Goal: Task Accomplishment & Management: Manage account settings

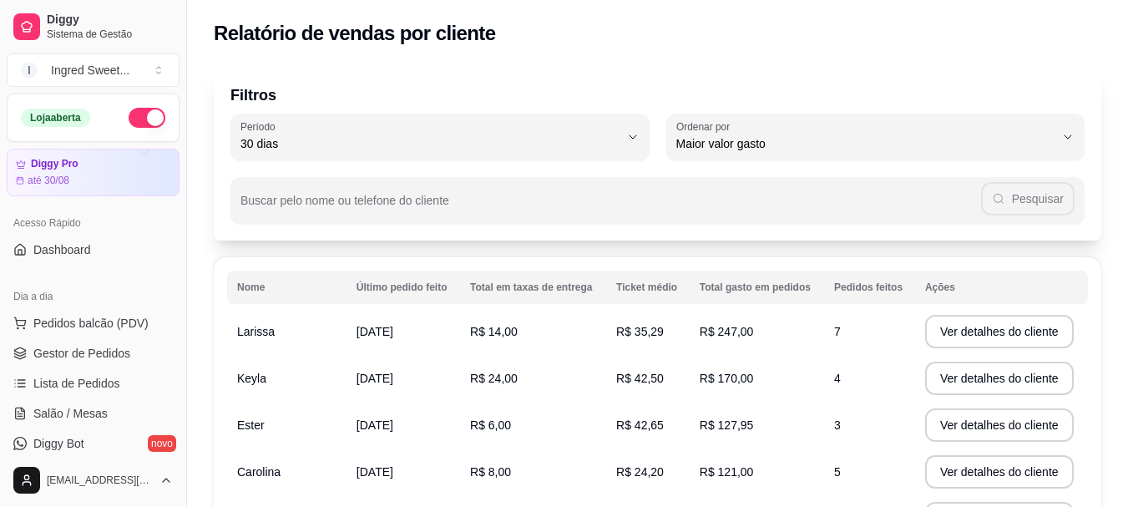
select select "30"
select select "HIGHEST_TOTAL_SPENT_WITH_ORDERS"
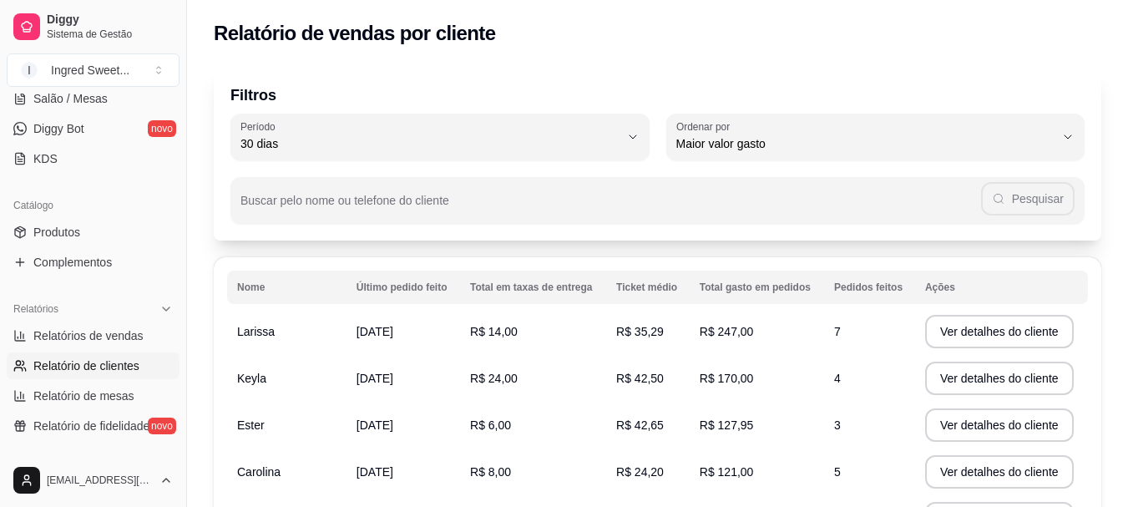
click at [540, 343] on td "R$ 14,00" at bounding box center [533, 331] width 146 height 47
click at [1023, 335] on button "Ver detalhes do cliente" at bounding box center [999, 331] width 149 height 33
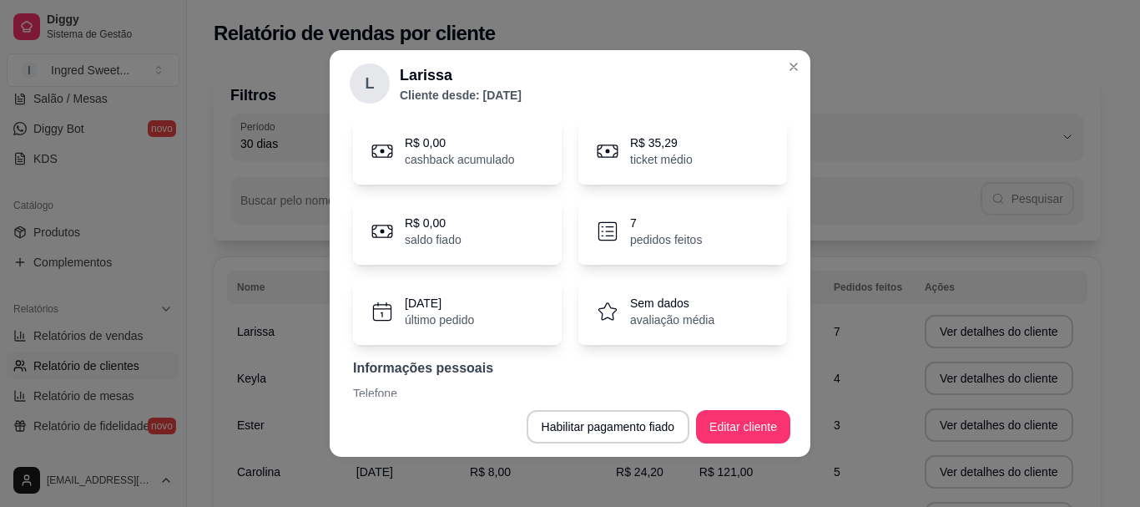
scroll to position [138, 0]
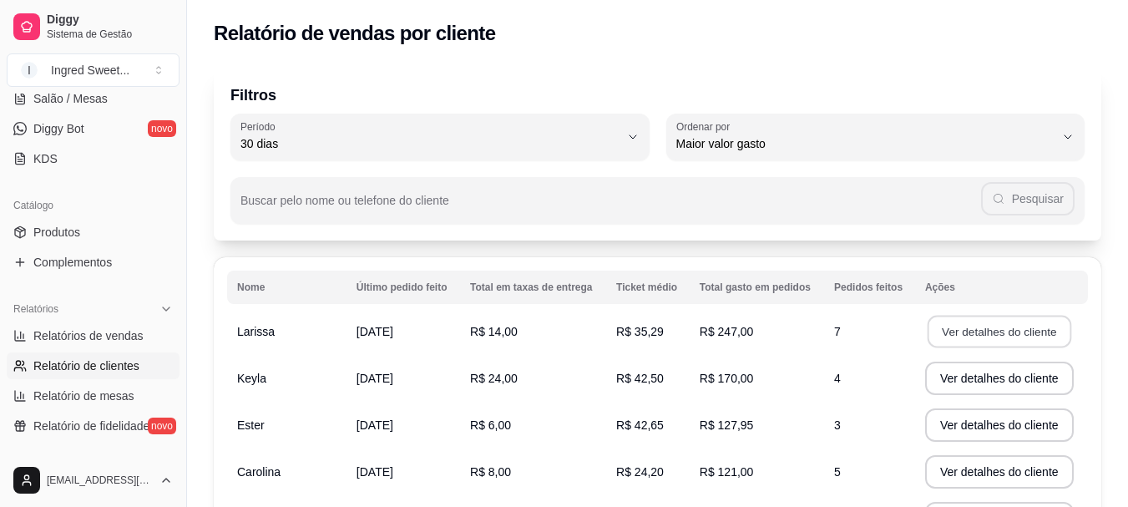
click at [974, 340] on button "Ver detalhes do cliente" at bounding box center [999, 332] width 144 height 33
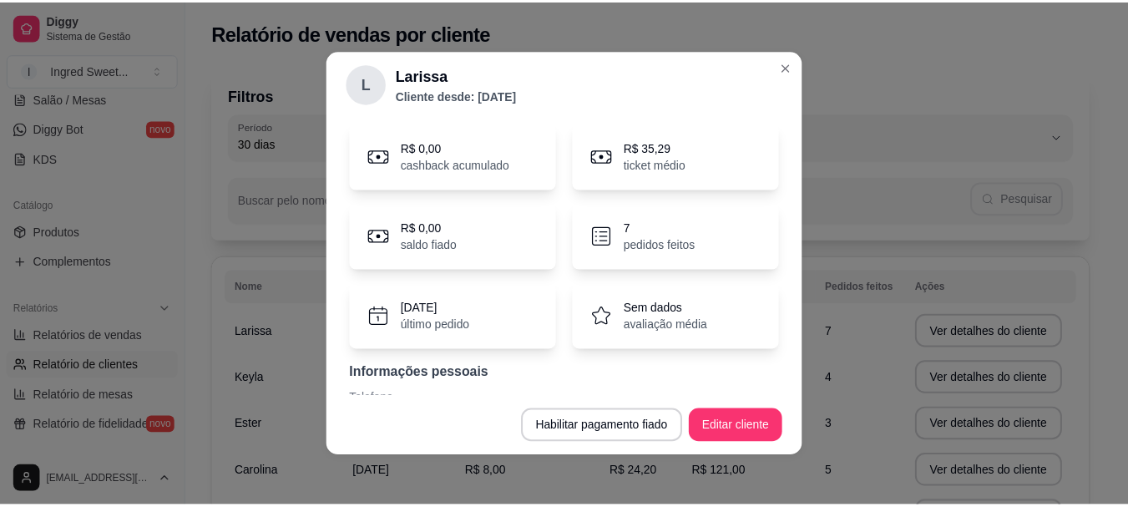
scroll to position [0, 0]
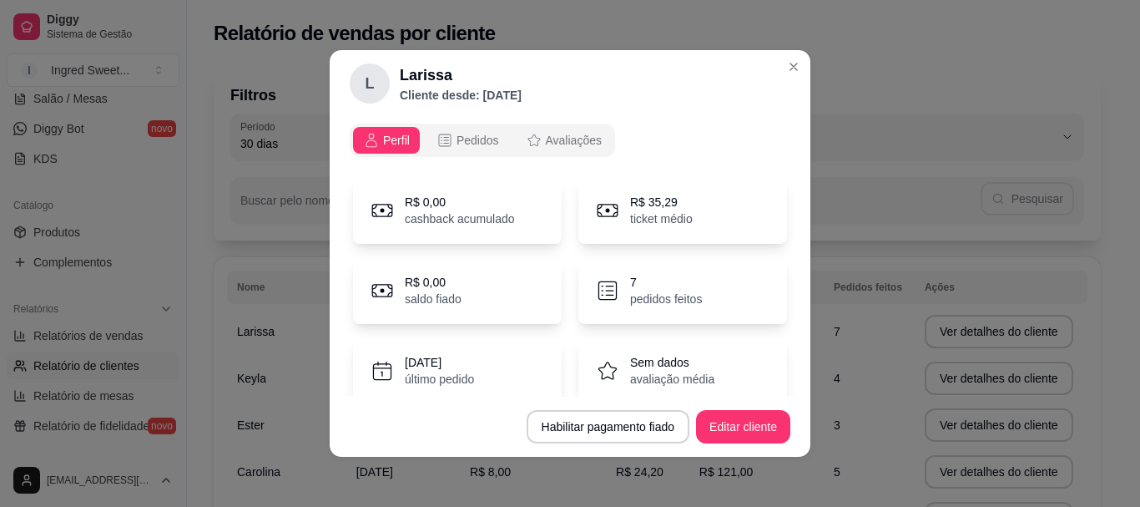
click at [459, 347] on div "[DATE] último pedido" at bounding box center [457, 370] width 209 height 67
click at [433, 376] on p "último pedido" at bounding box center [439, 379] width 69 height 17
click at [605, 270] on div "7 pedidos feitos" at bounding box center [683, 290] width 209 height 67
click at [630, 196] on p "R$ 35,29" at bounding box center [661, 202] width 63 height 17
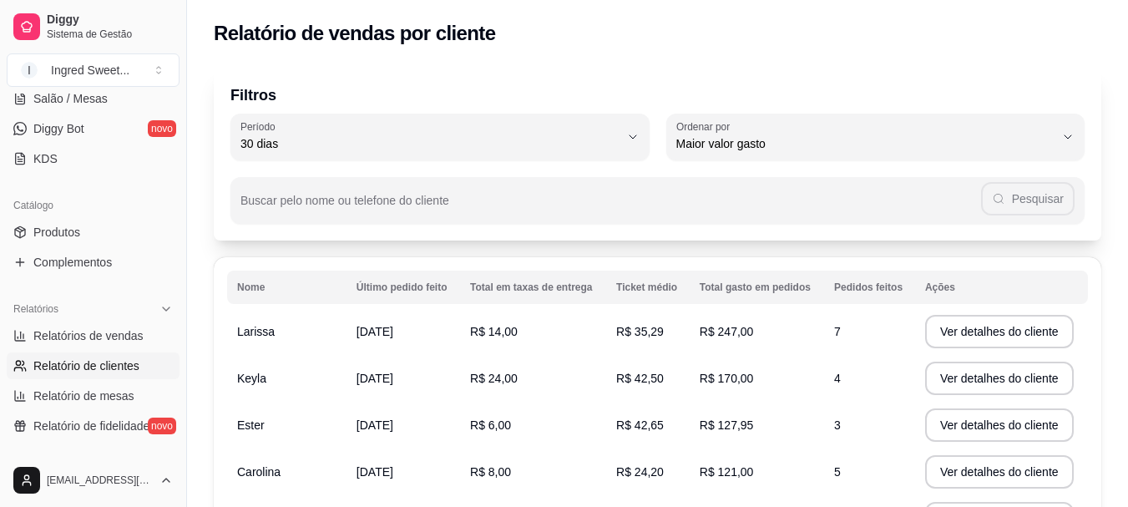
click at [947, 335] on button "Ver detalhes do cliente" at bounding box center [999, 331] width 149 height 33
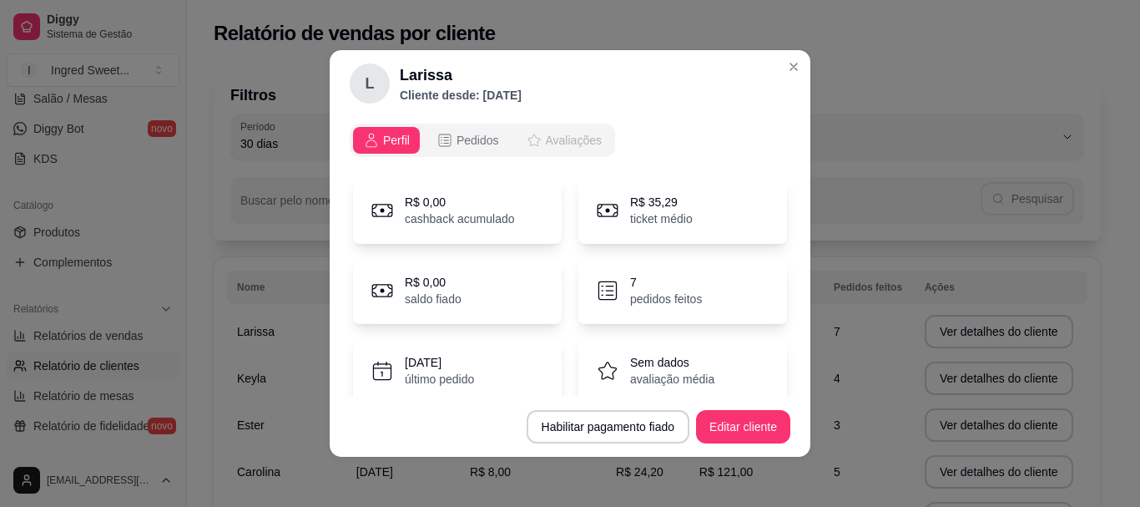
click at [573, 128] on button "Avaliações" at bounding box center [564, 140] width 96 height 27
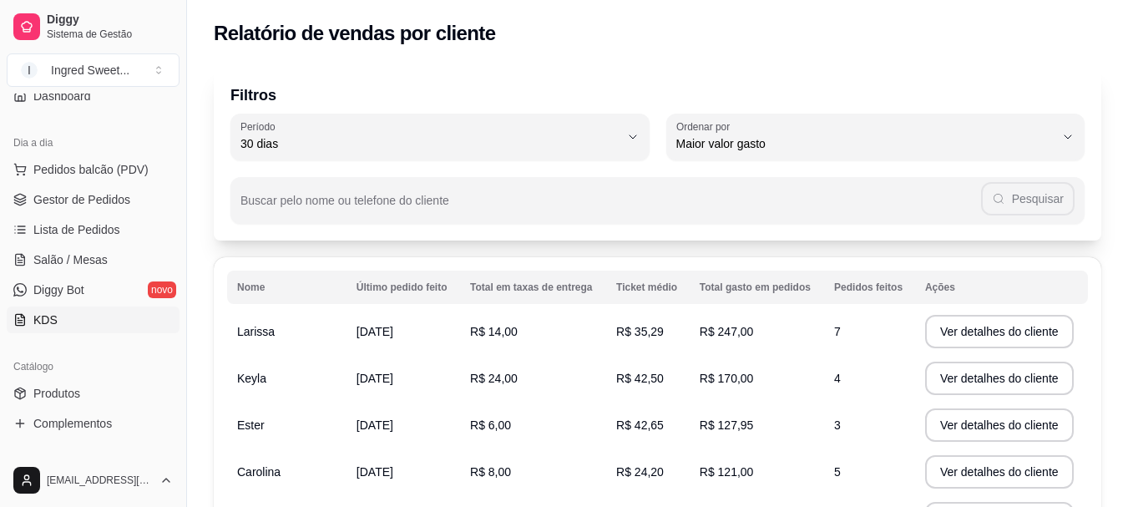
scroll to position [148, 0]
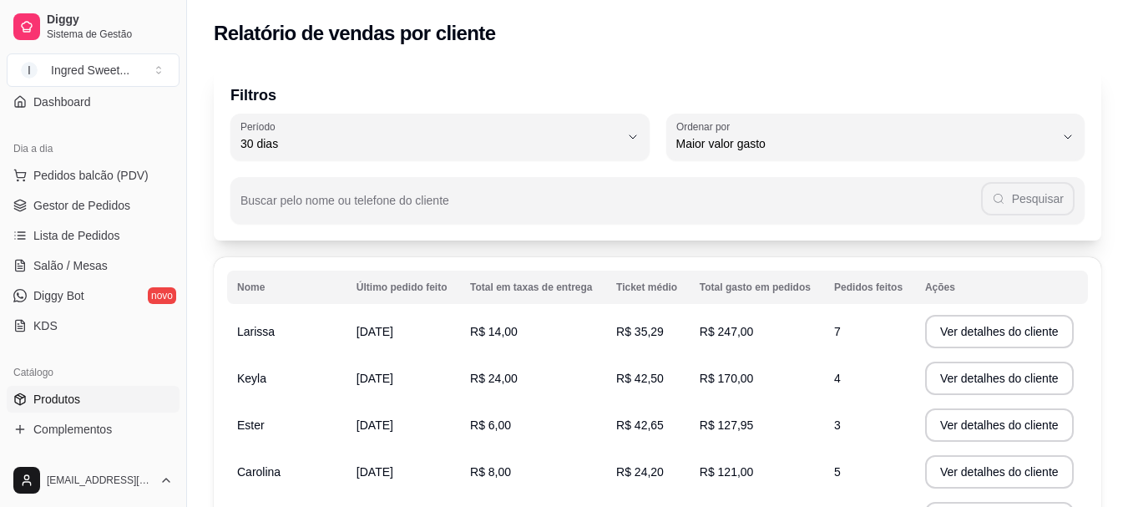
click at [105, 393] on link "Produtos" at bounding box center [93, 399] width 173 height 27
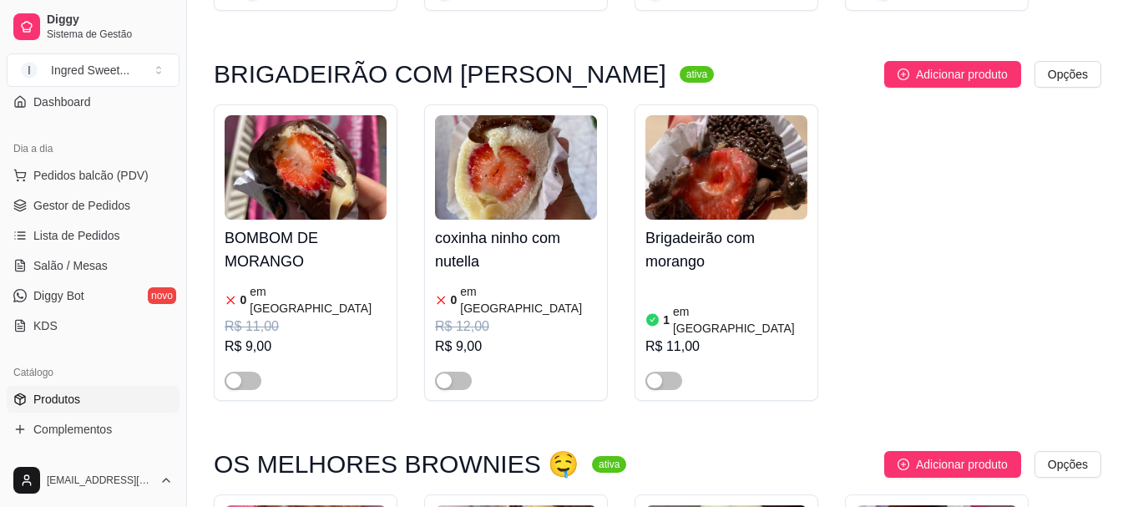
scroll to position [584, 0]
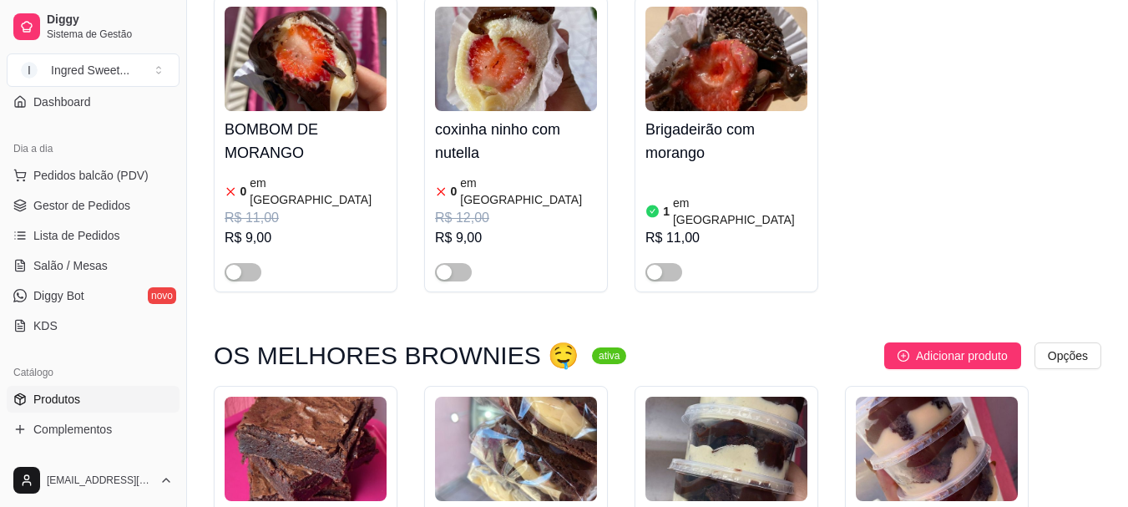
click at [295, 124] on h4 "BOMBOM DE MORANGO" at bounding box center [306, 141] width 162 height 47
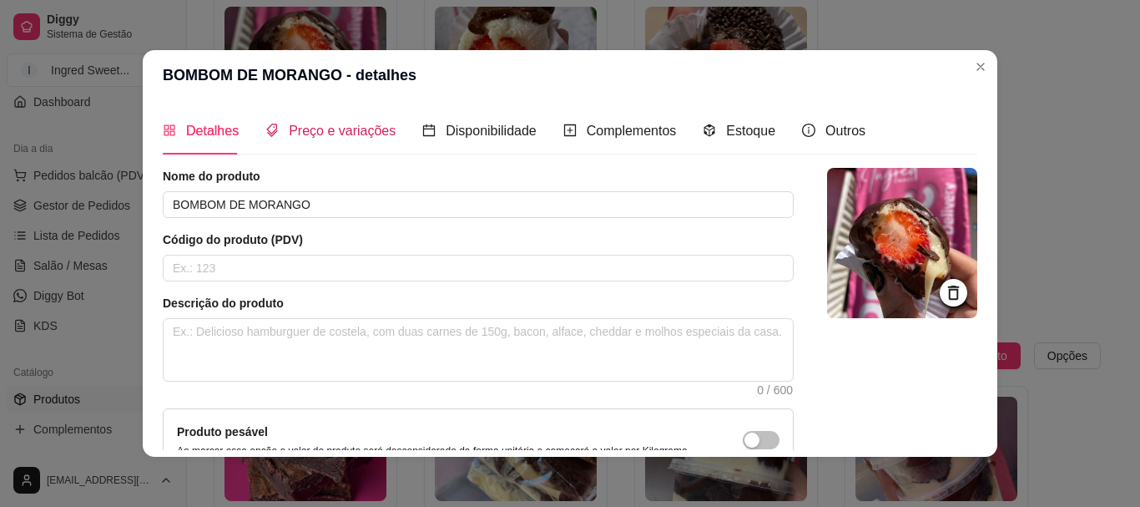
click at [321, 141] on div "Preço e variações" at bounding box center [330, 130] width 130 height 21
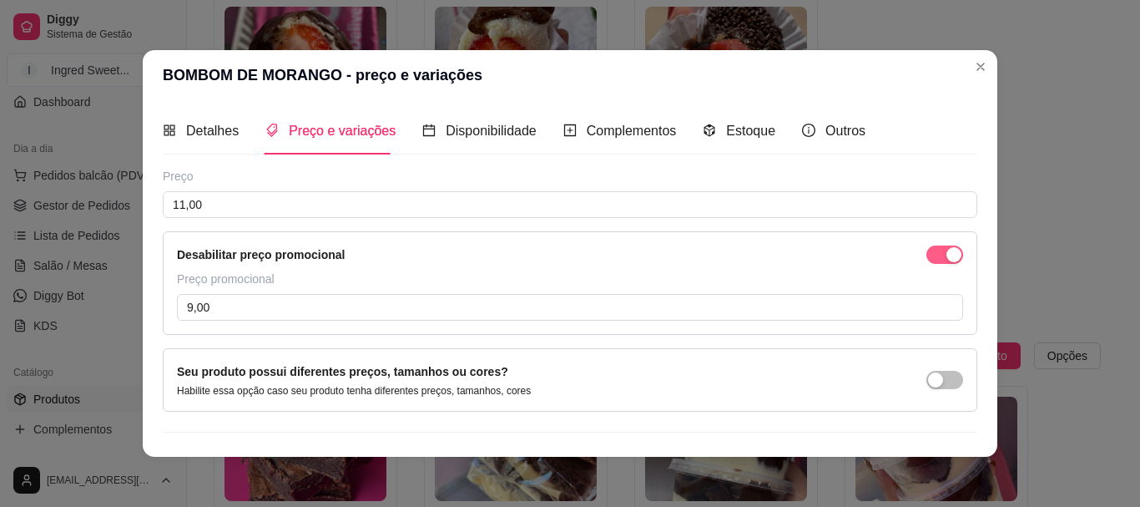
click at [947, 260] on div "button" at bounding box center [954, 254] width 15 height 15
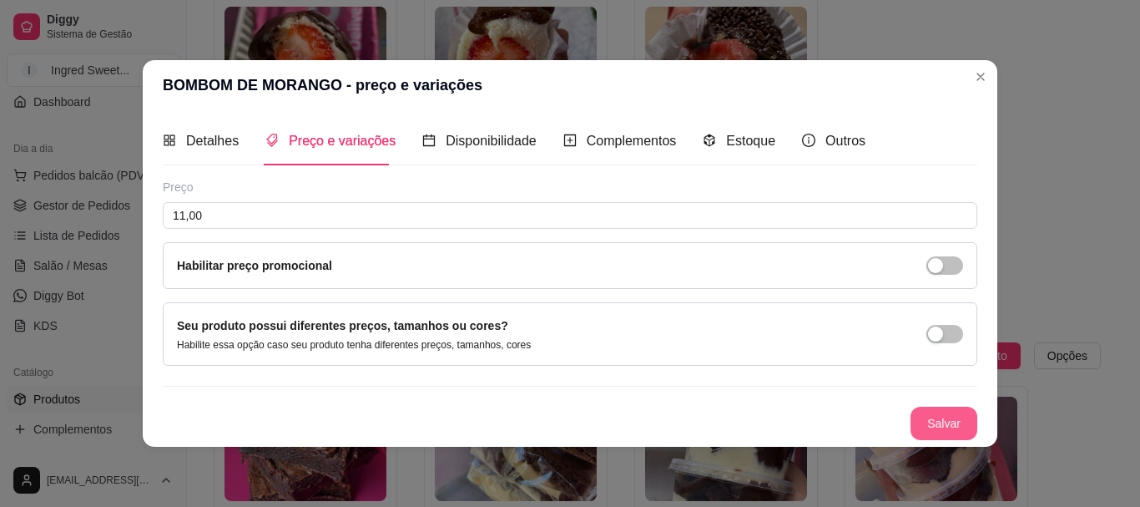
click at [932, 418] on button "Salvar" at bounding box center [944, 423] width 67 height 33
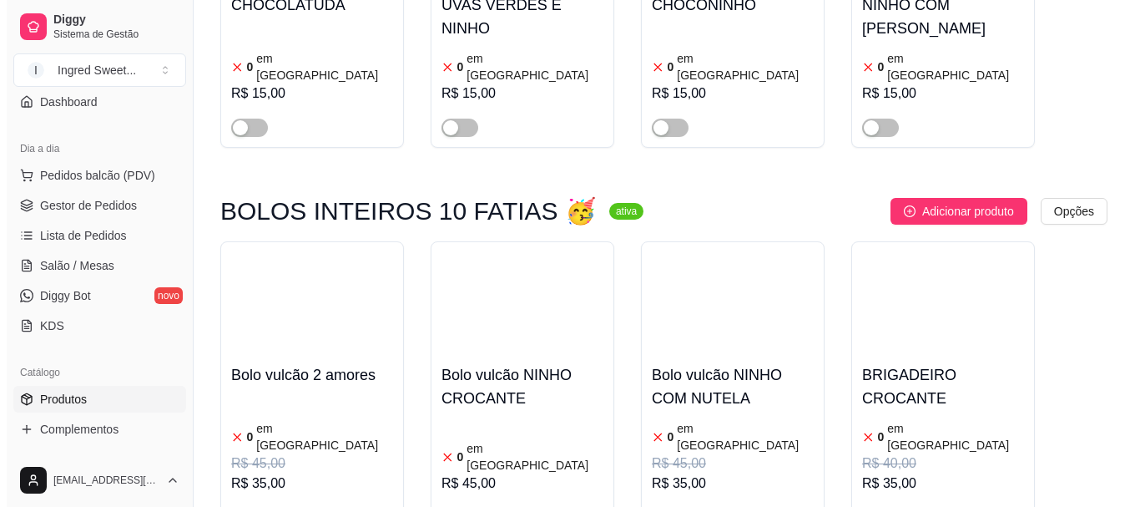
scroll to position [4174, 0]
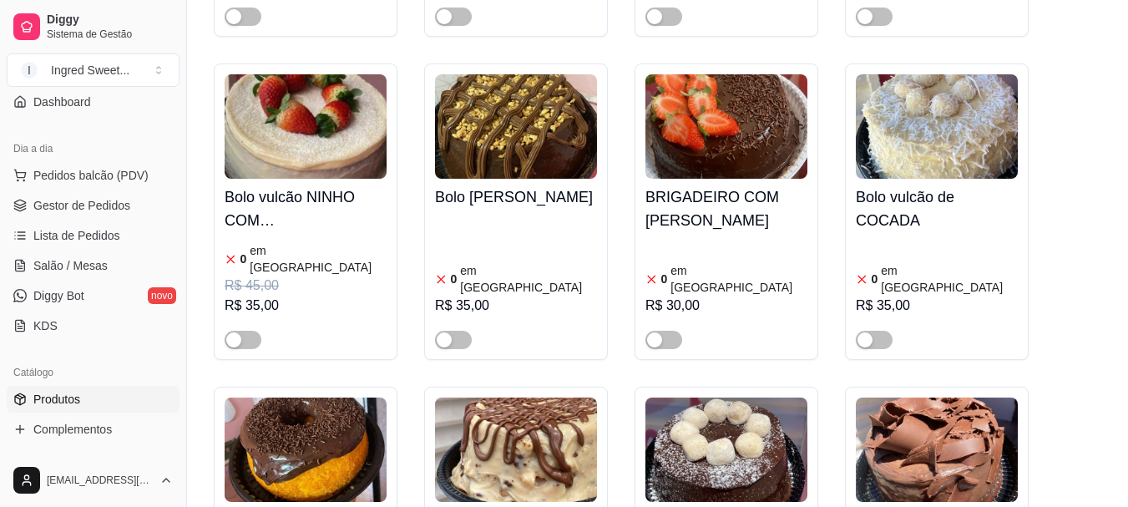
click at [696, 262] on article "em [GEOGRAPHIC_DATA]" at bounding box center [738, 278] width 137 height 33
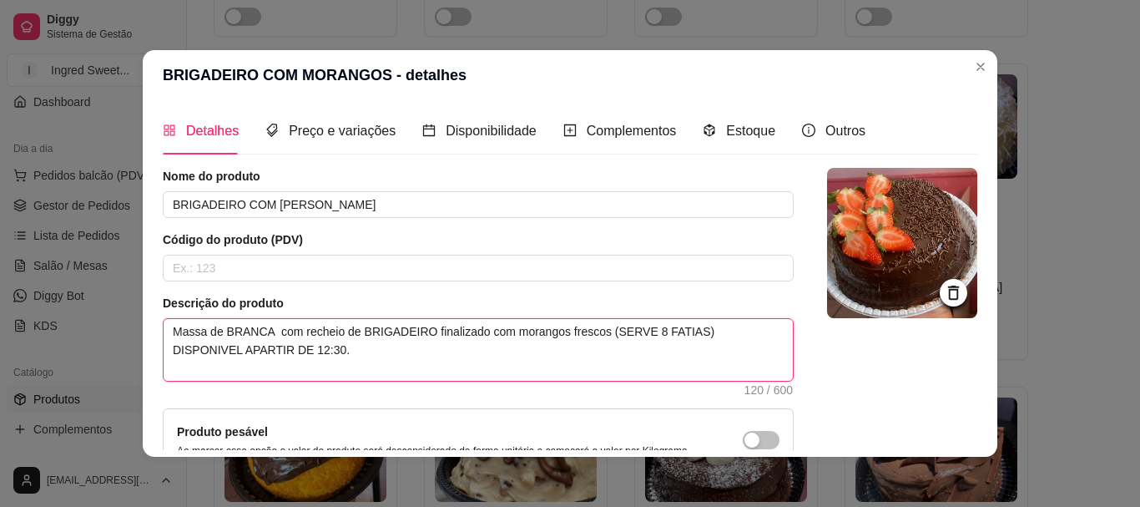
click at [641, 335] on textarea "Massa de BRANCA com recheio de BRIGADEIRO finalizado com morangos frescos (SERV…" at bounding box center [478, 350] width 629 height 62
type textarea "Massa de BRANCA com recheio de BRIGADEIRO finalizado com morangos frescos (SERV…"
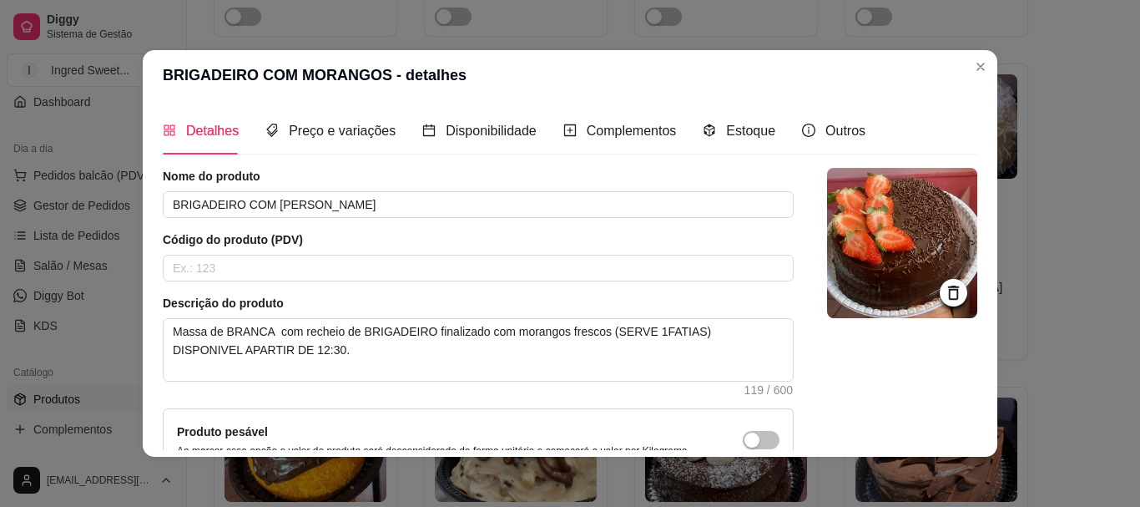
click at [670, 71] on header "BRIGADEIRO COM MORANGOS - detalhes" at bounding box center [570, 75] width 855 height 50
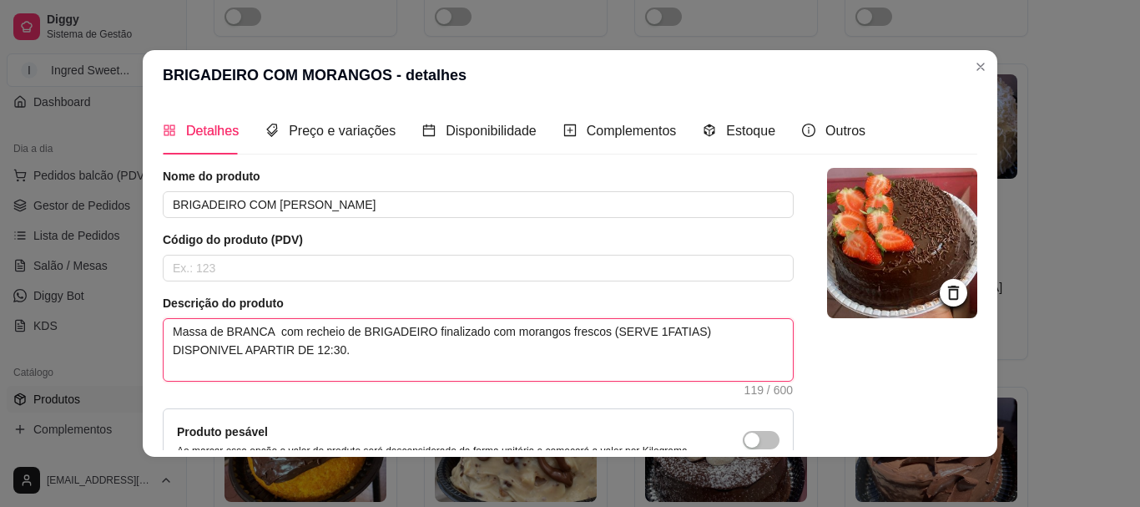
click at [639, 330] on textarea "Massa de BRANCA com recheio de BRIGADEIRO finalizado com morangos frescos (SERV…" at bounding box center [478, 350] width 629 height 62
type textarea "Massa de BRANCA com recheio de BRIGADEIRO finalizado com morangos frescos (SERV…"
drag, startPoint x: 226, startPoint y: 359, endPoint x: 162, endPoint y: 356, distance: 64.4
click at [164, 356] on textarea "Massa de BRANCA com recheio de BRIGADEIRO finalizado com morangos frescos (SERV…" at bounding box center [478, 350] width 629 height 62
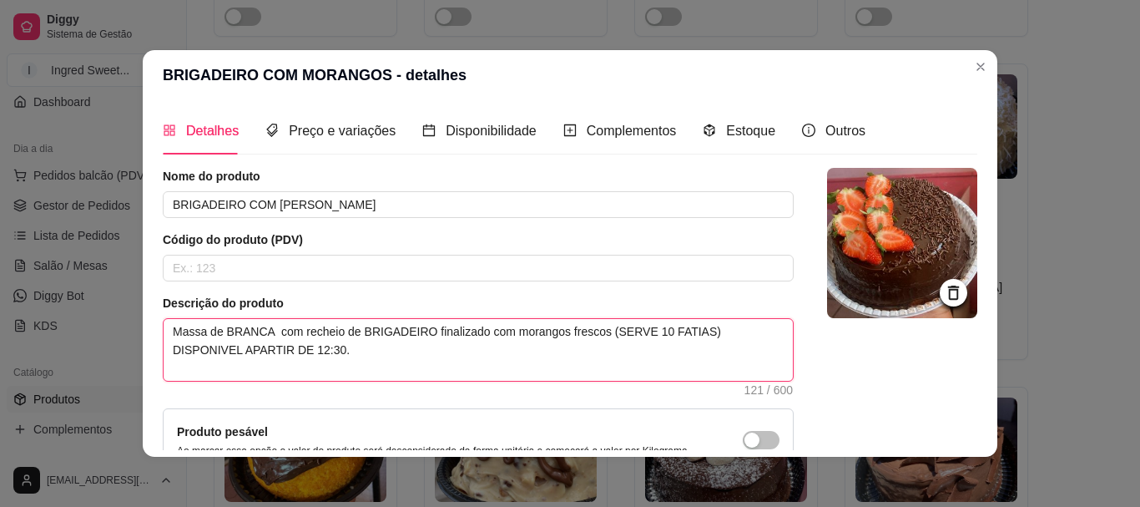
type textarea "Massa de BRANCA com recheio de BRIGADEIRO finalizado com morangos frescos (SERV…"
click at [215, 350] on textarea "Massa de BRANCA com recheio de BRIGADEIRO finalizado com morangos frescos (SERV…" at bounding box center [478, 350] width 629 height 62
type textarea "Massa de BRANCA com recheio de BRIGADEIRO finalizado com morangos frescos (SERV…"
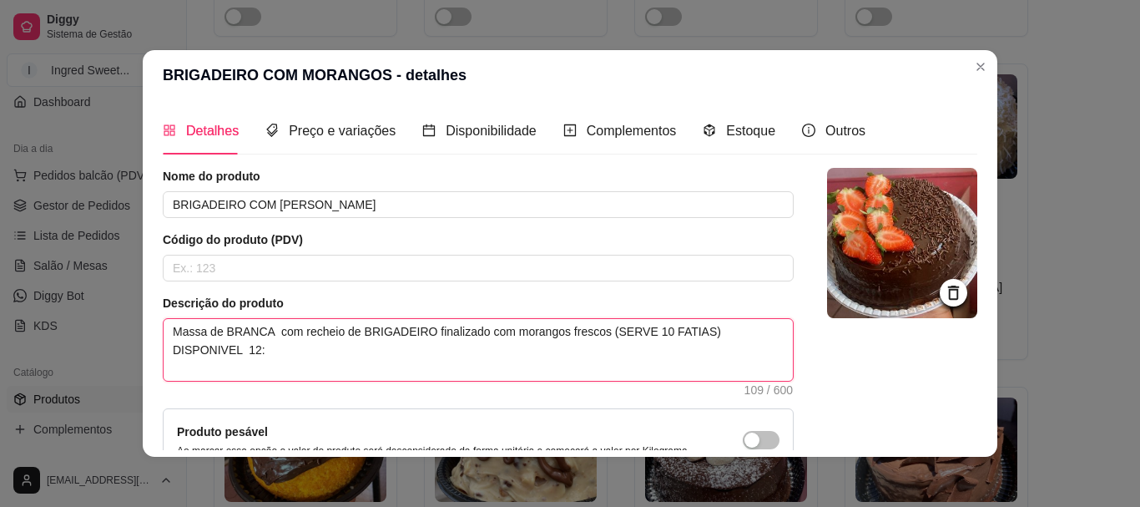
type textarea "Massa de BRANCA com recheio de BRIGADEIRO finalizado com morangos frescos (SERV…"
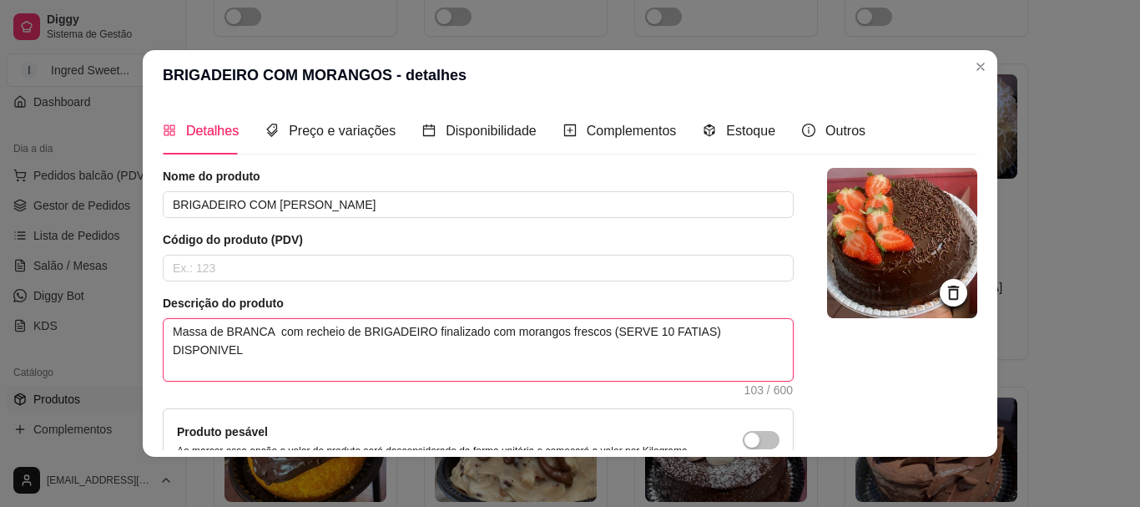
type textarea "Massa de BRANCA com recheio de BRIGADEIRO finalizado com morangos frescos (SERV…"
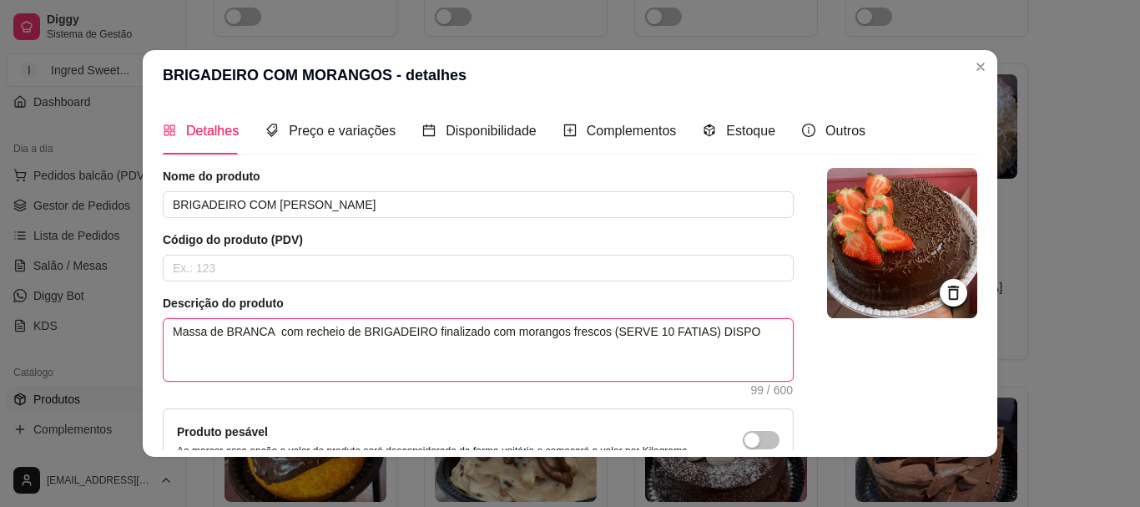
type textarea "Massa de BRANCA com recheio de BRIGADEIRO finalizado com morangos frescos (SERV…"
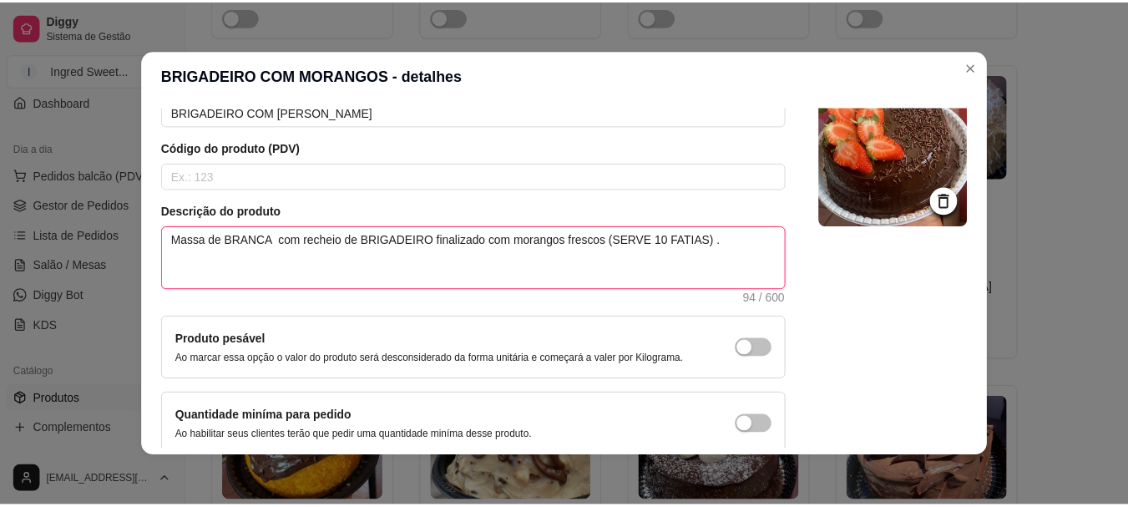
scroll to position [173, 0]
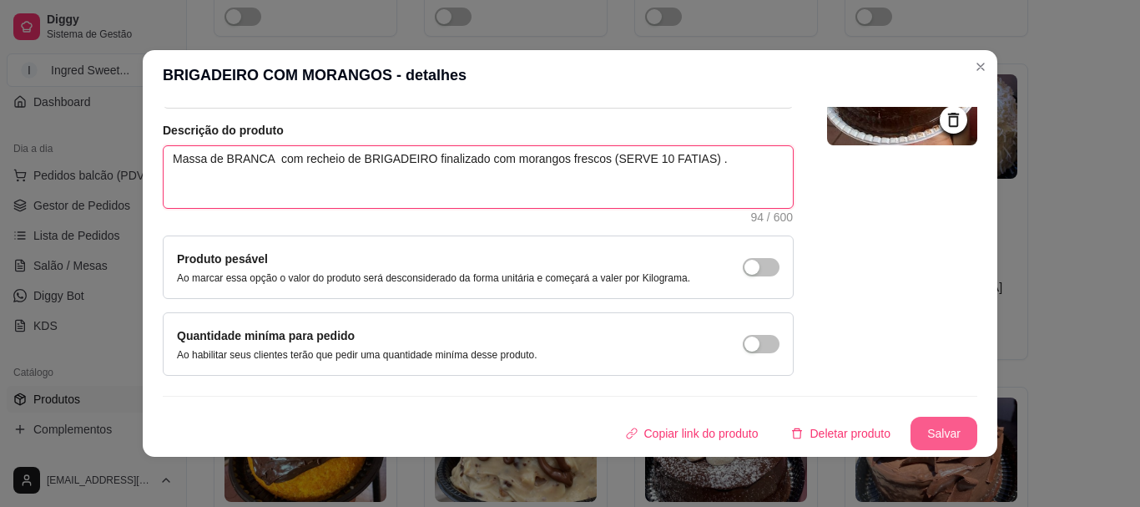
type textarea "Massa de BRANCA com recheio de BRIGADEIRO finalizado com morangos frescos (SERV…"
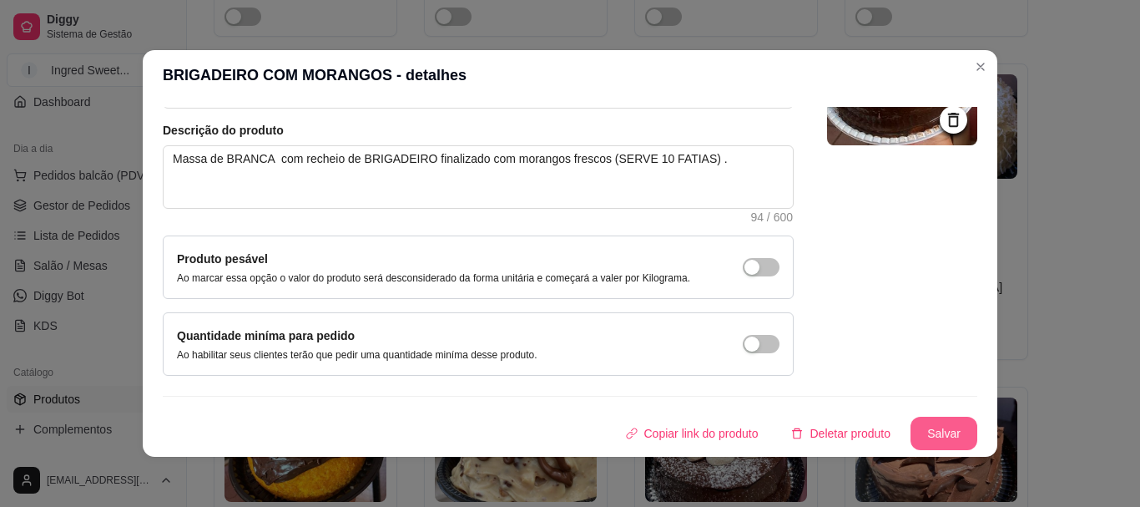
click at [933, 432] on button "Salvar" at bounding box center [944, 433] width 67 height 33
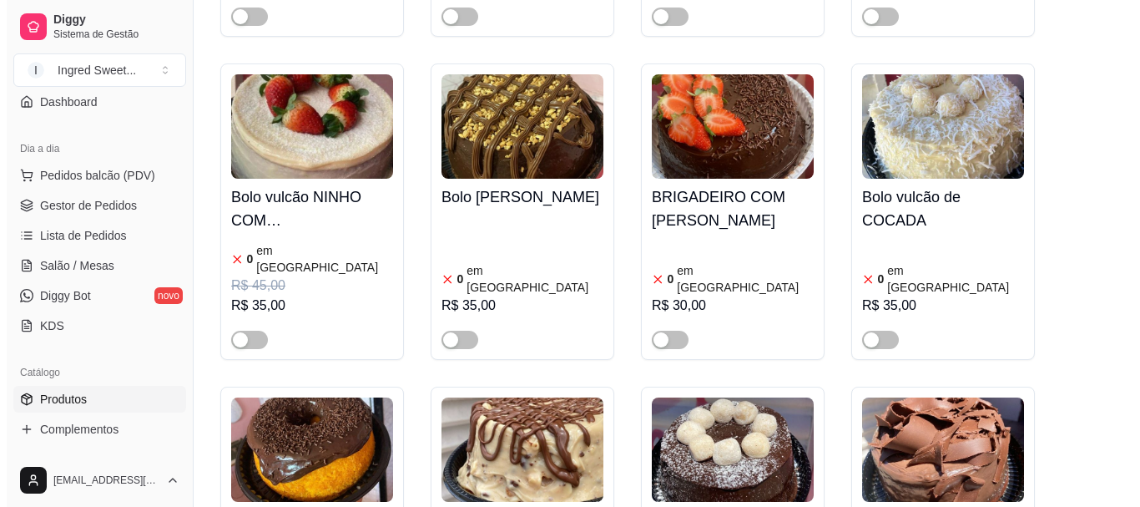
scroll to position [4091, 0]
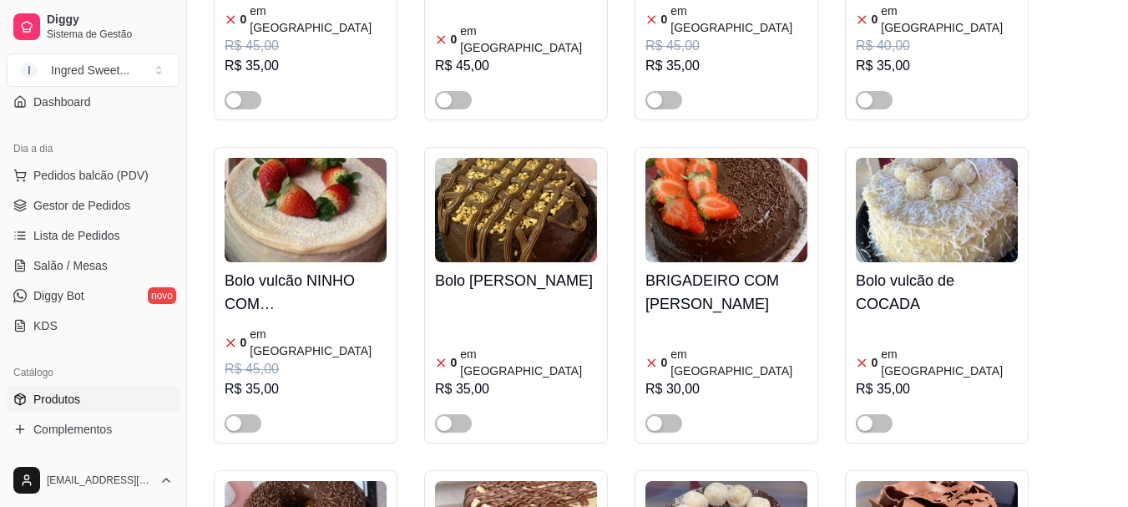
click at [733, 399] on div at bounding box center [726, 415] width 162 height 33
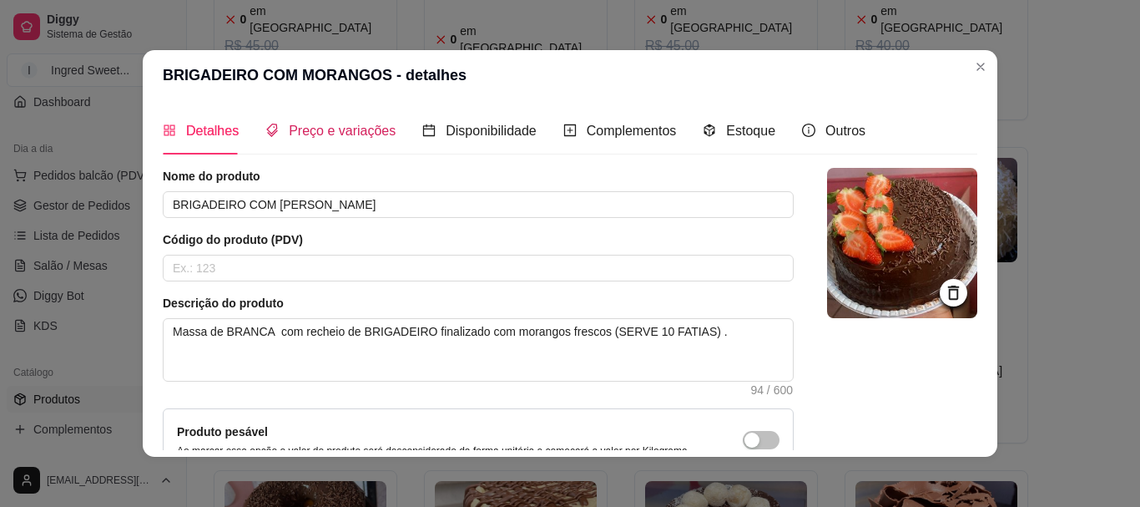
click at [289, 138] on span "Preço e variações" at bounding box center [342, 131] width 107 height 14
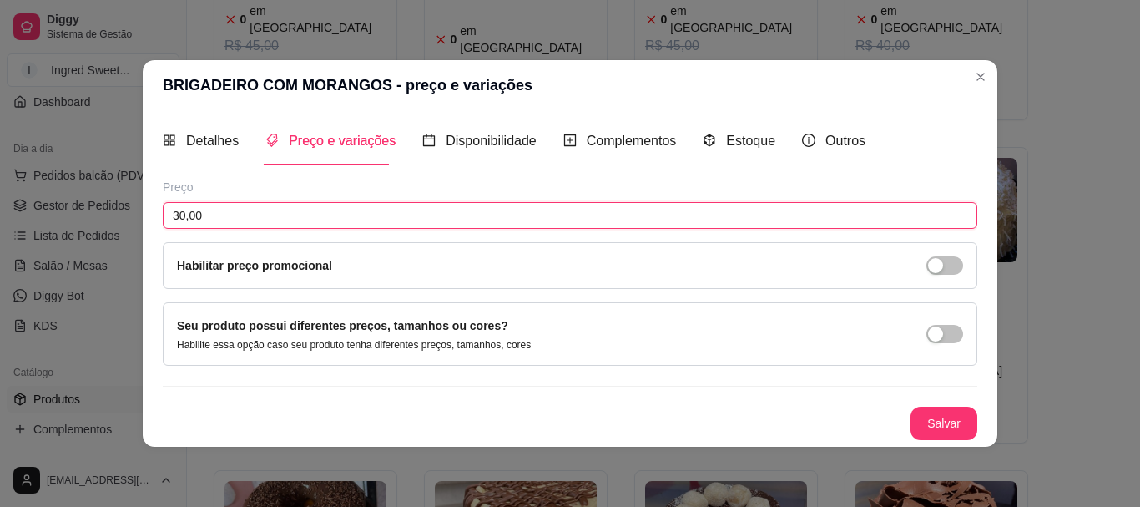
click at [218, 215] on input "30,00" at bounding box center [570, 215] width 815 height 27
type input "45,00"
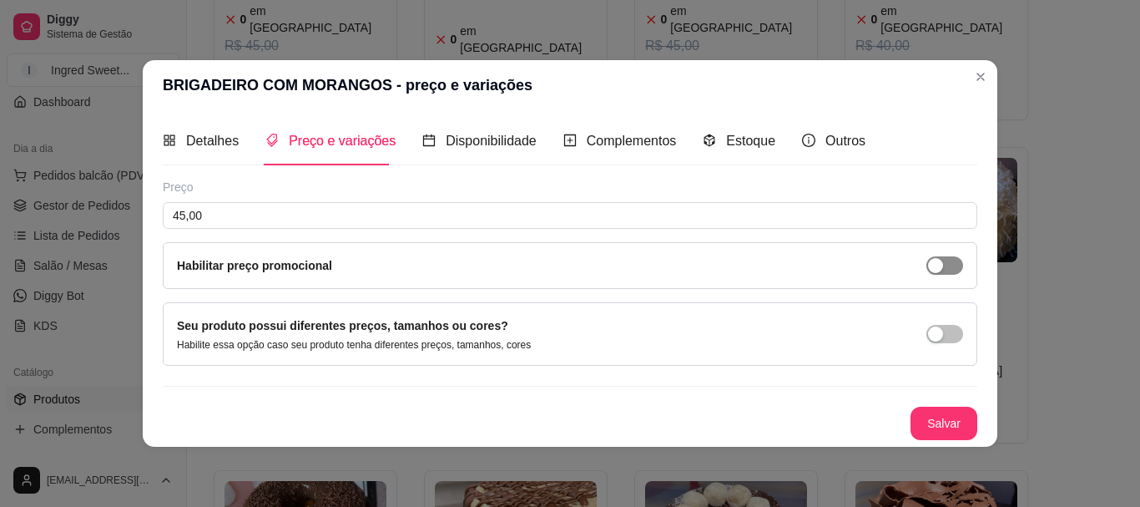
click at [944, 260] on span "button" at bounding box center [945, 265] width 37 height 18
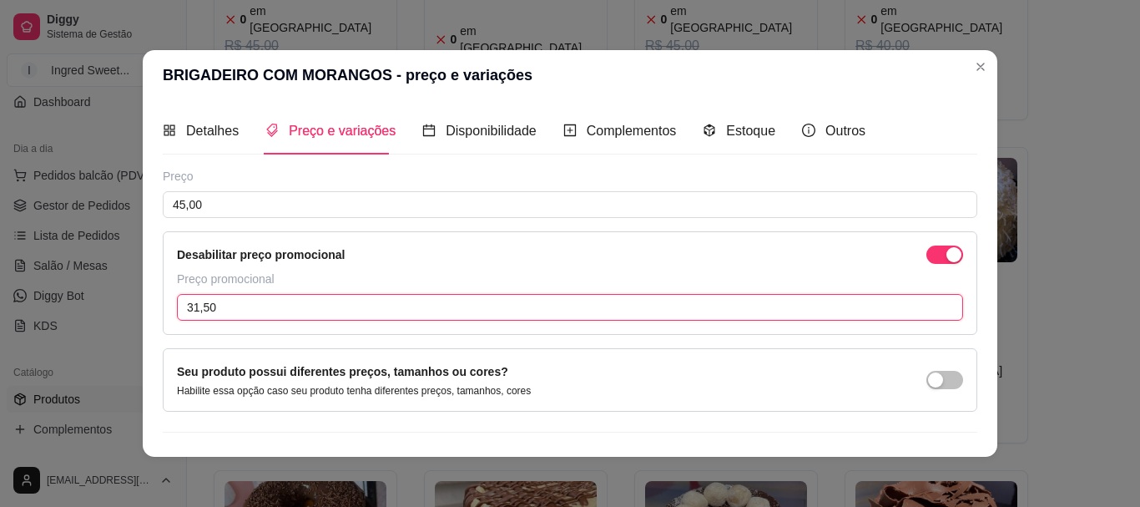
click at [387, 296] on input "31,50" at bounding box center [570, 307] width 786 height 27
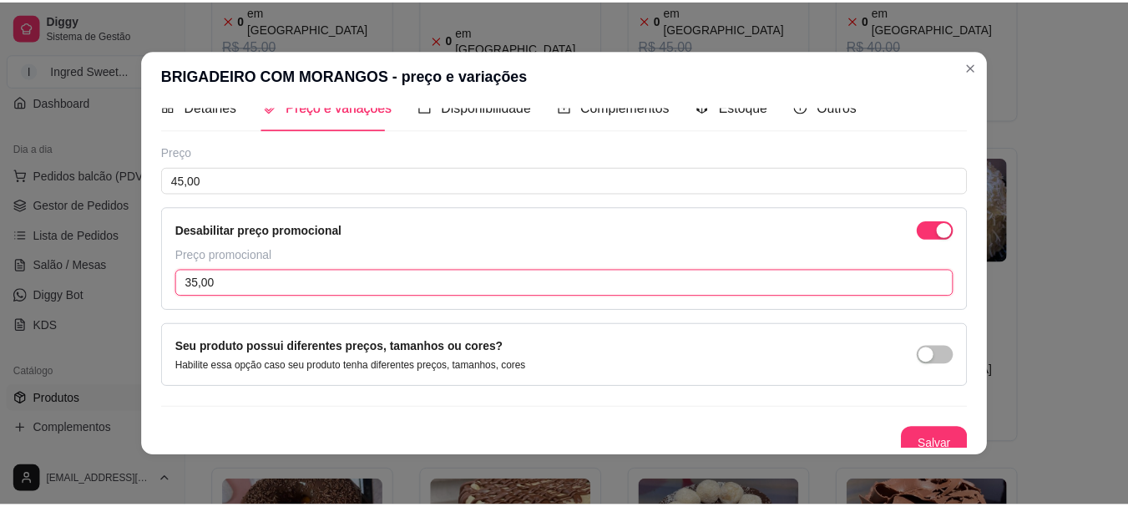
scroll to position [36, 0]
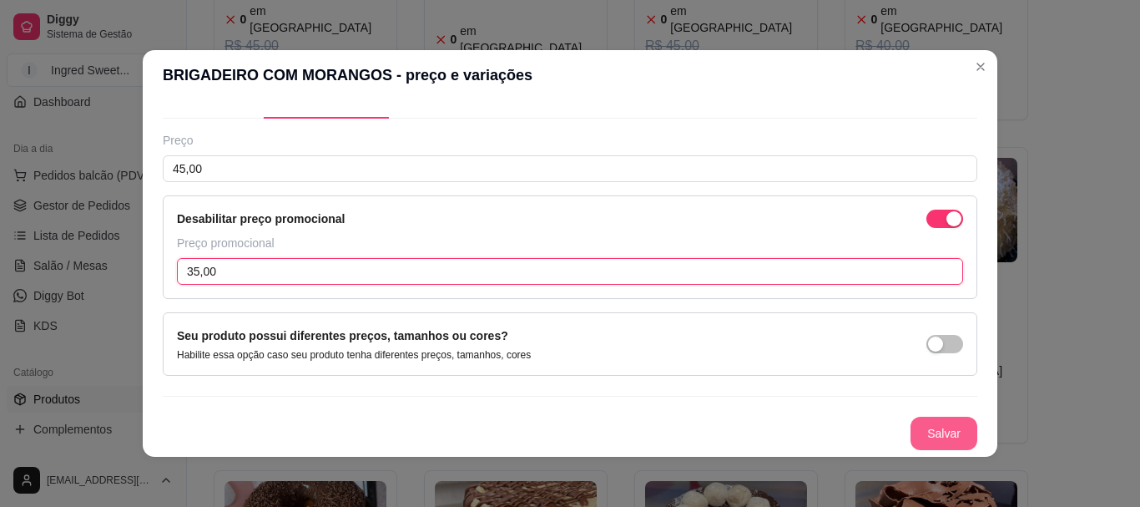
type input "35,00"
click at [938, 436] on button "Salvar" at bounding box center [944, 433] width 65 height 33
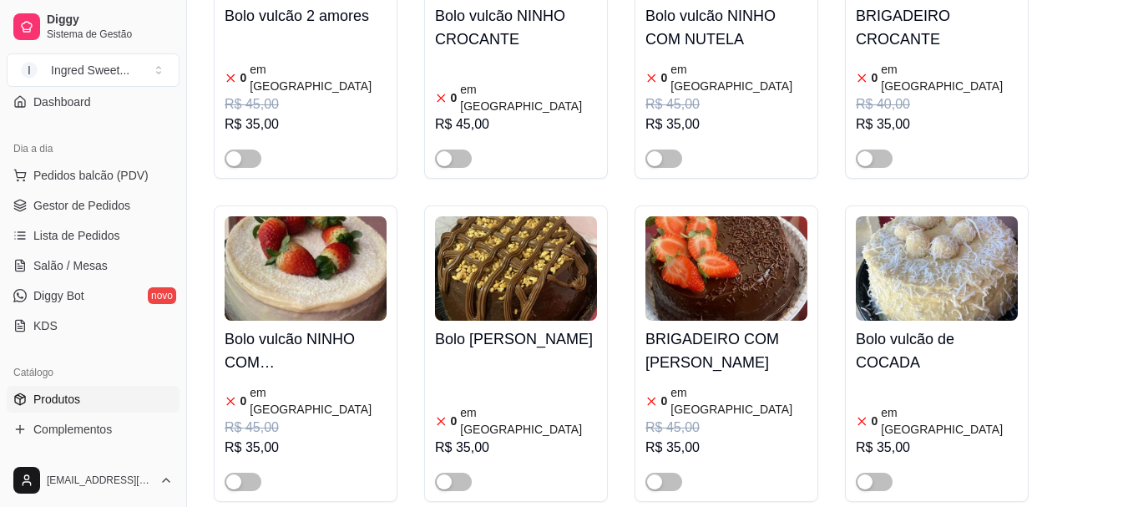
scroll to position [3673, 0]
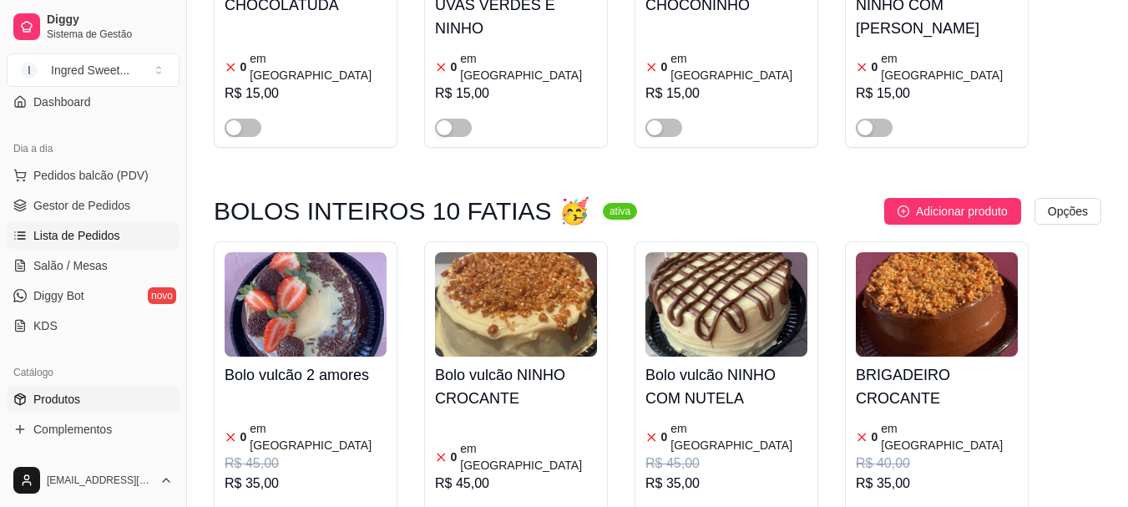
click at [114, 227] on span "Lista de Pedidos" at bounding box center [76, 235] width 87 height 17
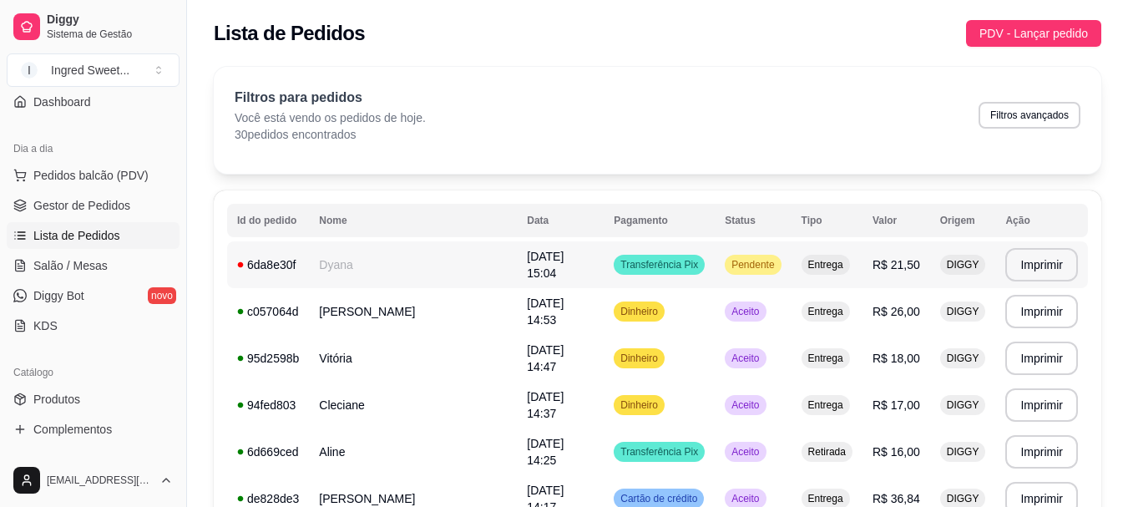
click at [815, 253] on td "Entrega" at bounding box center [826, 264] width 71 height 47
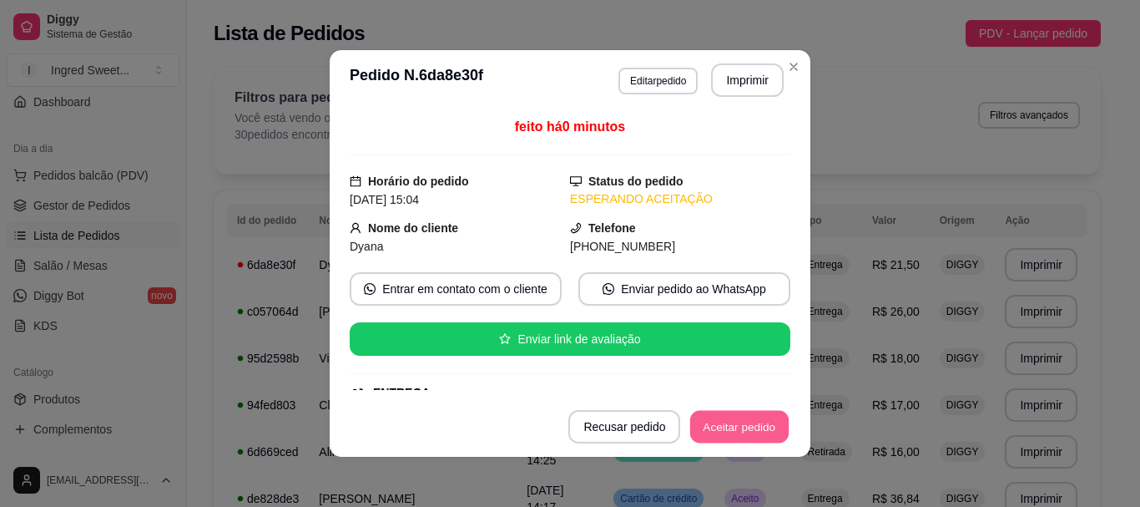
click at [759, 415] on button "Aceitar pedido" at bounding box center [739, 427] width 99 height 33
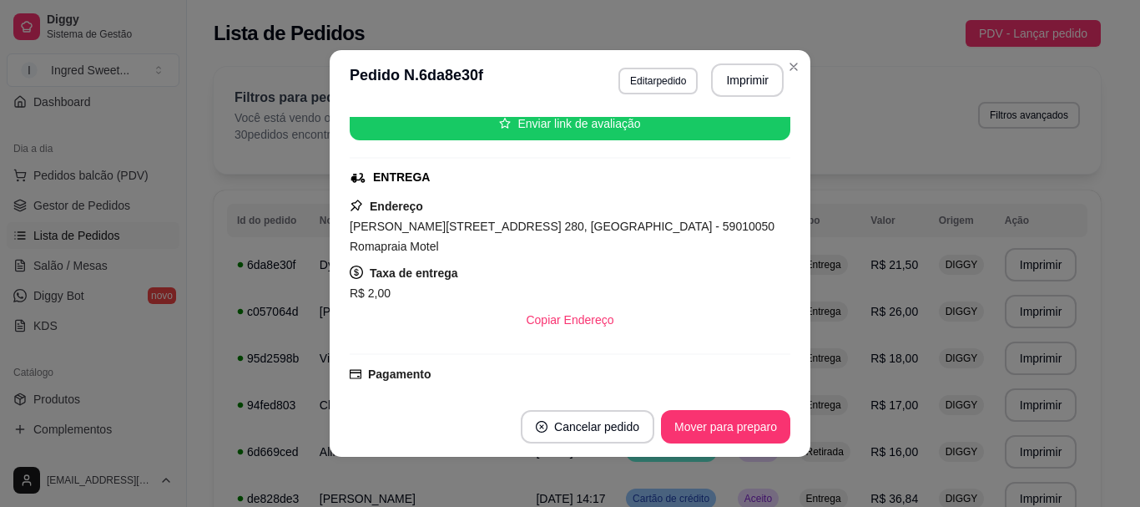
scroll to position [177, 0]
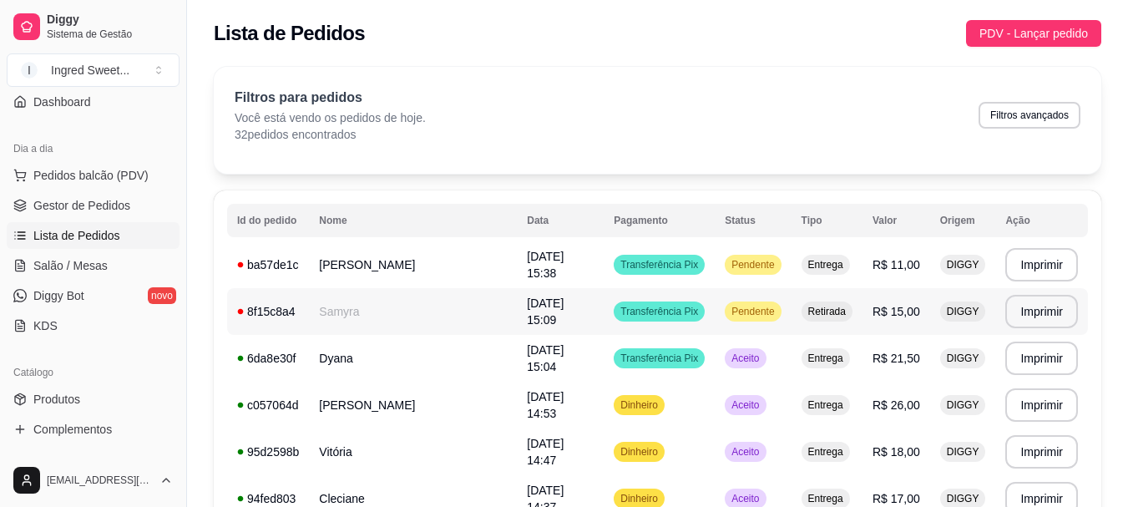
click at [738, 314] on span "Pendente" at bounding box center [752, 311] width 49 height 13
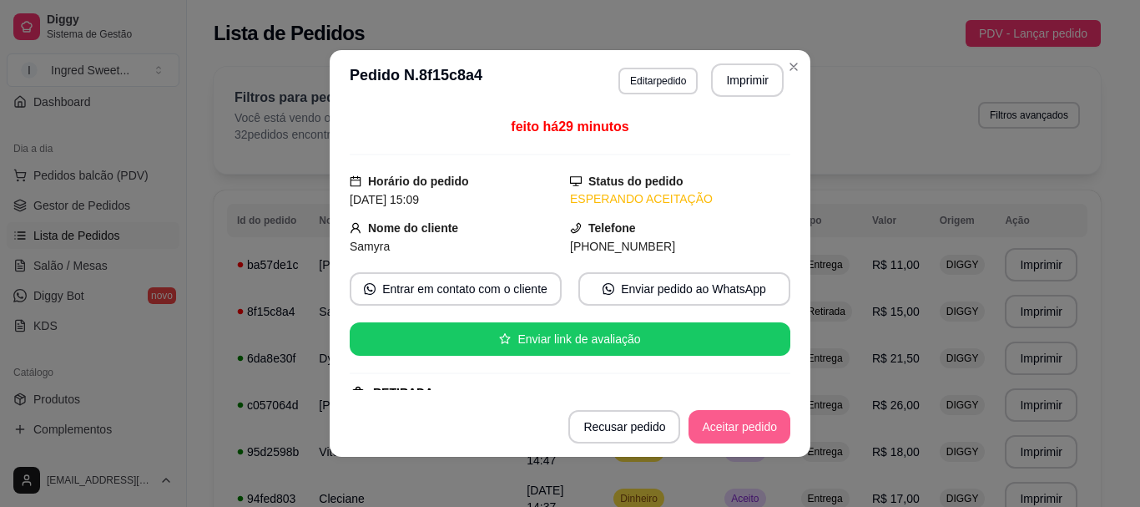
click at [772, 415] on button "Aceitar pedido" at bounding box center [740, 426] width 102 height 33
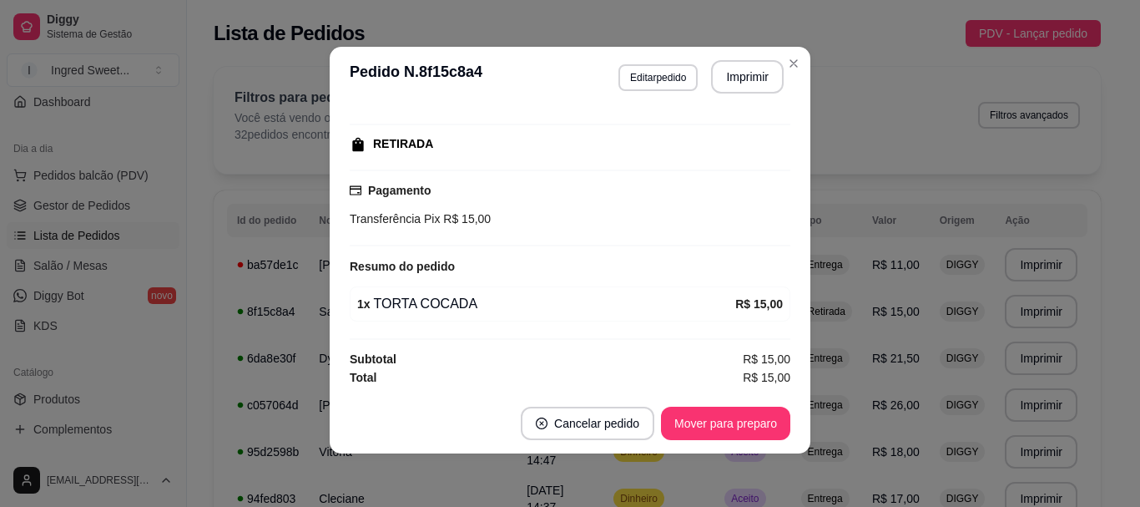
scroll to position [0, 0]
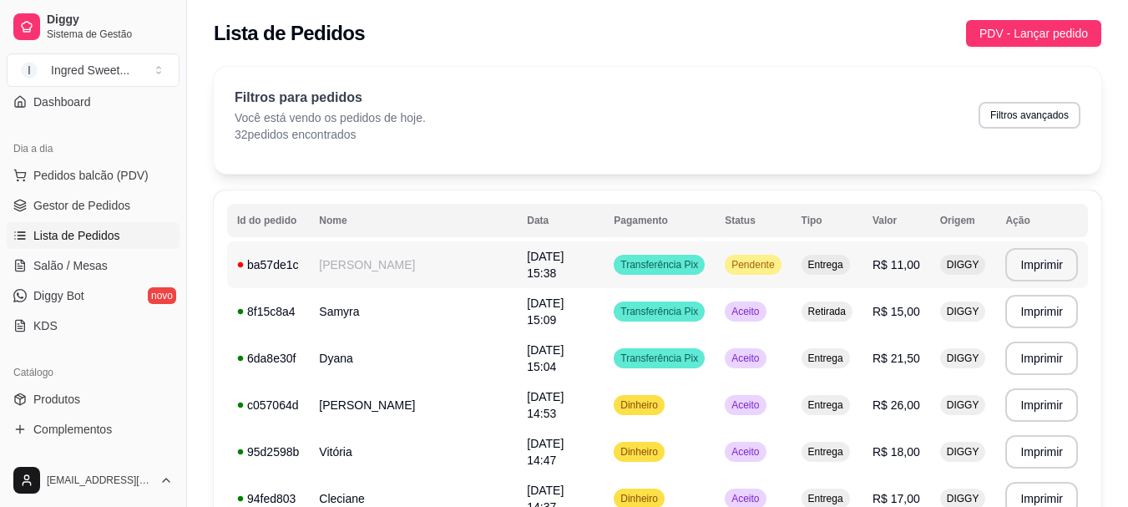
click at [887, 258] on span "R$ 11,00" at bounding box center [896, 264] width 48 height 13
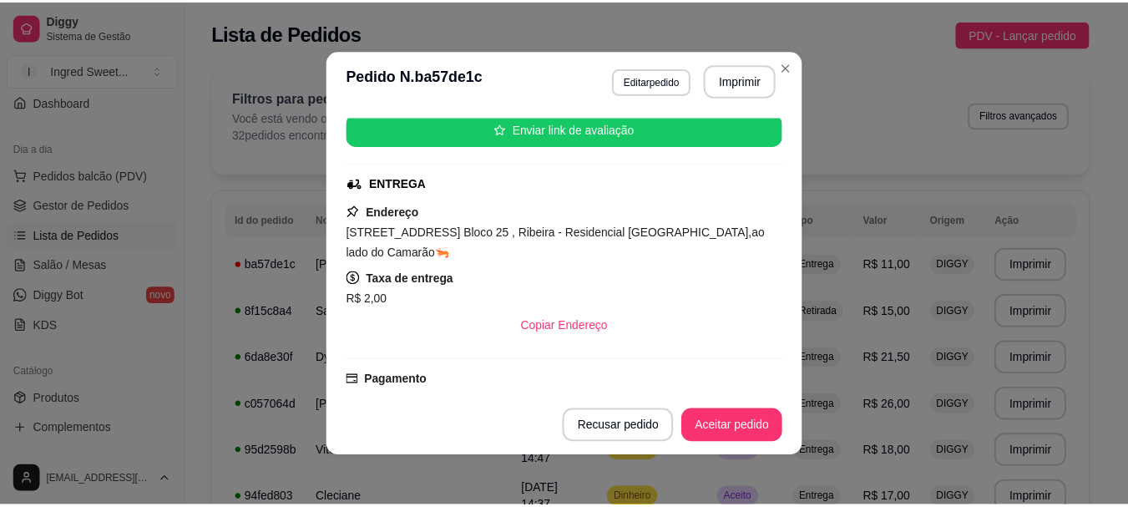
scroll to position [145, 0]
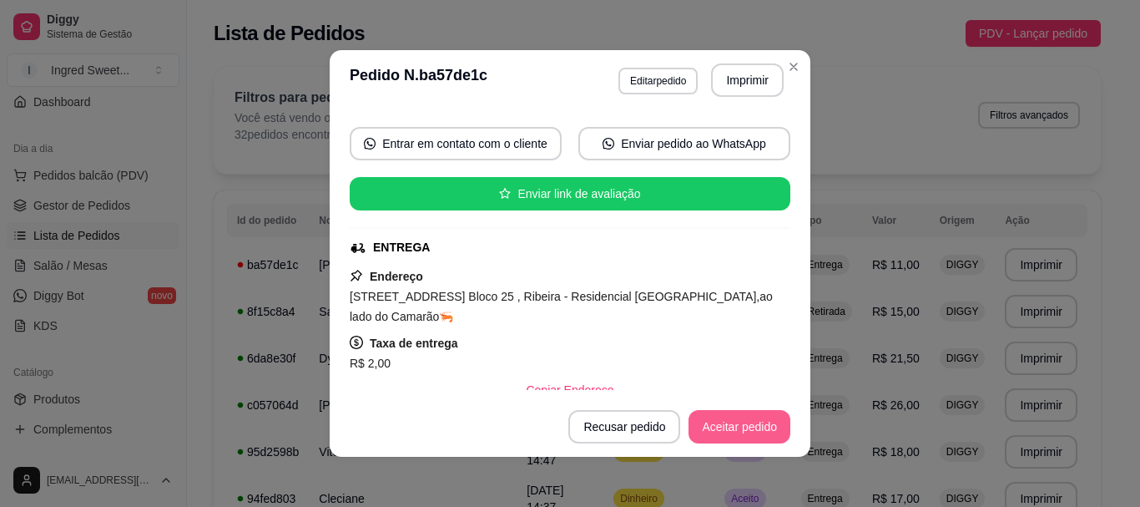
click at [763, 426] on button "Aceitar pedido" at bounding box center [740, 426] width 102 height 33
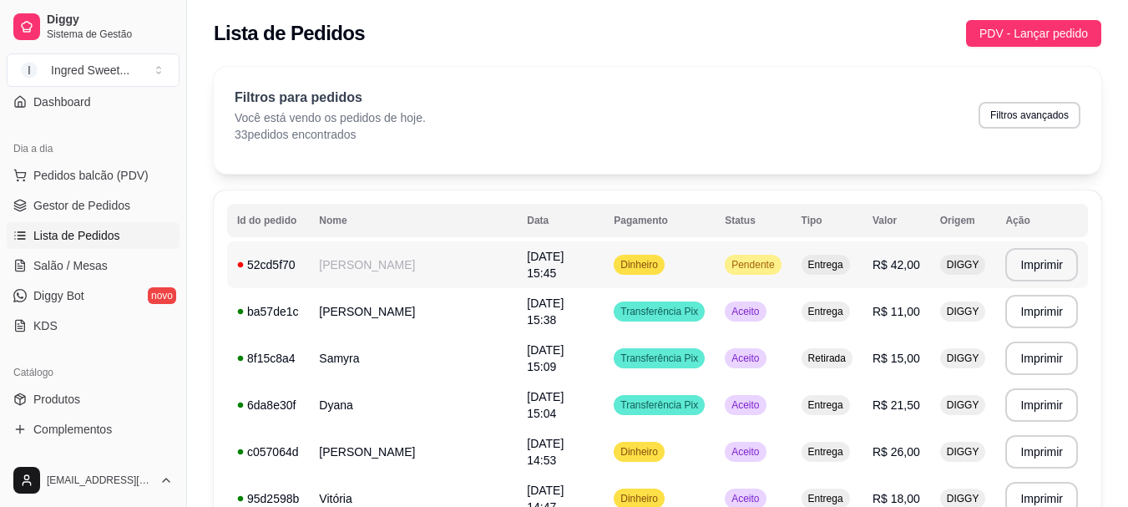
click at [777, 265] on span "Pendente" at bounding box center [752, 264] width 49 height 13
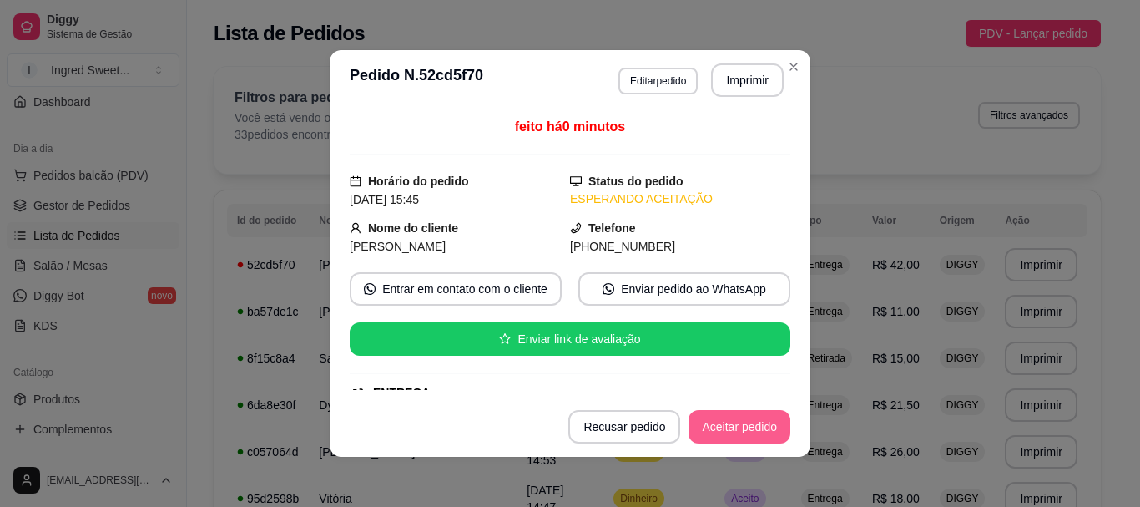
click at [755, 427] on button "Aceitar pedido" at bounding box center [740, 426] width 102 height 33
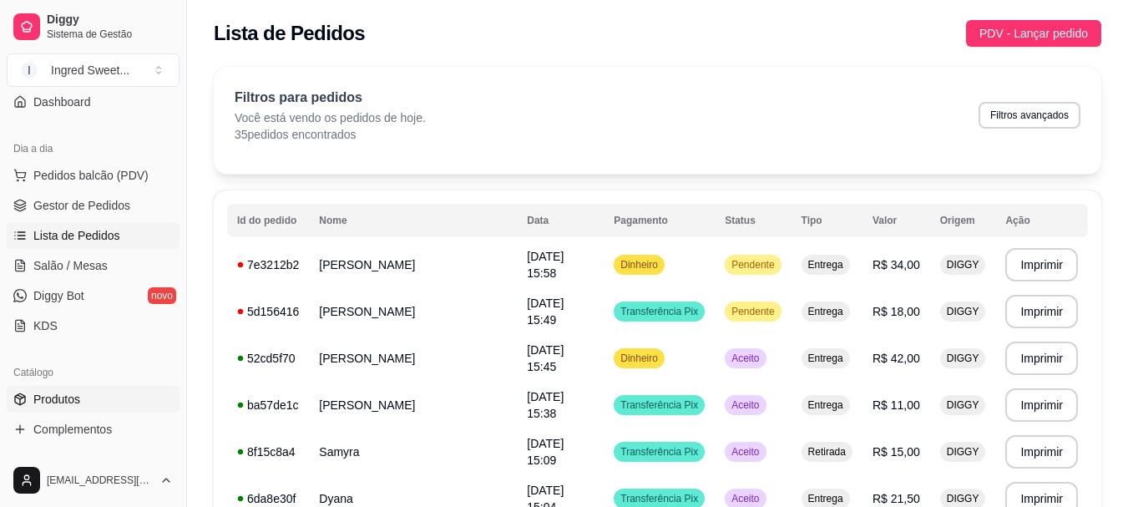
click at [75, 395] on span "Produtos" at bounding box center [56, 399] width 47 height 17
click at [109, 403] on link "Produtos" at bounding box center [93, 399] width 173 height 27
click at [70, 407] on link "Produtos" at bounding box center [93, 399] width 173 height 27
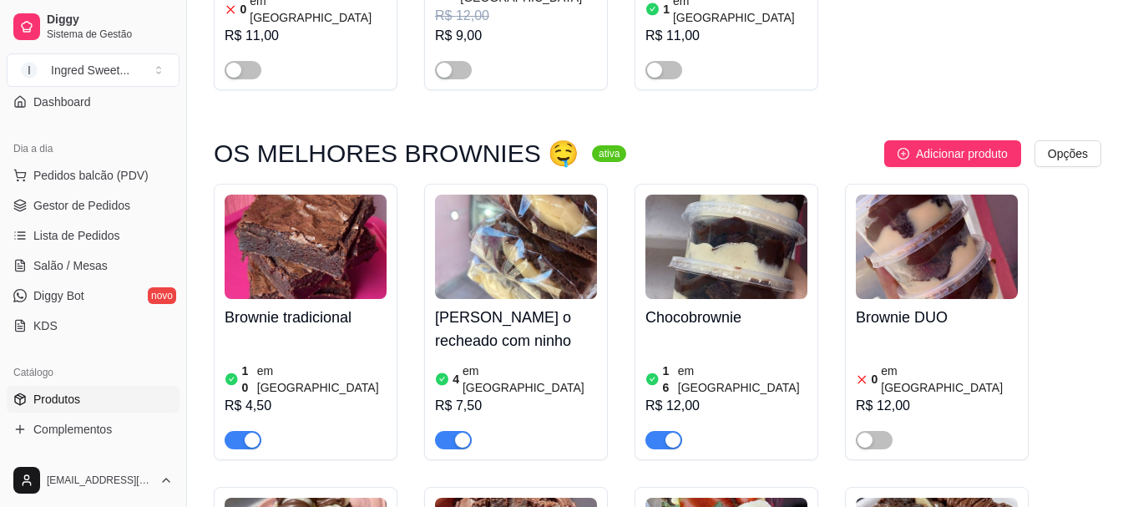
scroll to position [835, 0]
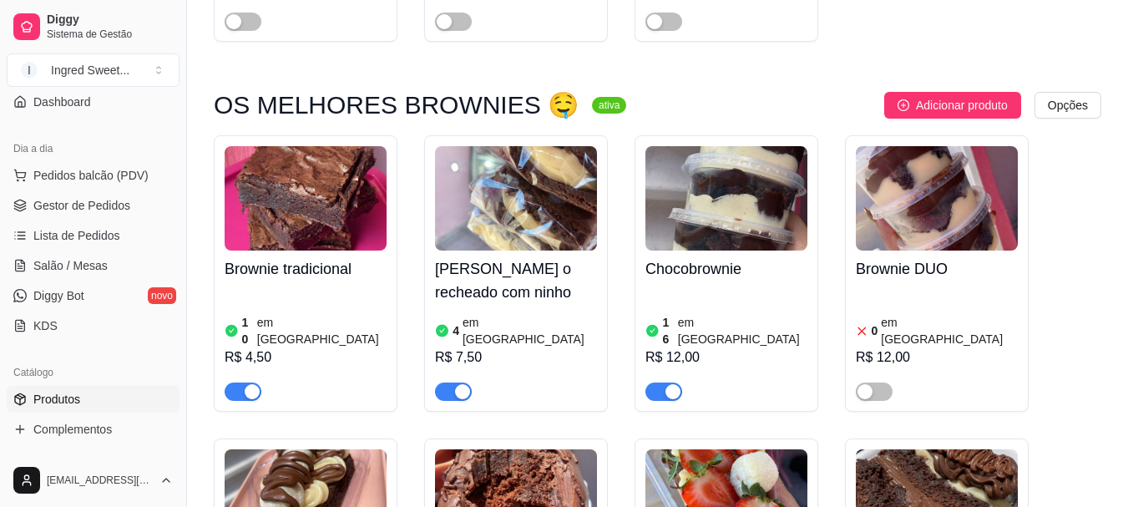
click at [566, 367] on div at bounding box center [516, 383] width 162 height 33
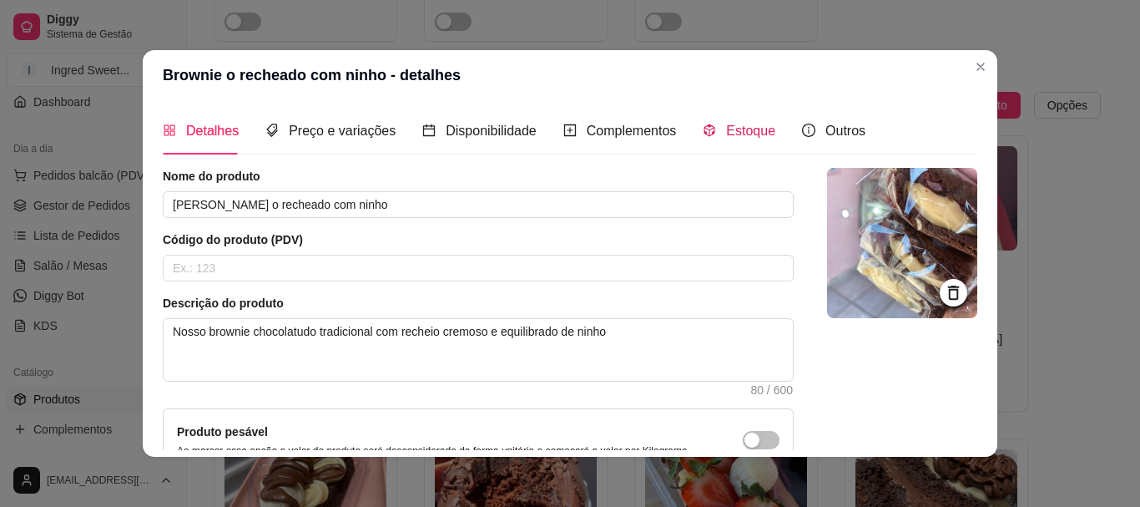
click at [727, 134] on span "Estoque" at bounding box center [750, 131] width 49 height 14
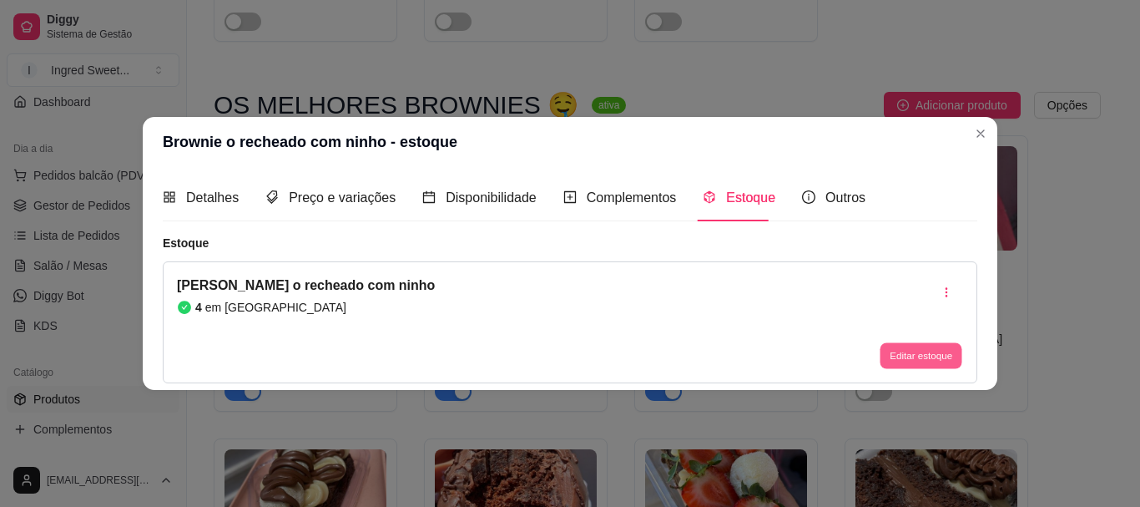
click at [889, 354] on button "Editar estoque" at bounding box center [921, 356] width 82 height 26
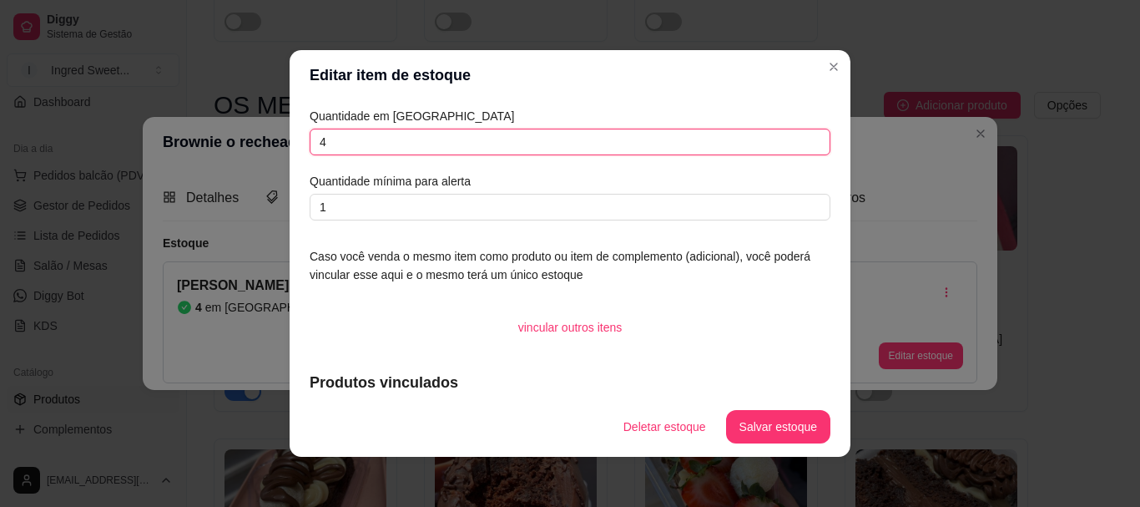
click at [313, 140] on input "4" at bounding box center [570, 142] width 521 height 27
type input "1"
click at [750, 414] on button "Salvar estoque" at bounding box center [778, 426] width 104 height 33
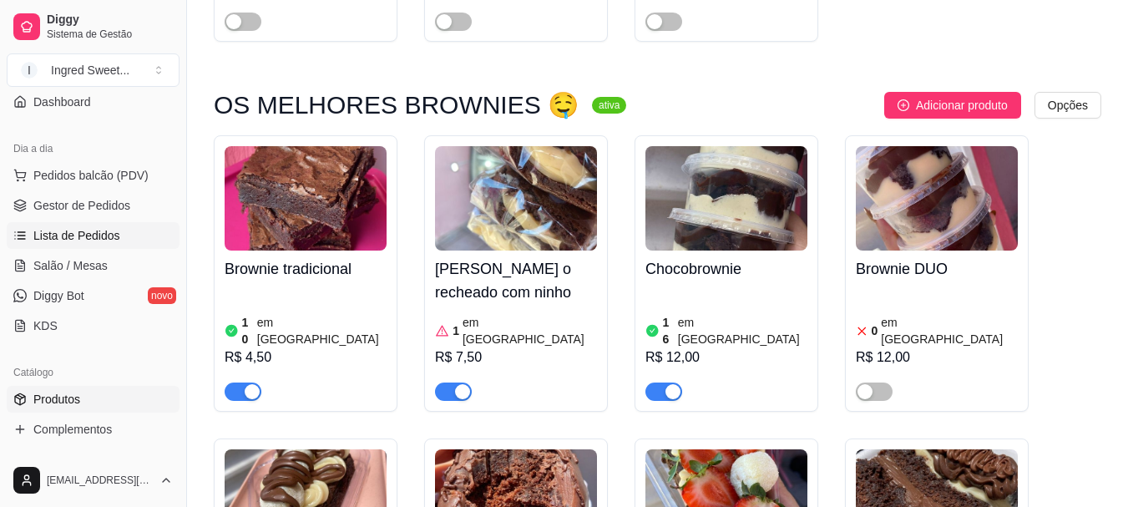
click at [81, 222] on link "Lista de Pedidos" at bounding box center [93, 235] width 173 height 27
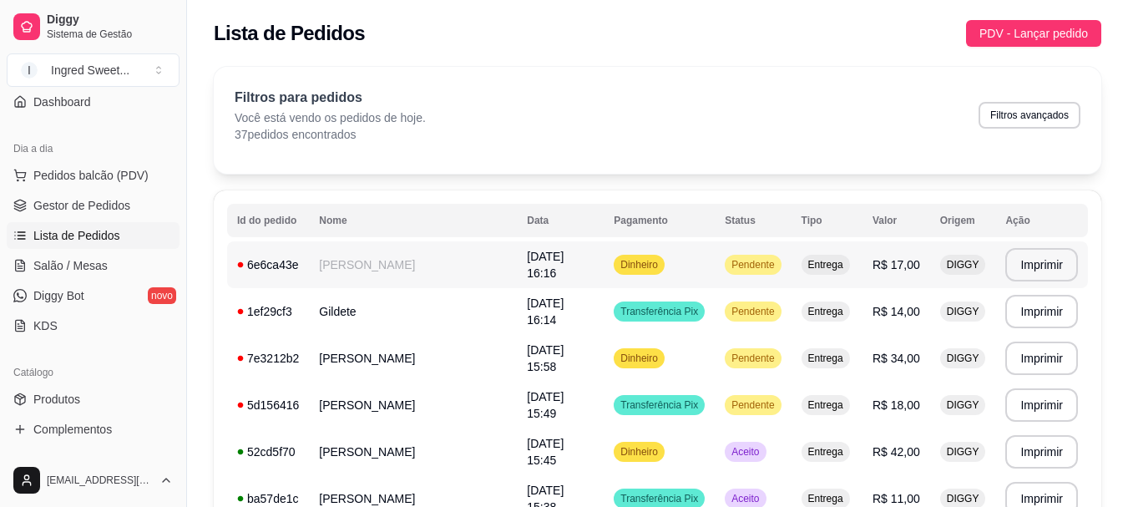
click at [599, 275] on td "[DATE] 16:16" at bounding box center [560, 264] width 87 height 47
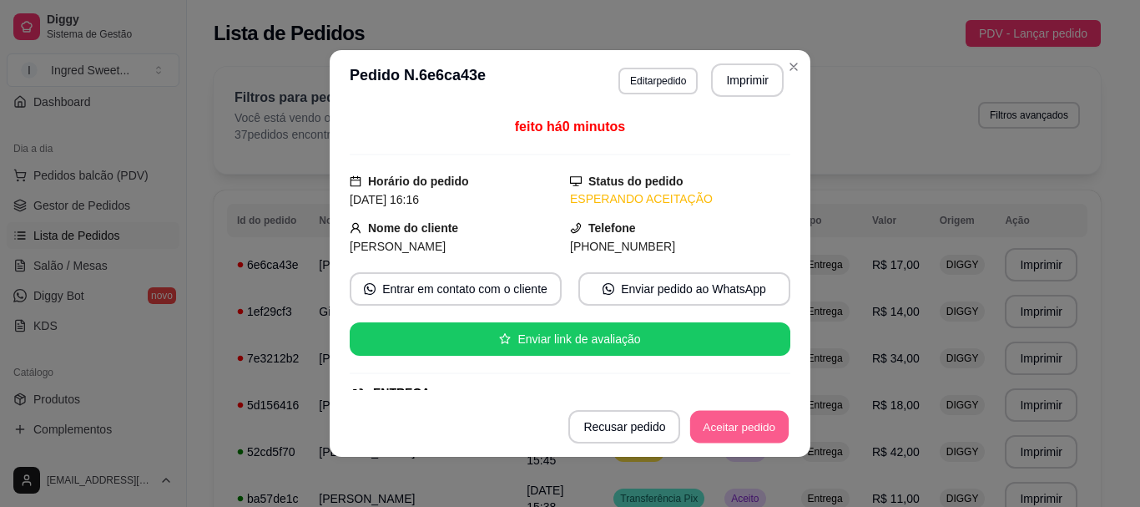
click at [730, 430] on button "Aceitar pedido" at bounding box center [739, 427] width 99 height 33
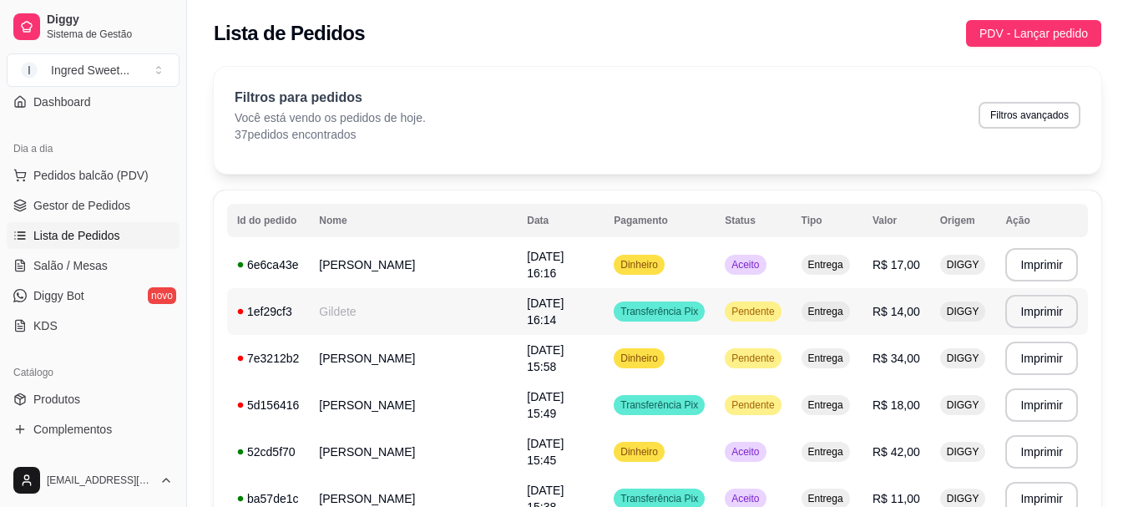
click at [752, 312] on span "Pendente" at bounding box center [752, 311] width 49 height 13
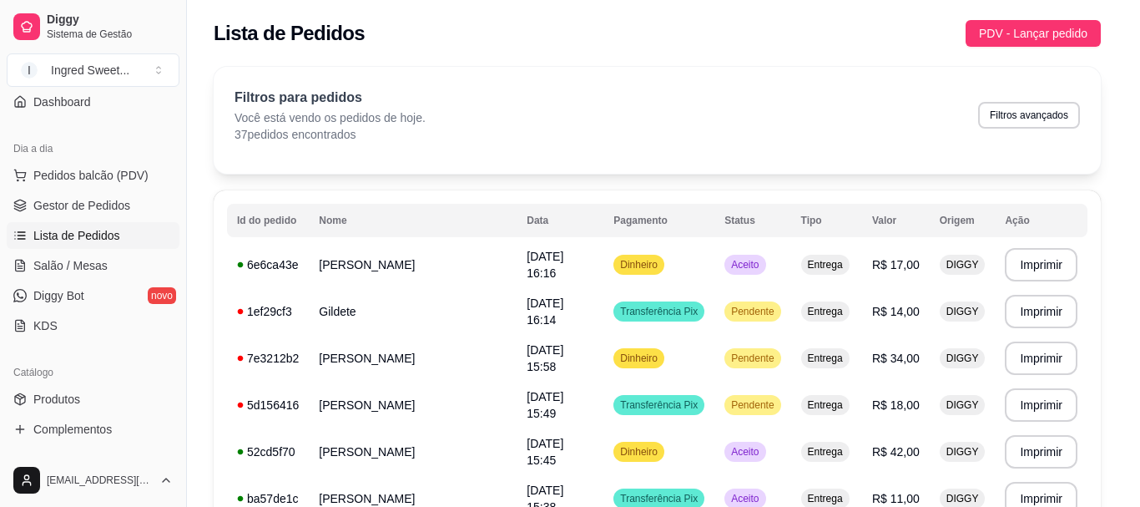
click at [747, 427] on button "Aceitar pedido" at bounding box center [740, 426] width 102 height 33
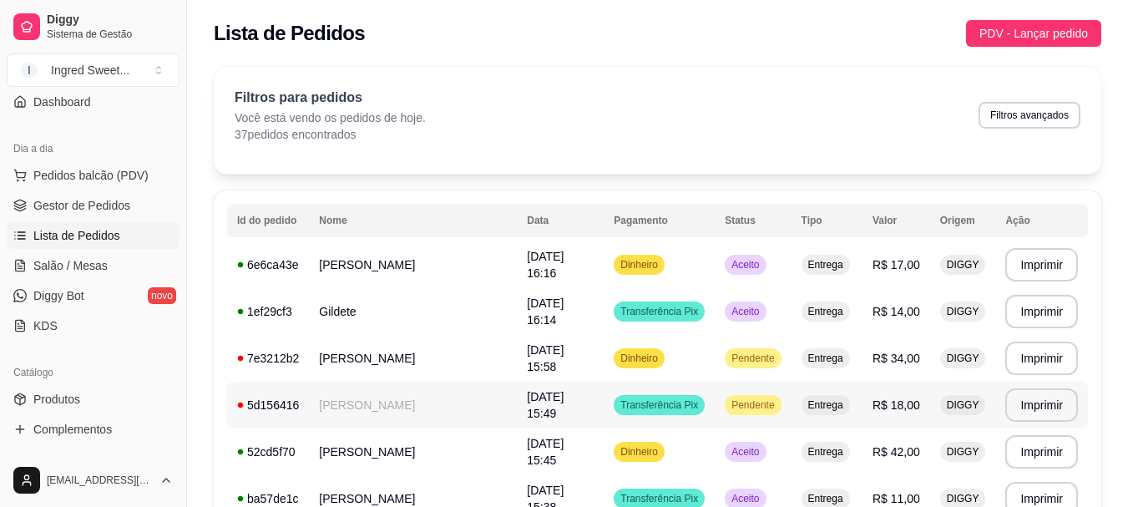
click at [791, 407] on td "Pendente" at bounding box center [753, 405] width 76 height 47
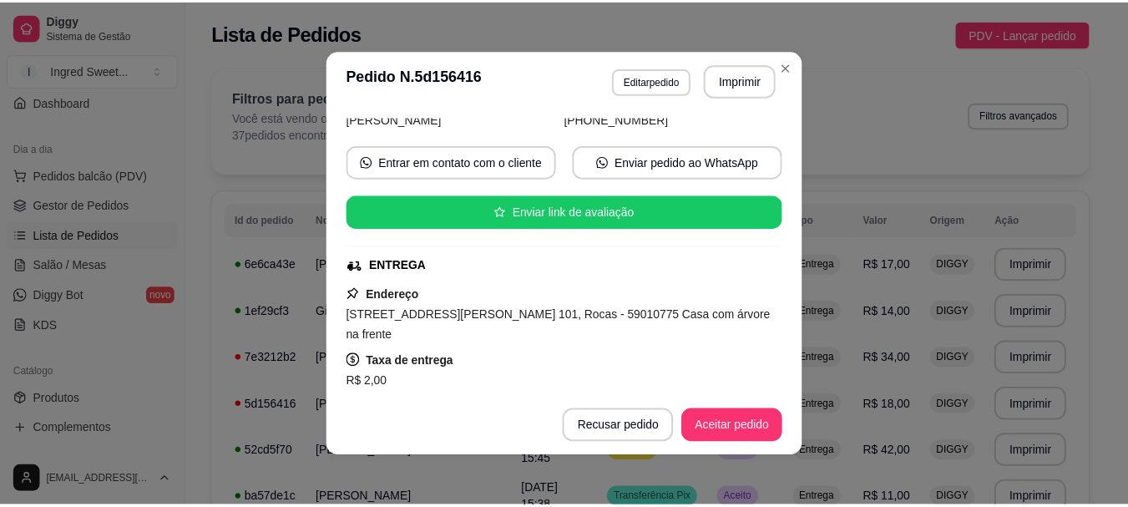
scroll to position [125, 0]
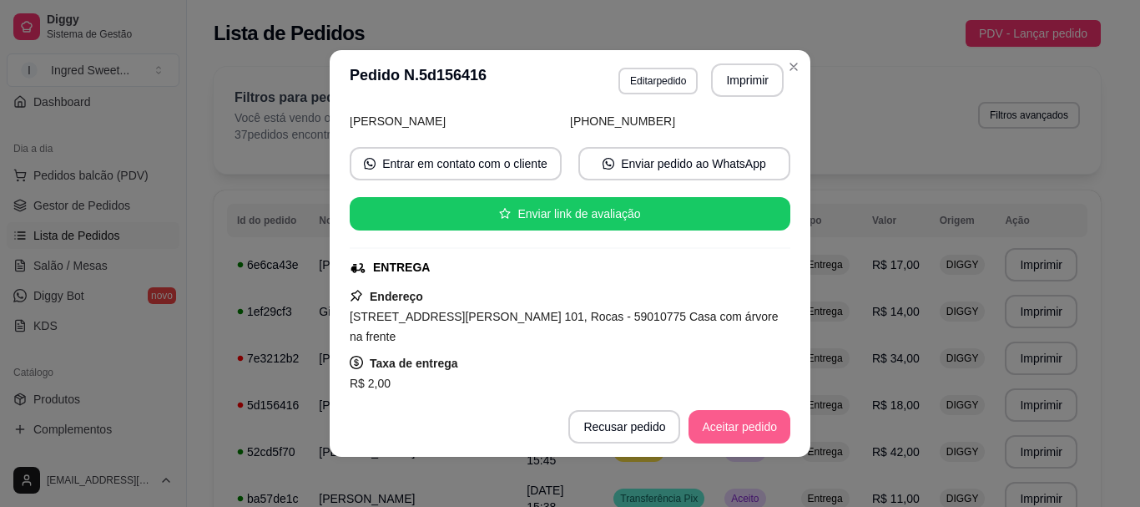
click at [718, 415] on button "Aceitar pedido" at bounding box center [740, 426] width 102 height 33
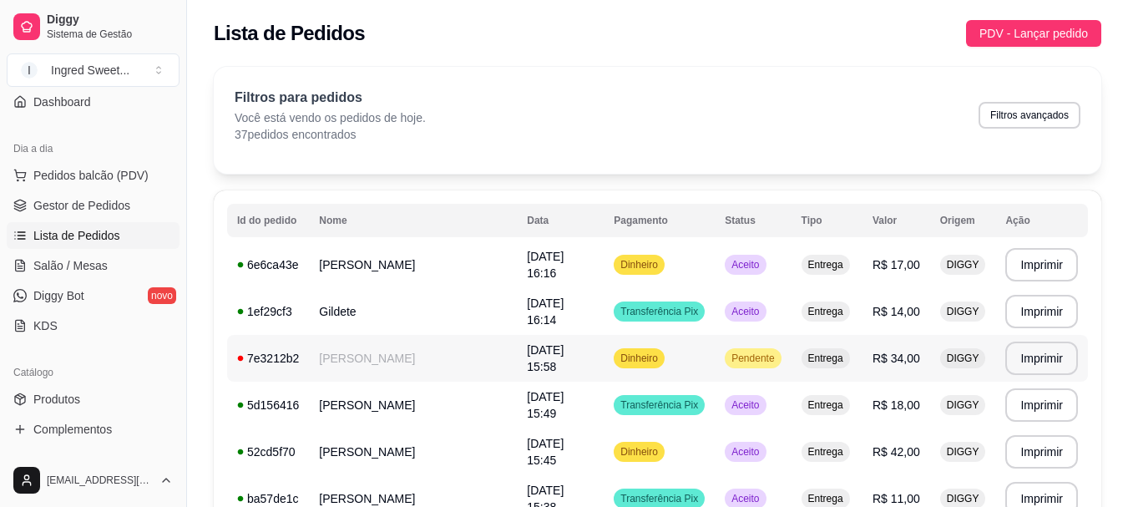
click at [705, 366] on td "Dinheiro" at bounding box center [659, 358] width 111 height 47
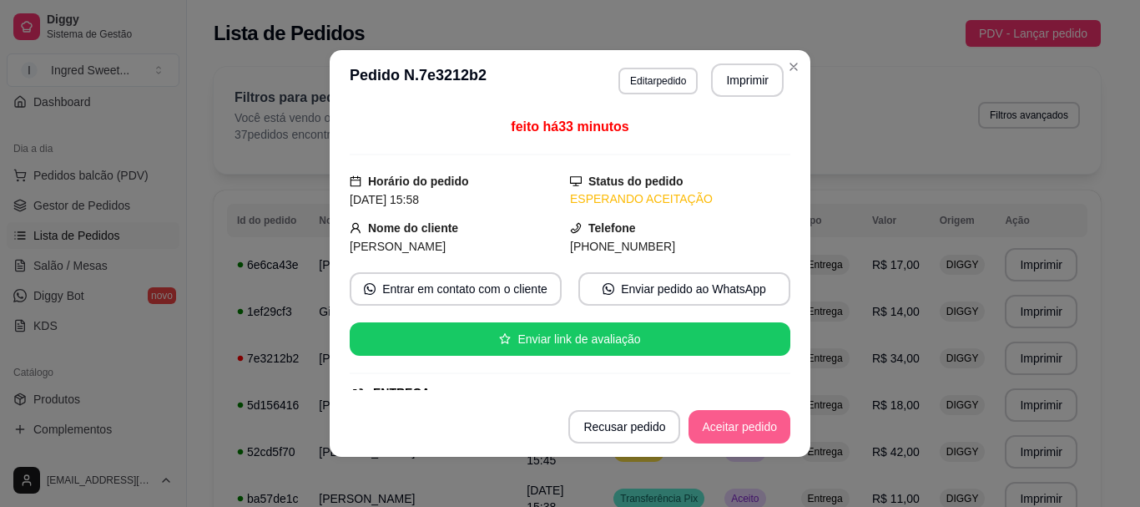
click at [730, 422] on button "Aceitar pedido" at bounding box center [740, 426] width 102 height 33
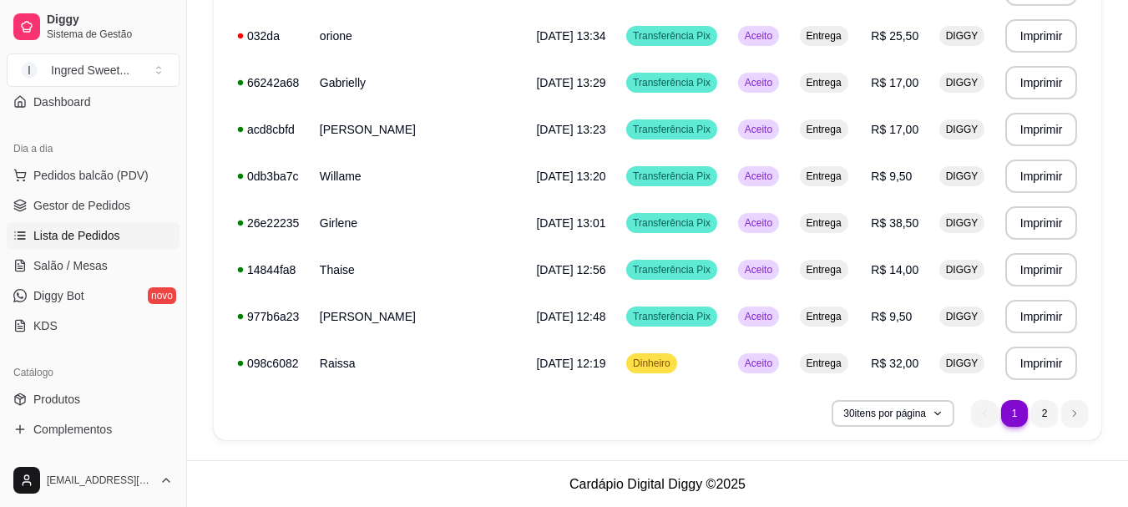
scroll to position [1258, 0]
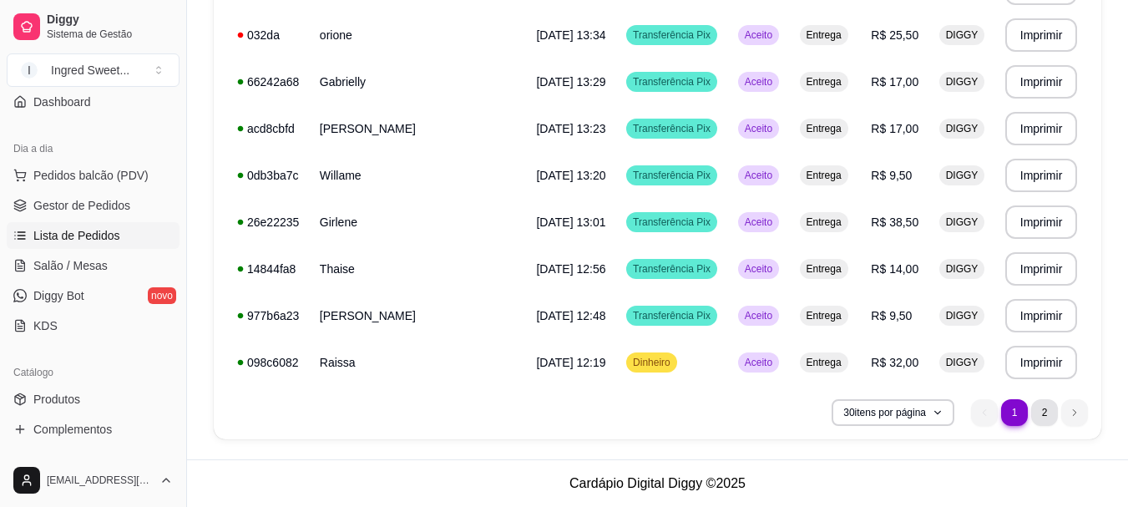
click at [1041, 415] on li "2" at bounding box center [1044, 412] width 27 height 27
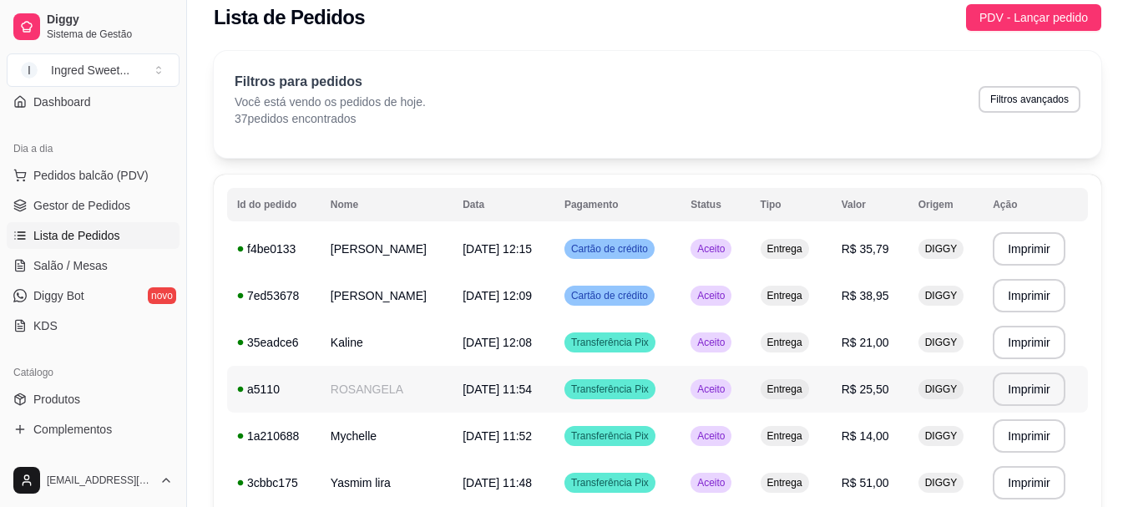
scroll to position [0, 0]
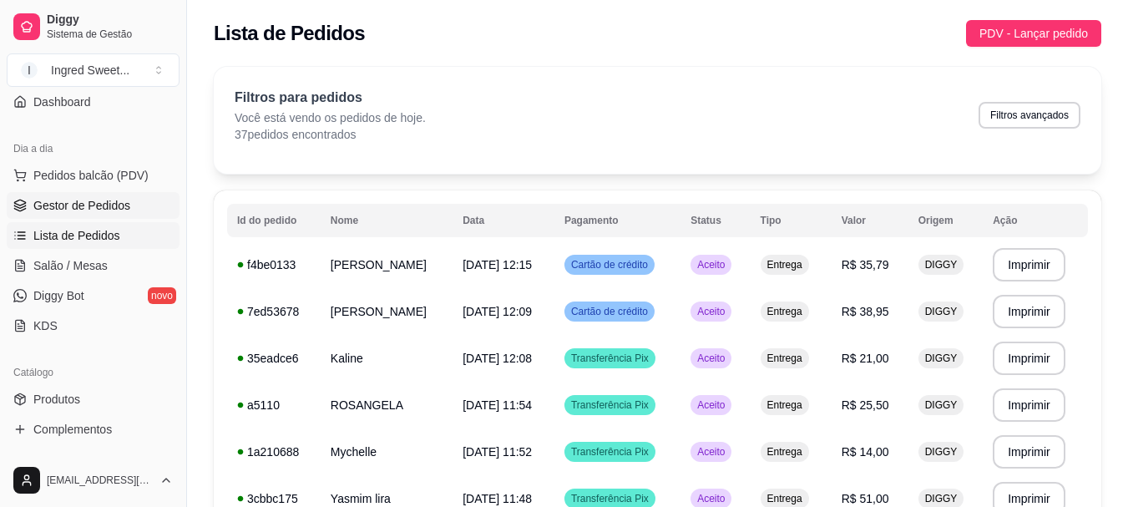
click at [87, 215] on link "Gestor de Pedidos" at bounding box center [93, 205] width 173 height 27
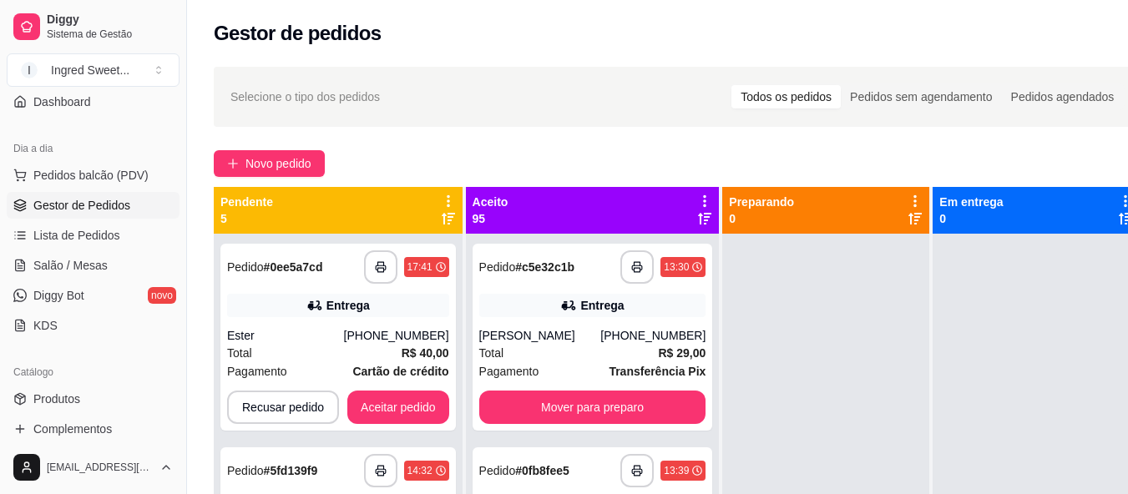
click at [457, 199] on div "Mudar para pedidos recebidos por último" at bounding box center [457, 196] width 195 height 20
click at [450, 196] on icon at bounding box center [448, 201] width 3 height 12
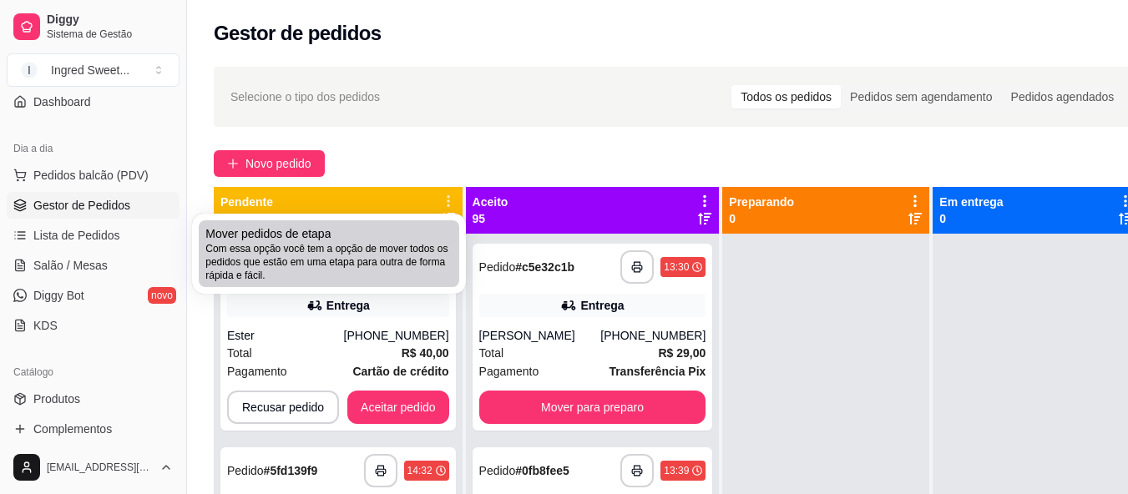
click at [417, 254] on span "Com essa opção você tem a opção de mover todos os pedidos que estão em uma etap…" at bounding box center [328, 262] width 247 height 40
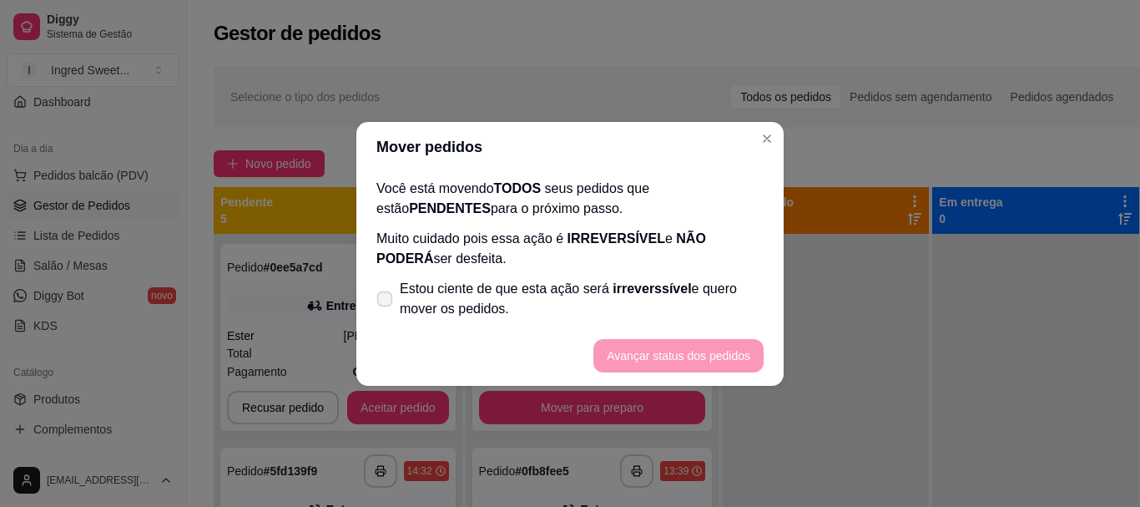
click at [378, 300] on icon at bounding box center [384, 298] width 13 height 9
click at [378, 301] on input "Estou ciente de que esta ação será irreverssível e quero mover os pedidos." at bounding box center [381, 306] width 11 height 11
checkbox input "true"
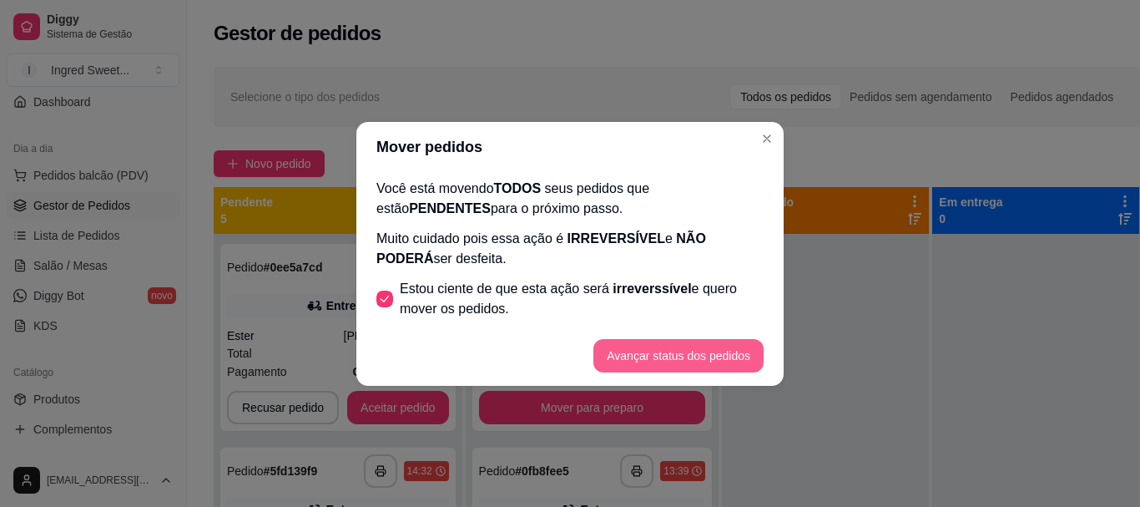
click at [634, 341] on button "Avançar status dos pedidos" at bounding box center [679, 355] width 170 height 33
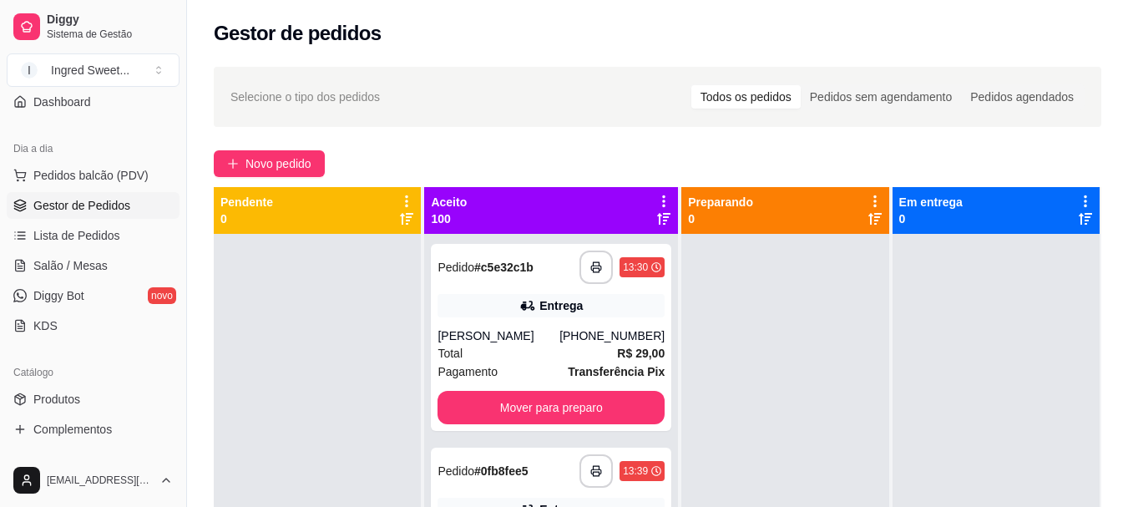
click at [662, 202] on icon at bounding box center [663, 201] width 3 height 12
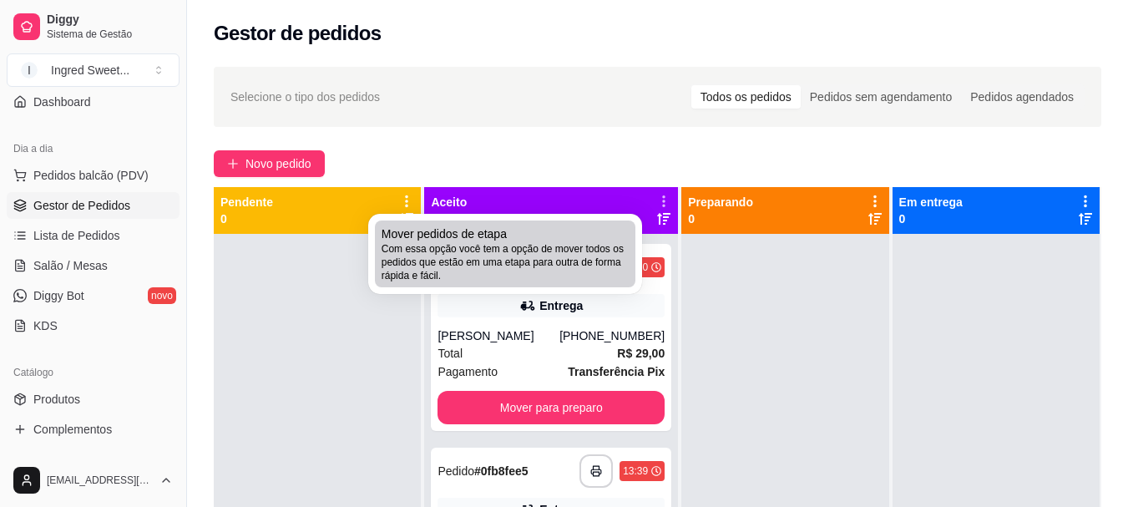
click at [606, 230] on div "Mover pedidos de etapa Com essa opção você tem a opção de mover todos os pedido…" at bounding box center [505, 253] width 247 height 57
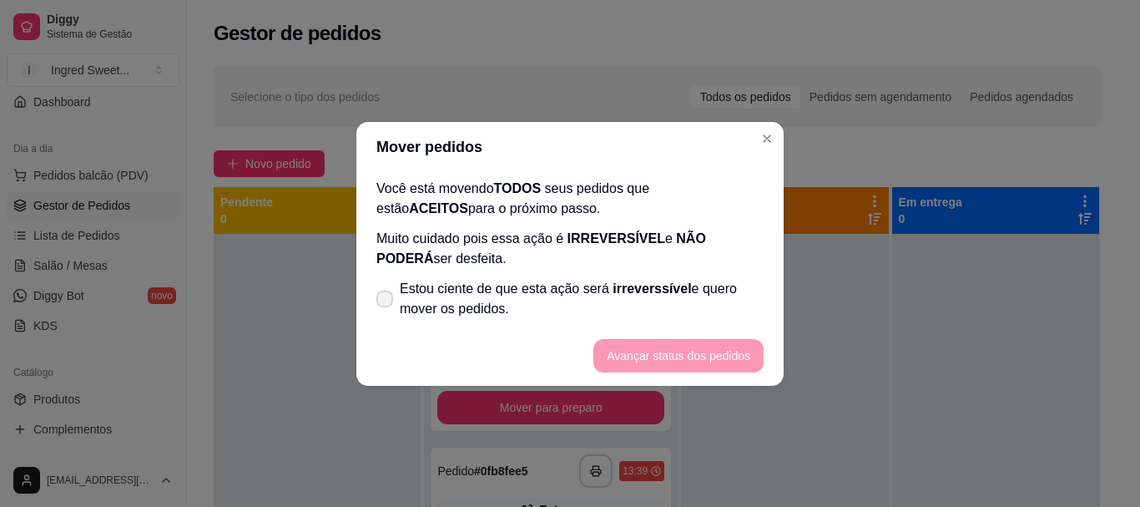
click at [390, 304] on span at bounding box center [385, 299] width 17 height 17
click at [387, 304] on input "Estou ciente de que esta ação será irreverssível e quero mover os pedidos." at bounding box center [381, 306] width 11 height 11
checkbox input "true"
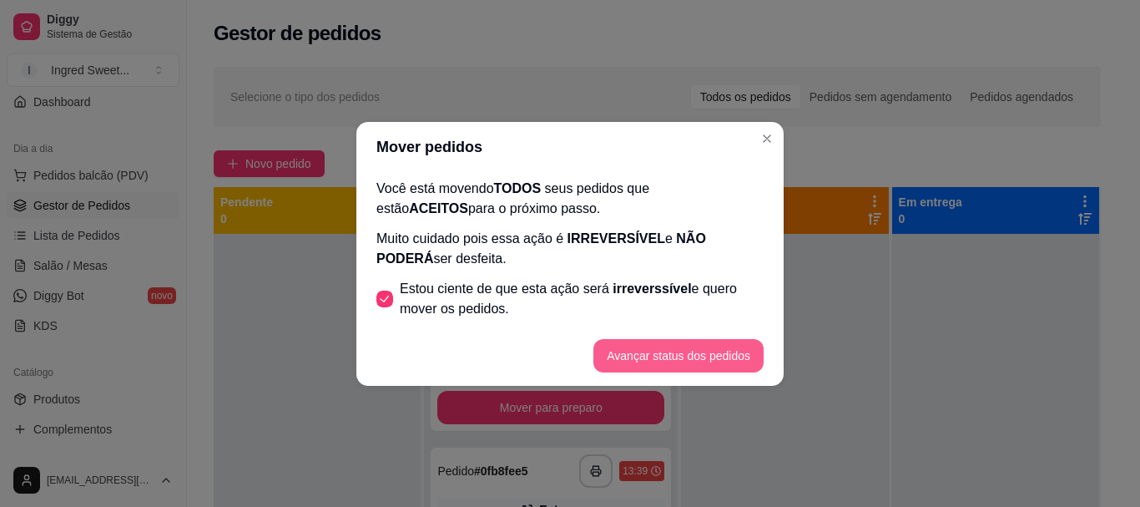
click at [719, 351] on button "Avançar status dos pedidos" at bounding box center [679, 355] width 170 height 33
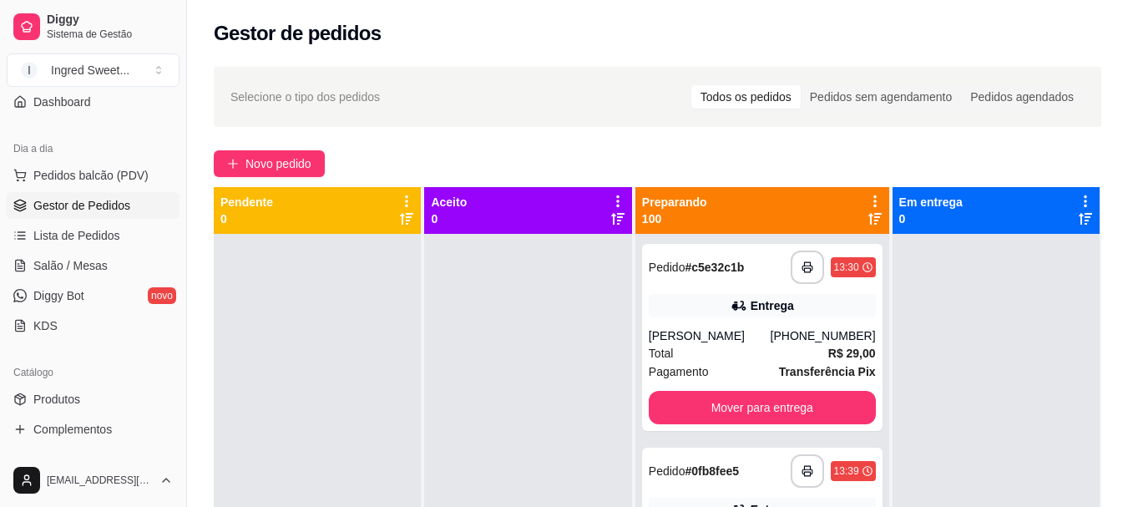
click at [867, 200] on icon at bounding box center [874, 201] width 15 height 15
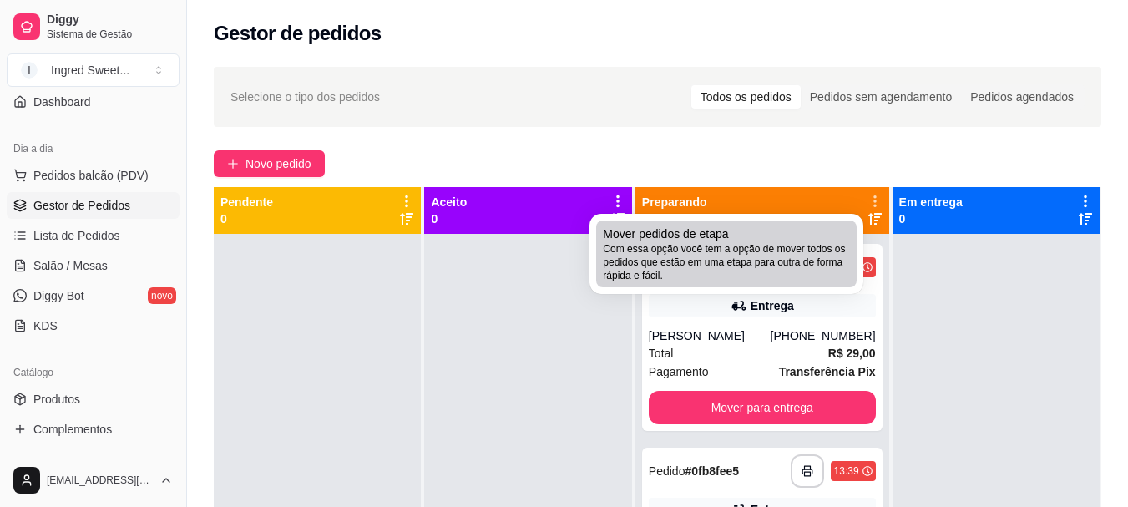
click at [771, 262] on span "Com essa opção você tem a opção de mover todos os pedidos que estão em uma etap…" at bounding box center [726, 262] width 247 height 40
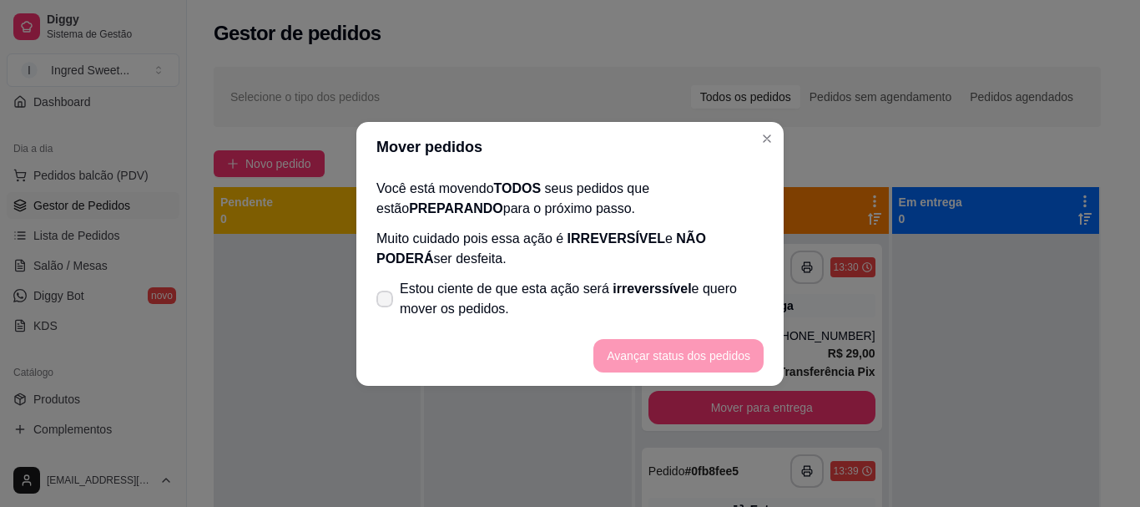
click at [387, 302] on icon at bounding box center [384, 299] width 13 height 10
click at [387, 302] on input "Estou ciente de que esta ação será irreverssível e quero mover os pedidos." at bounding box center [381, 306] width 11 height 11
checkbox input "true"
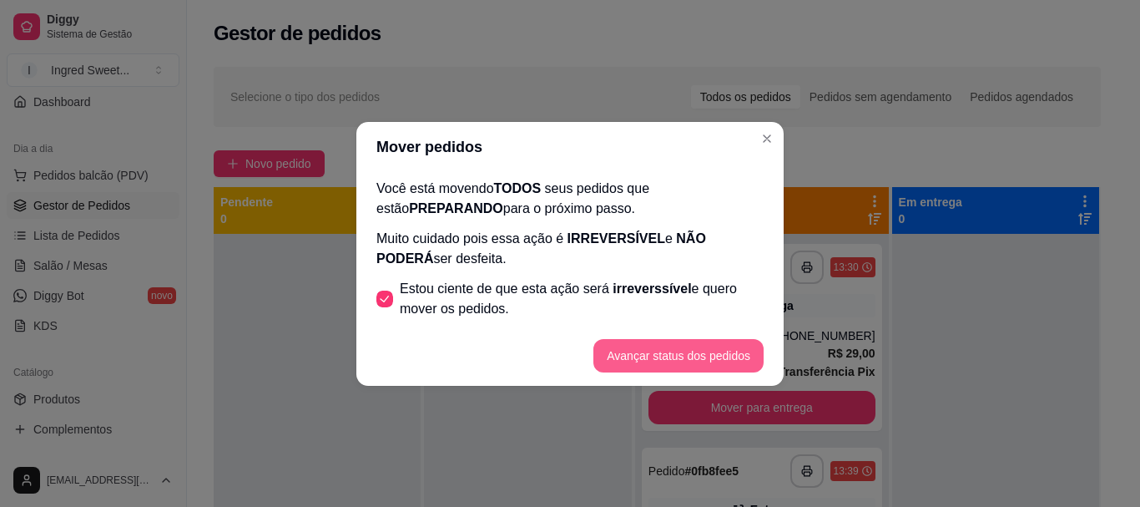
click at [702, 361] on button "Avançar status dos pedidos" at bounding box center [679, 355] width 170 height 33
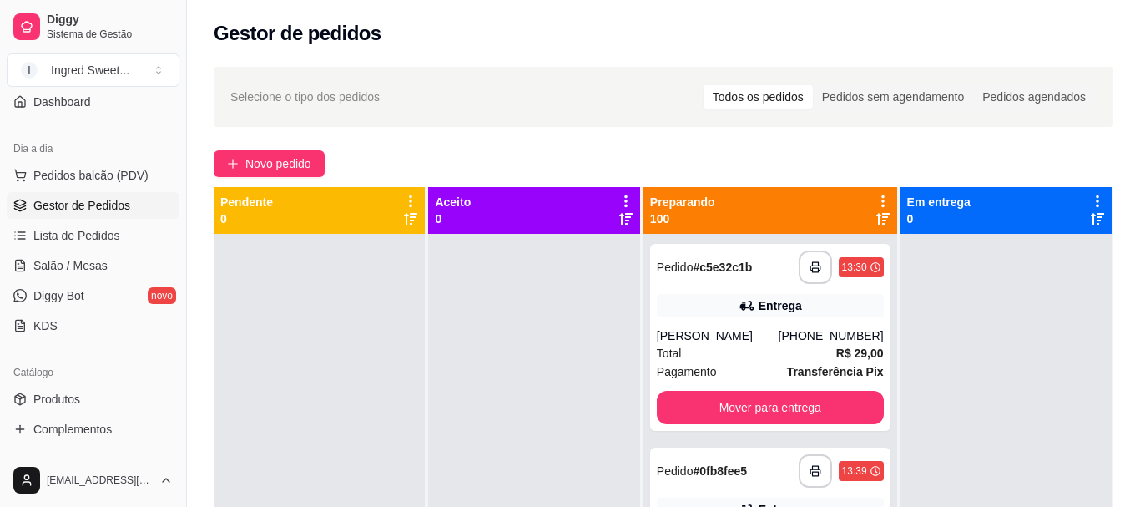
click at [864, 193] on div "Preparando 100" at bounding box center [771, 210] width 254 height 47
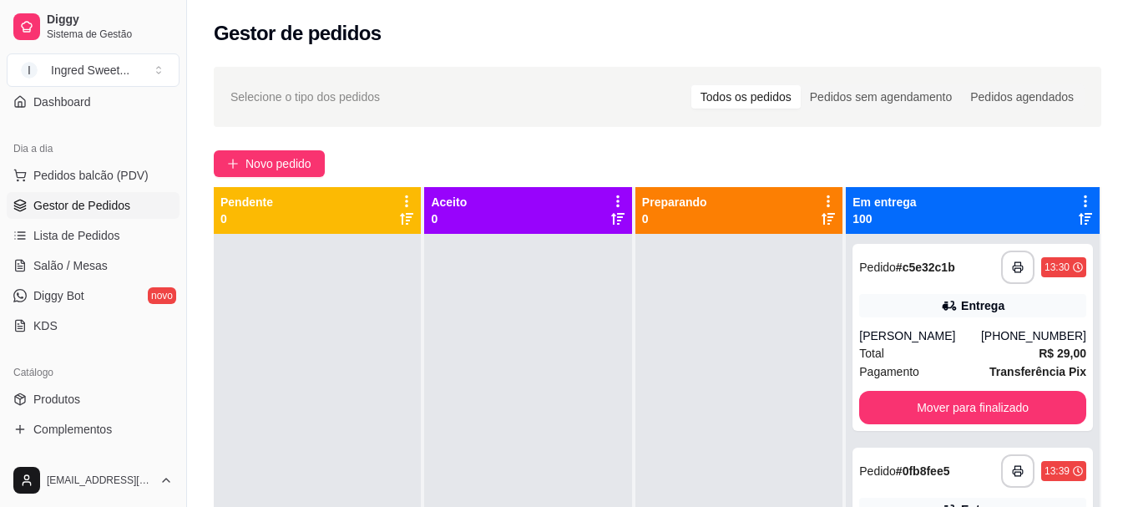
click at [1078, 195] on icon at bounding box center [1085, 201] width 15 height 15
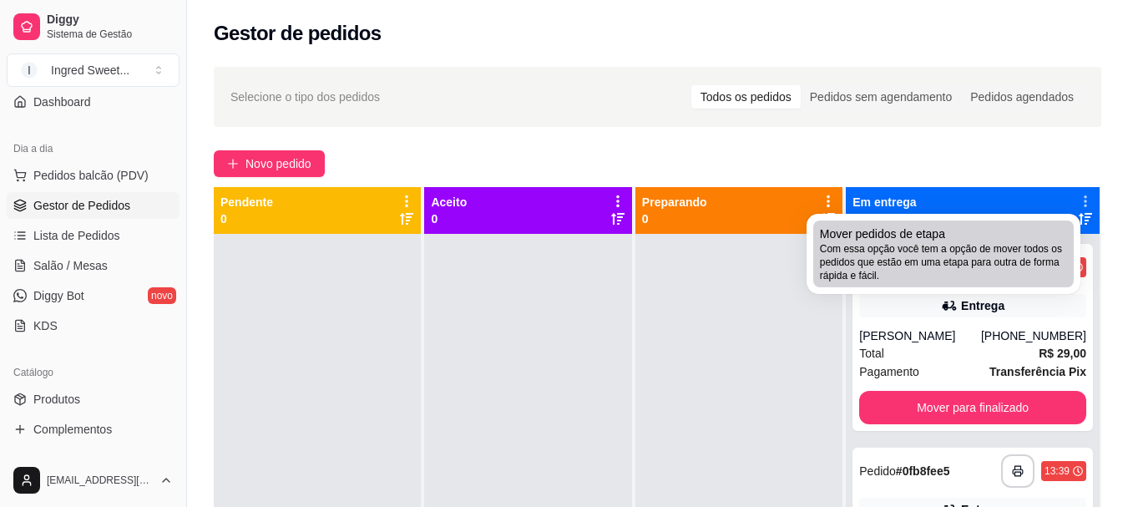
click at [1008, 240] on div "Mover pedidos de etapa Com essa opção você tem a opção de mover todos os pedido…" at bounding box center [943, 253] width 247 height 57
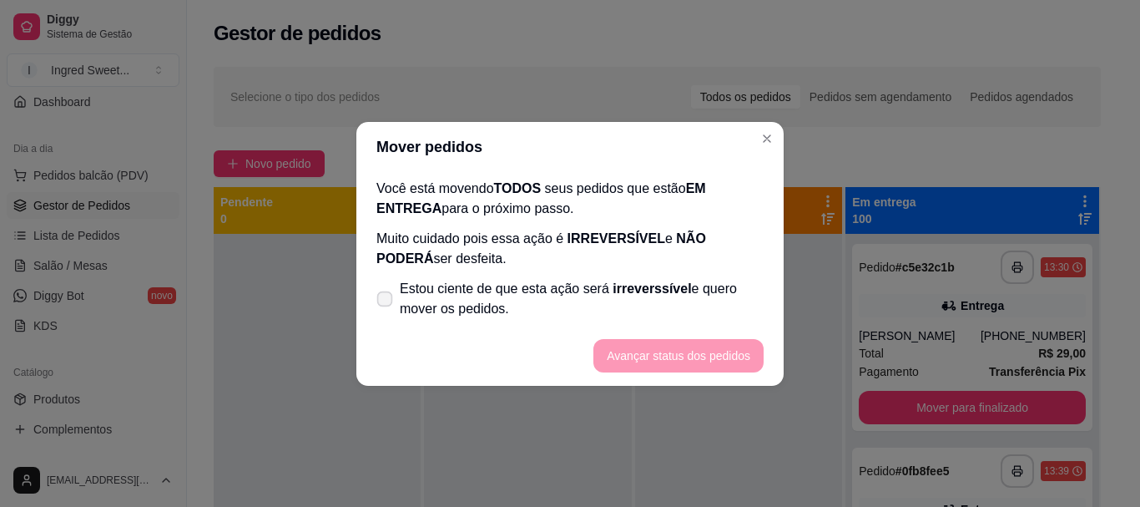
click at [390, 297] on icon at bounding box center [384, 298] width 13 height 9
click at [387, 301] on input "Estou ciente de que esta ação será irreverssível e quero mover os pedidos." at bounding box center [381, 306] width 11 height 11
checkbox input "true"
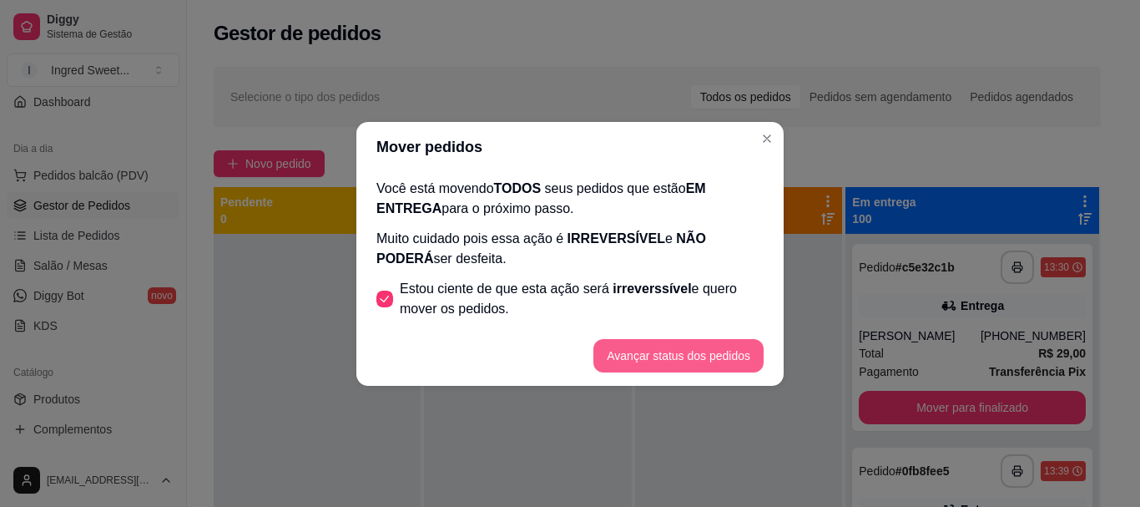
click at [642, 354] on button "Avançar status dos pedidos" at bounding box center [679, 355] width 170 height 33
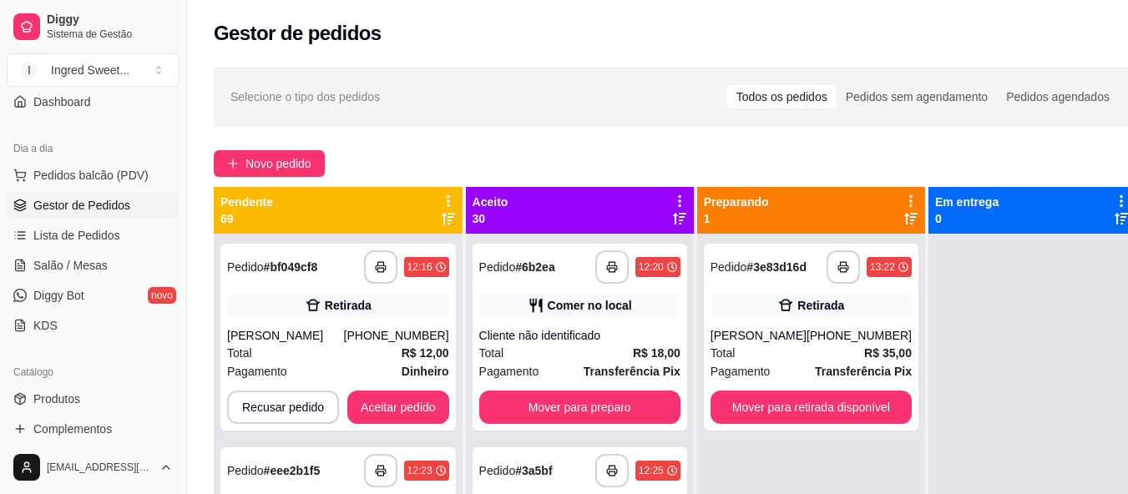
click at [450, 196] on icon at bounding box center [448, 201] width 3 height 12
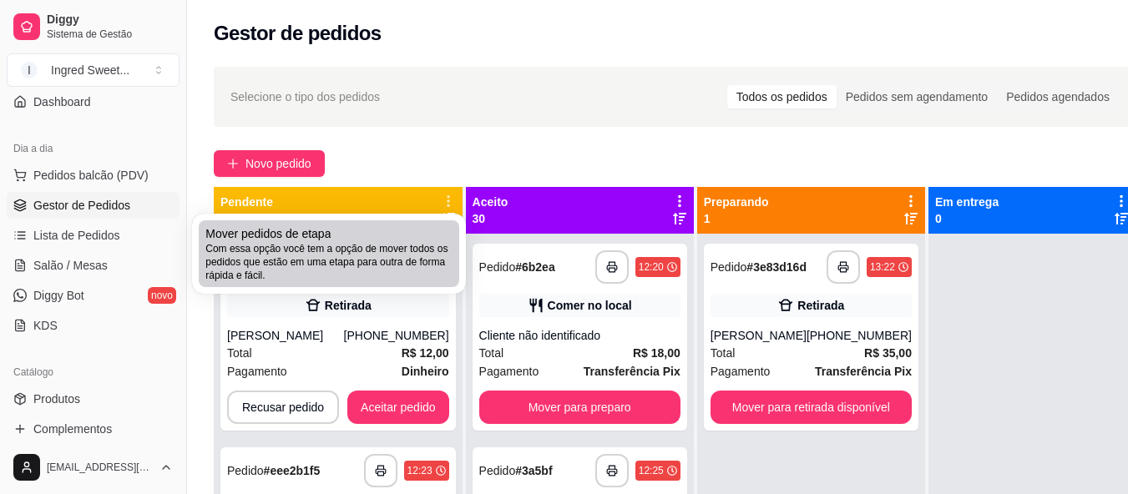
click at [435, 286] on li "Mover pedidos de etapa Com essa opção você tem a opção de mover todos os pedido…" at bounding box center [329, 253] width 260 height 67
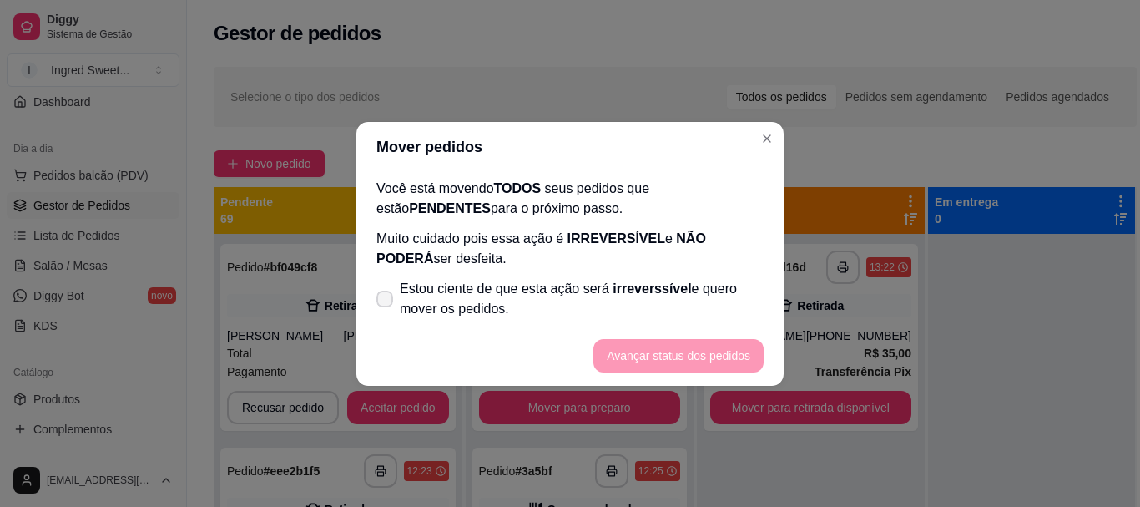
click at [382, 295] on icon at bounding box center [384, 299] width 13 height 10
click at [382, 301] on input "Estou ciente de que esta ação será irreverssível e quero mover os pedidos." at bounding box center [381, 306] width 11 height 11
checkbox input "true"
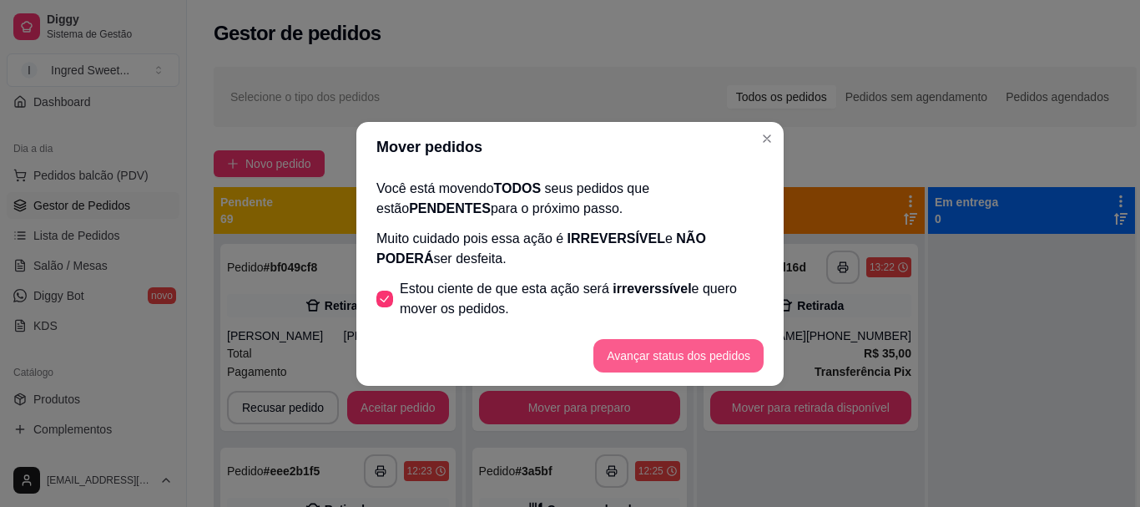
click at [710, 370] on button "Avançar status dos pedidos" at bounding box center [679, 355] width 170 height 33
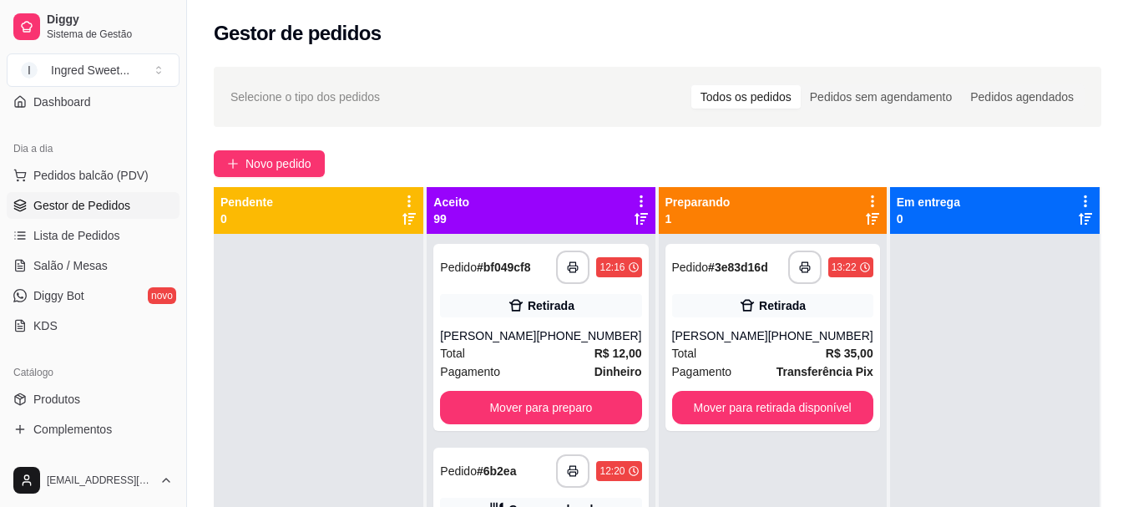
click at [637, 200] on icon at bounding box center [641, 201] width 15 height 15
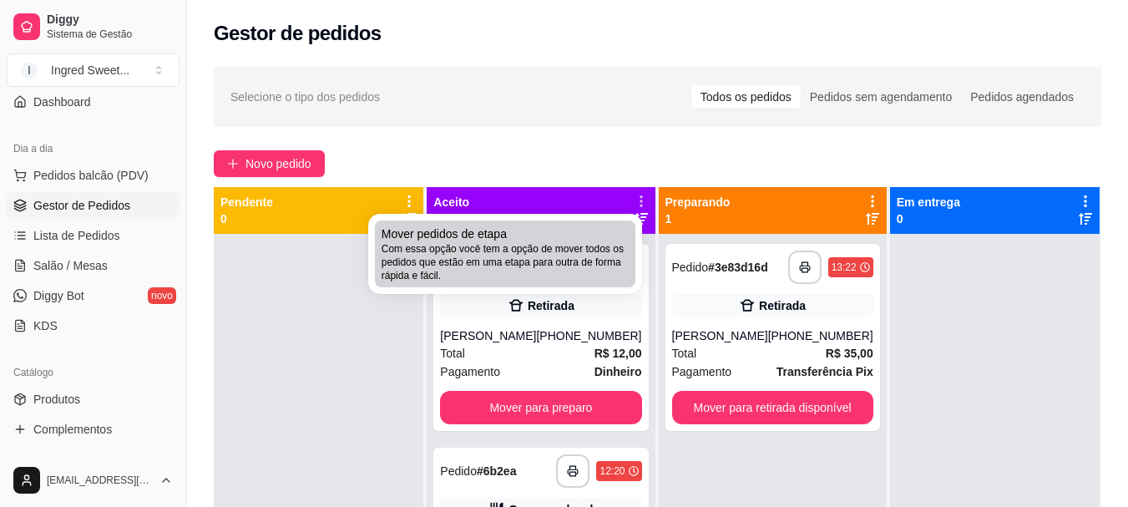
click at [605, 260] on span "Com essa opção você tem a opção de mover todos os pedidos que estão em uma etap…" at bounding box center [505, 262] width 247 height 40
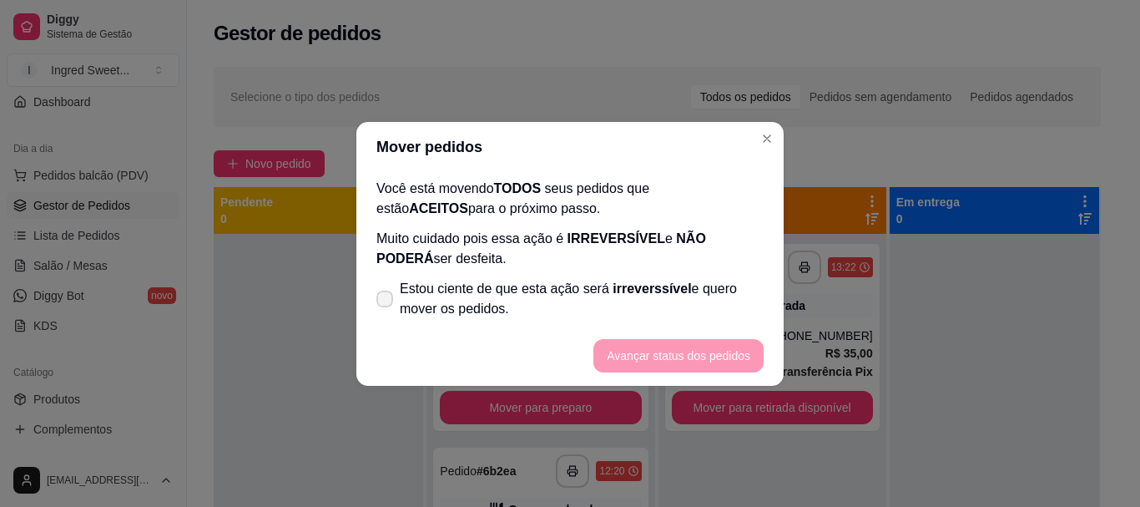
click at [382, 295] on icon at bounding box center [384, 299] width 13 height 10
click at [382, 301] on input "Estou ciente de que esta ação será irreverssível e quero mover os pedidos." at bounding box center [381, 306] width 11 height 11
checkbox input "true"
click at [699, 366] on button "Avançar status dos pedidos" at bounding box center [678, 355] width 165 height 33
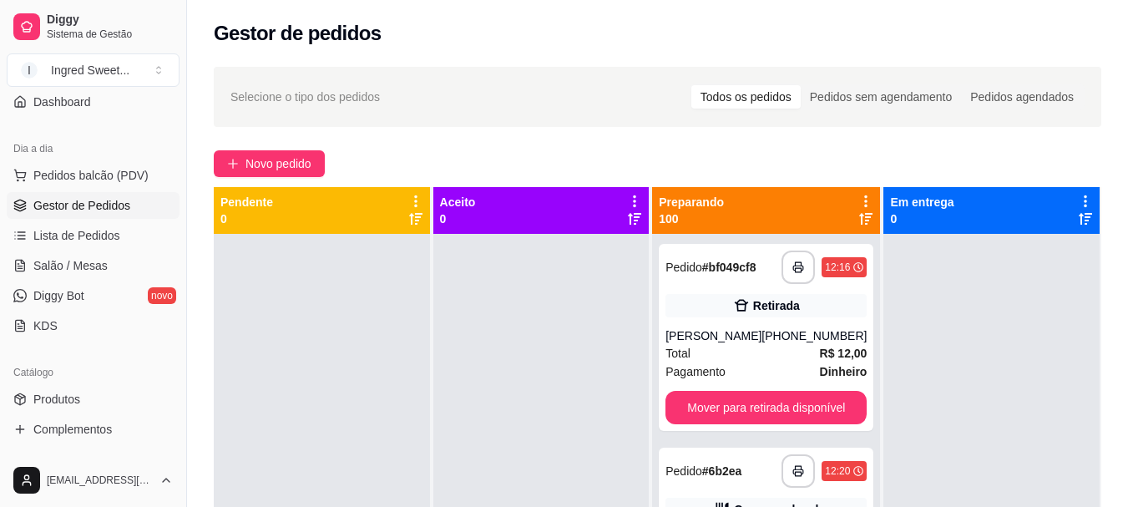
click at [854, 191] on div "Preparando 100" at bounding box center [766, 210] width 228 height 47
click at [858, 198] on icon at bounding box center [865, 201] width 15 height 15
click at [785, 234] on div "Mover pedidos de etapa Com essa opção você tem a opção de mover todos os pedido…" at bounding box center [754, 245] width 198 height 45
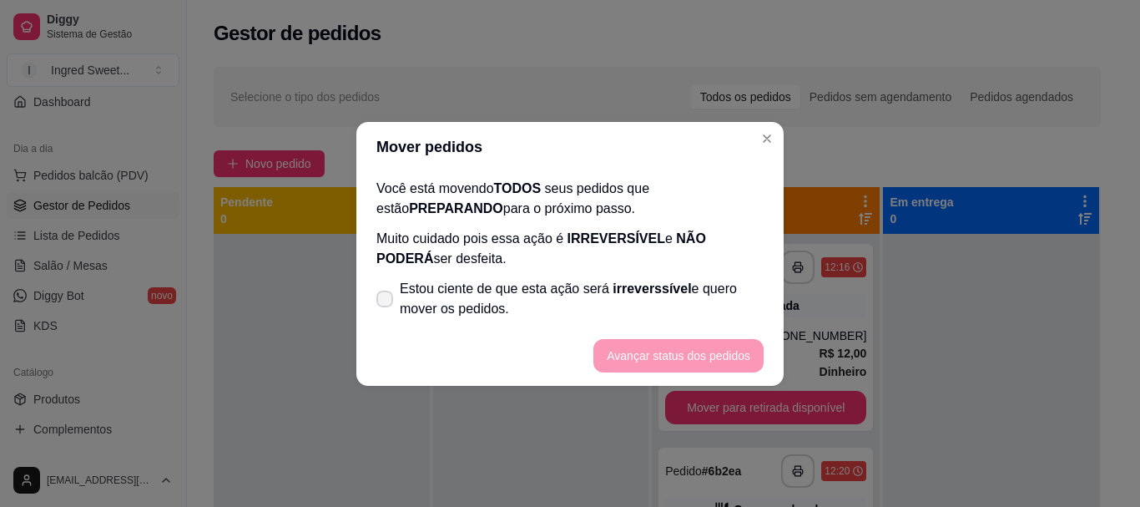
click at [377, 286] on label "Estou ciente de que esta ação será irreverssível e quero mover os pedidos." at bounding box center [570, 298] width 401 height 53
click at [377, 301] on input "Estou ciente de que esta ação será irreverssível e quero mover os pedidos." at bounding box center [381, 306] width 11 height 11
checkbox input "true"
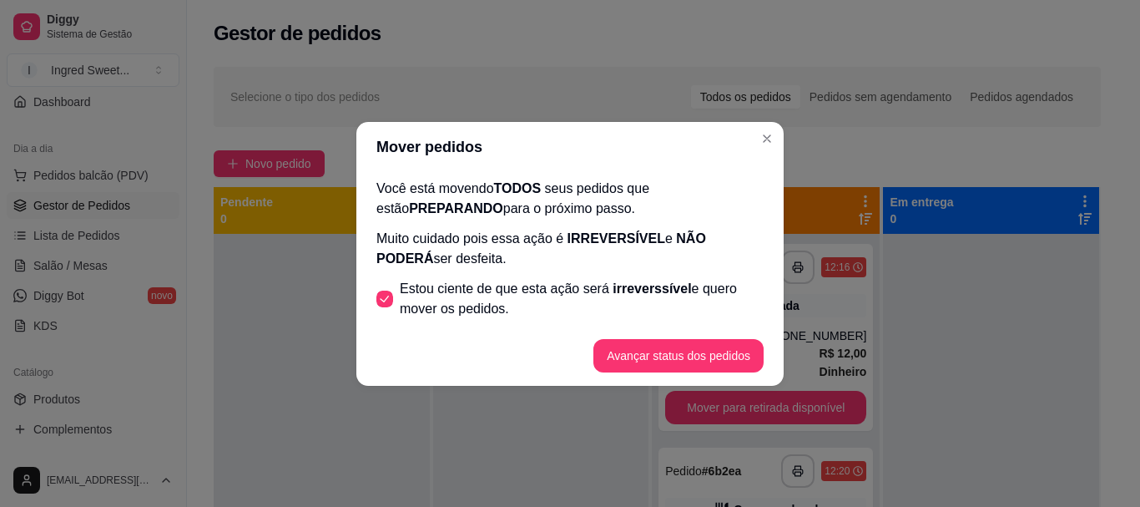
click at [705, 363] on button "Avançar status dos pedidos" at bounding box center [679, 355] width 170 height 33
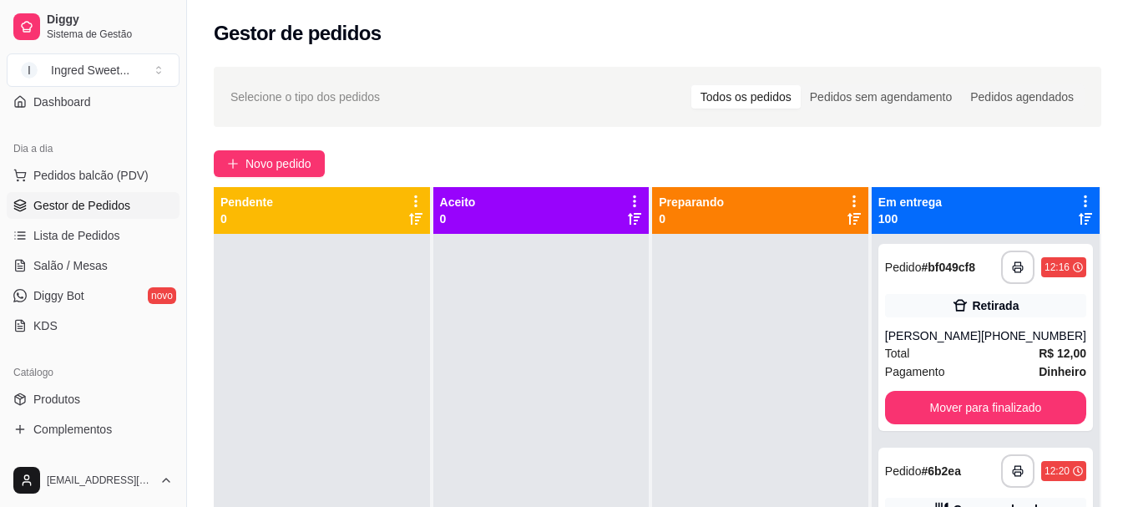
click at [1084, 198] on icon at bounding box center [1085, 201] width 3 height 12
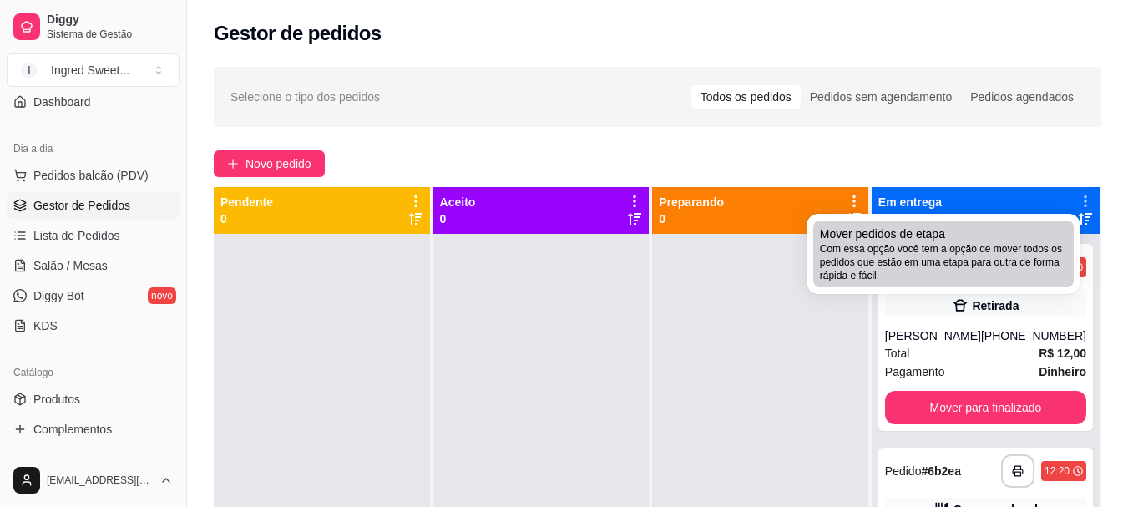
click at [924, 260] on span "Com essa opção você tem a opção de mover todos os pedidos que estão em uma etap…" at bounding box center [943, 262] width 247 height 40
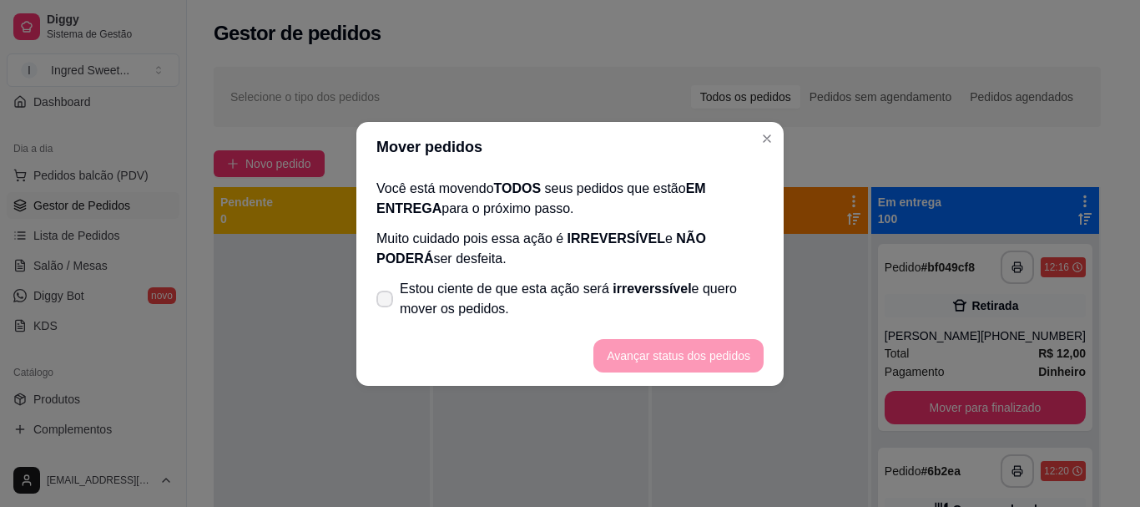
click at [402, 299] on span "Estou ciente de que esta ação será irreverssível e quero mover os pedidos." at bounding box center [582, 299] width 364 height 40
click at [387, 301] on input "Estou ciente de que esta ação será irreverssível e quero mover os pedidos." at bounding box center [381, 306] width 11 height 11
checkbox input "true"
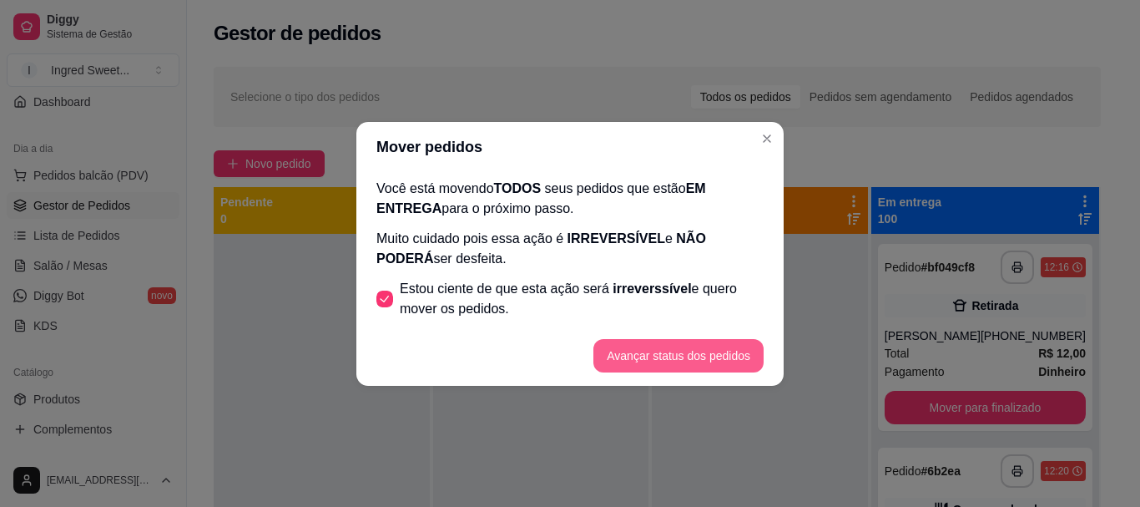
click at [659, 341] on button "Avançar status dos pedidos" at bounding box center [679, 355] width 170 height 33
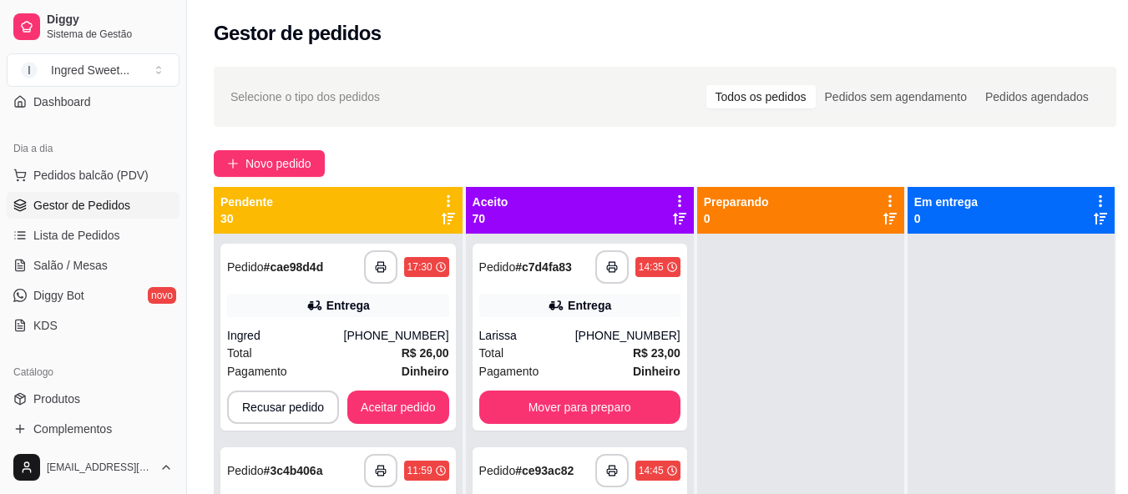
click at [456, 201] on icon at bounding box center [448, 201] width 15 height 15
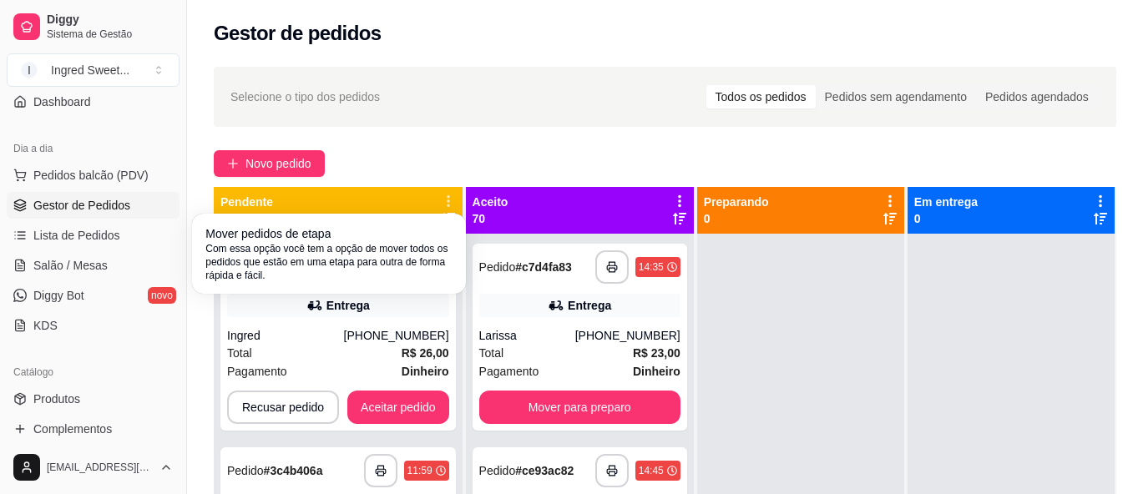
click at [436, 225] on div "Mover pedidos de etapa Com essa opção você tem a opção de mover todos os pedido…" at bounding box center [328, 253] width 247 height 57
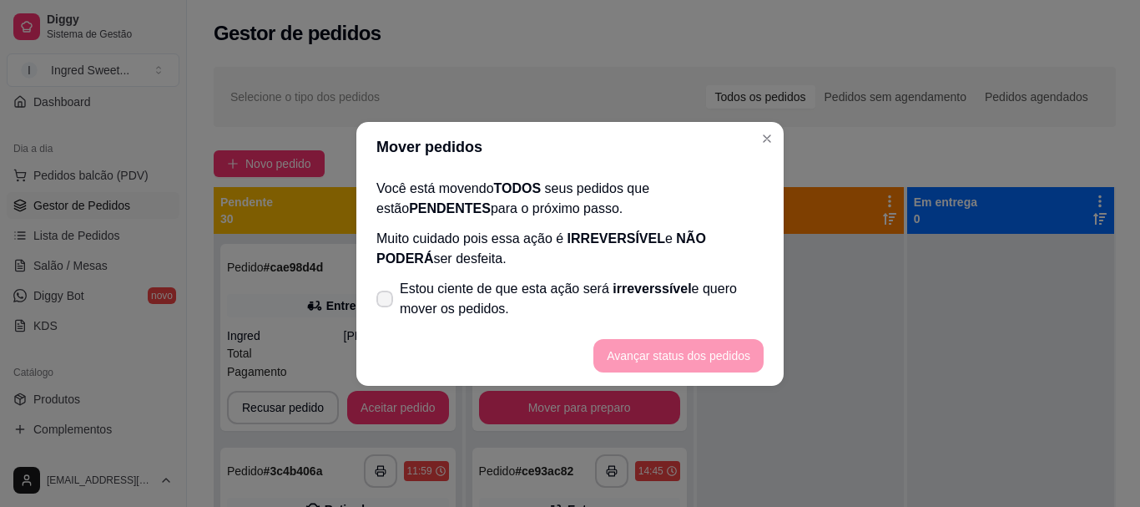
click at [397, 301] on label "Estou ciente de que esta ação será irreverssível e quero mover os pedidos." at bounding box center [570, 298] width 401 height 53
click at [387, 301] on input "Estou ciente de que esta ação será irreverssível e quero mover os pedidos." at bounding box center [381, 306] width 11 height 11
checkbox input "true"
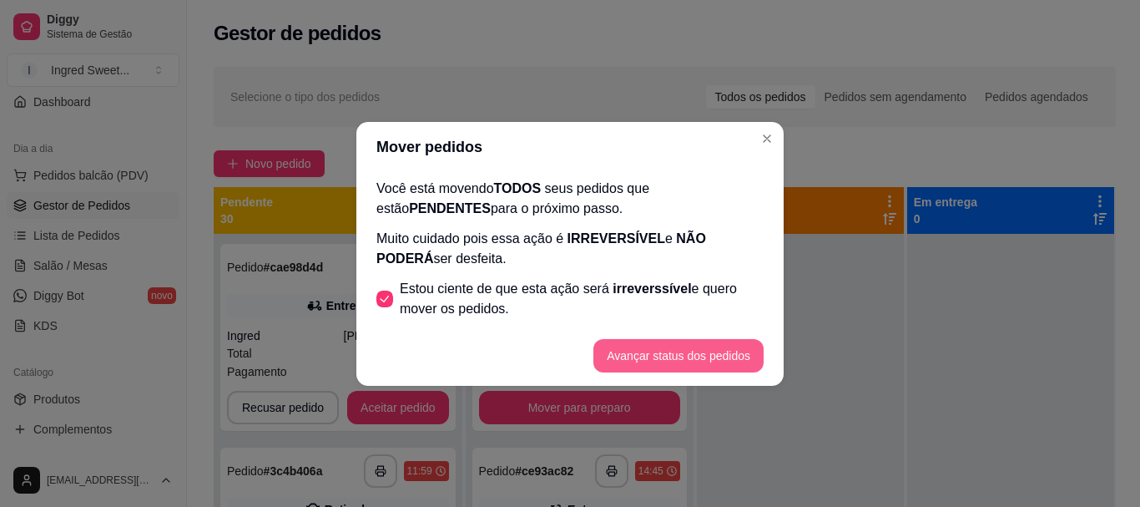
click at [656, 340] on button "Avançar status dos pedidos" at bounding box center [679, 355] width 170 height 33
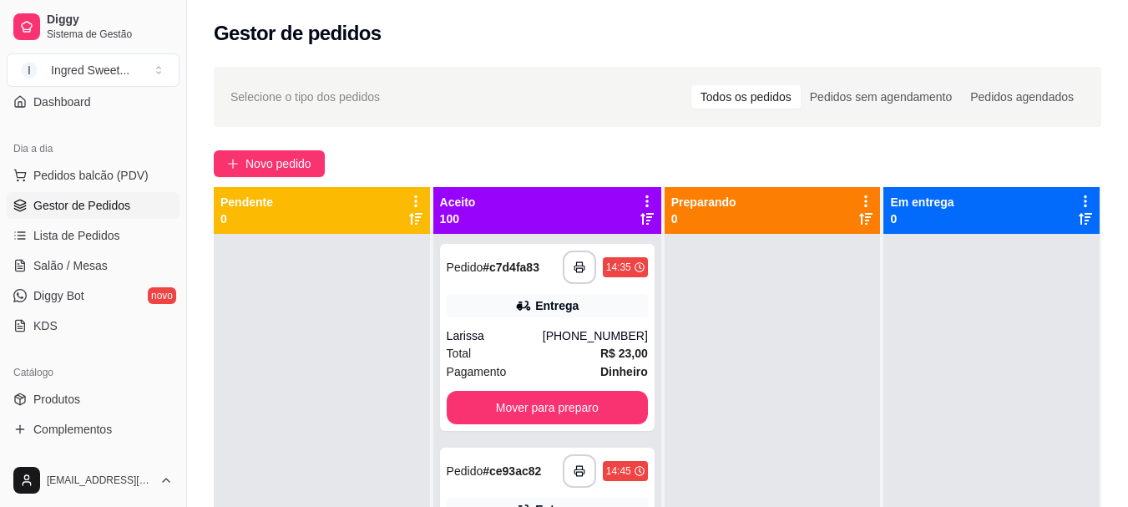
click at [639, 202] on icon at bounding box center [646, 201] width 15 height 15
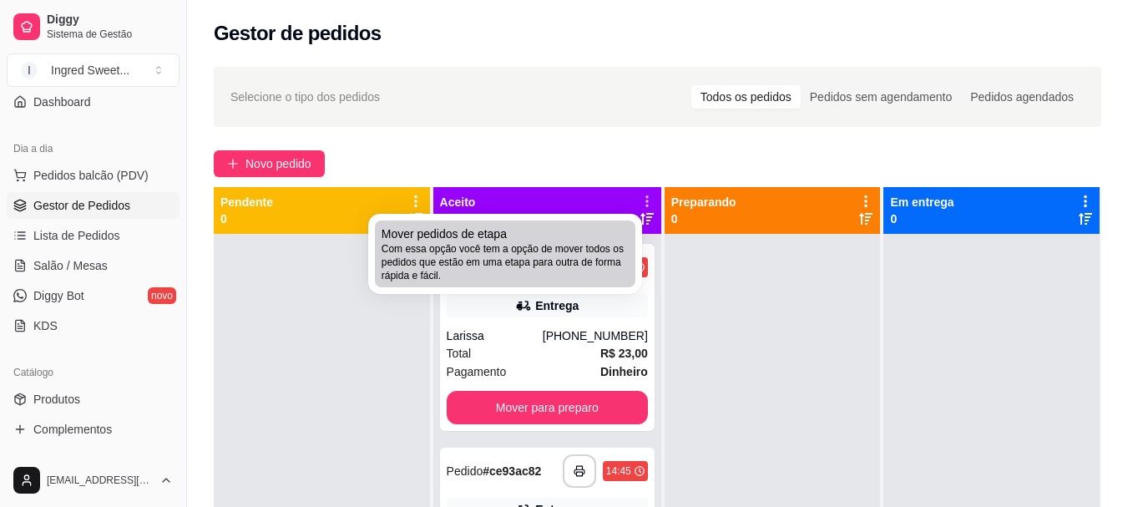
click at [614, 250] on span "Com essa opção você tem a opção de mover todos os pedidos que estão em uma etap…" at bounding box center [505, 262] width 247 height 40
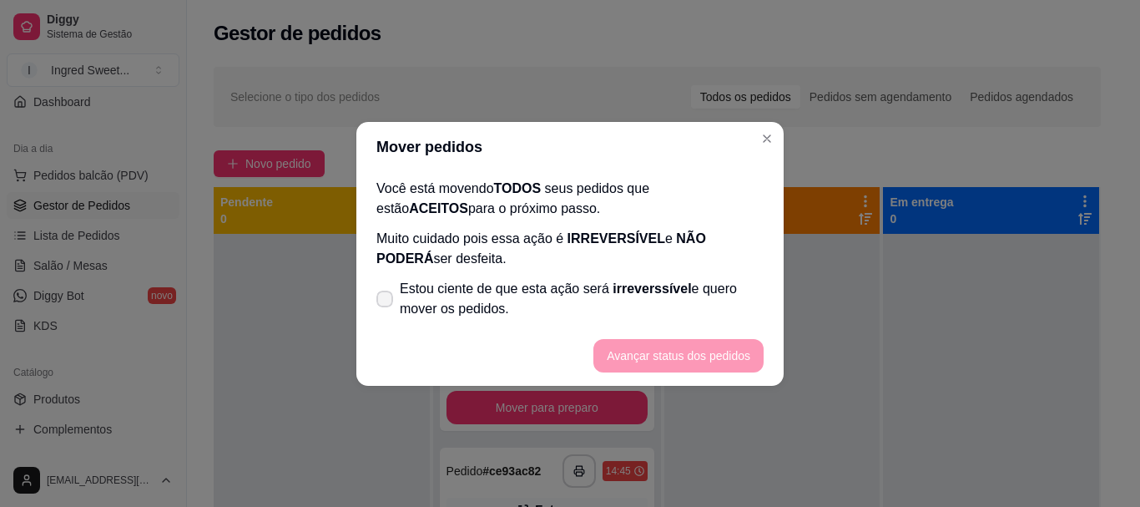
click at [401, 291] on span "Estou ciente de que esta ação será irreverssível e quero mover os pedidos." at bounding box center [582, 299] width 364 height 40
click at [387, 301] on input "Estou ciente de que esta ação será irreverssível e quero mover os pedidos." at bounding box center [381, 306] width 11 height 11
checkbox input "true"
click at [708, 359] on button "Avançar status dos pedidos" at bounding box center [678, 355] width 165 height 33
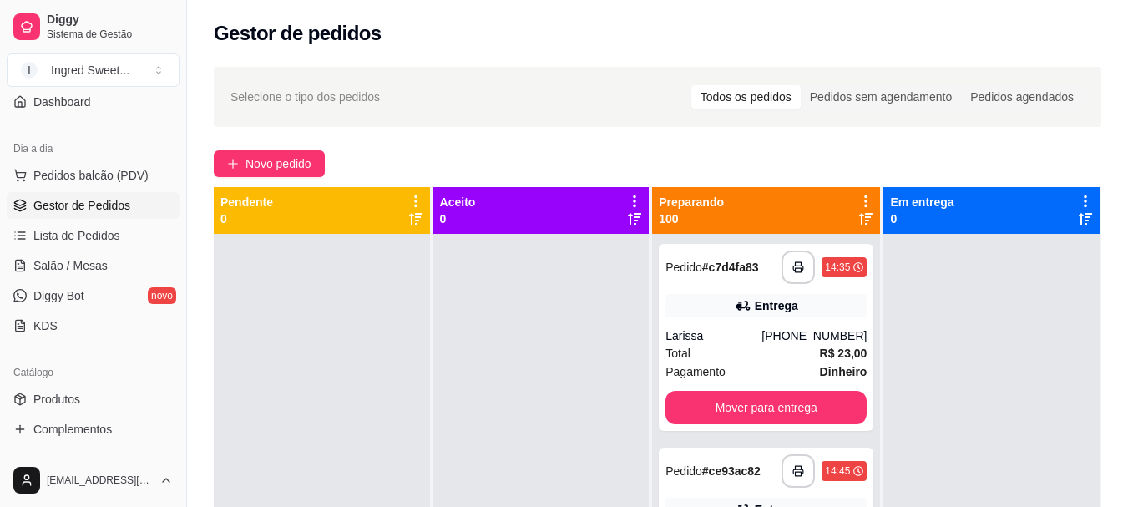
click at [855, 195] on div "Mudar para pedidos recebidos por último" at bounding box center [854, 196] width 195 height 20
click at [859, 197] on icon at bounding box center [865, 201] width 15 height 15
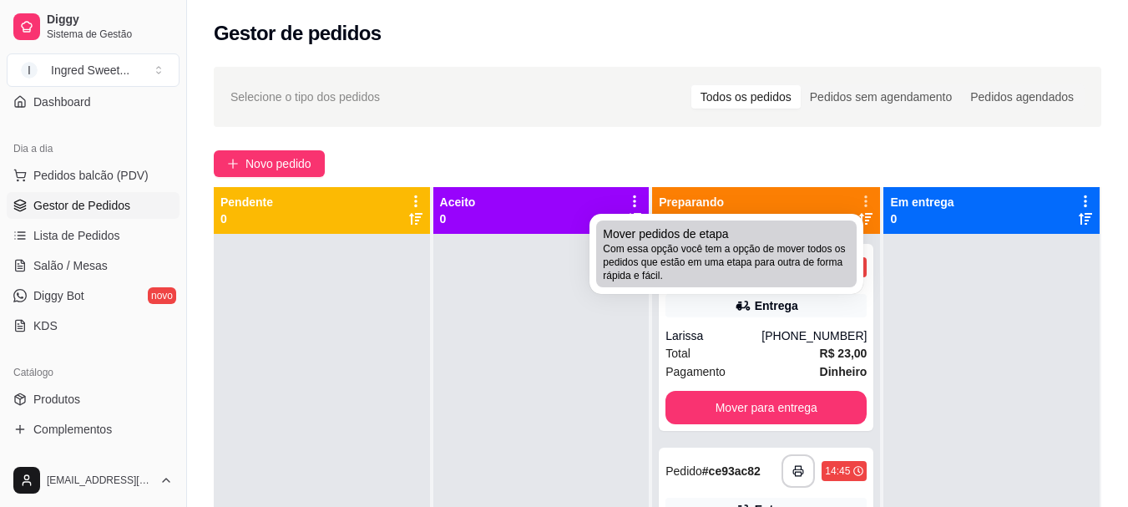
click at [818, 266] on span "Com essa opção você tem a opção de mover todos os pedidos que estão em uma etap…" at bounding box center [726, 262] width 247 height 40
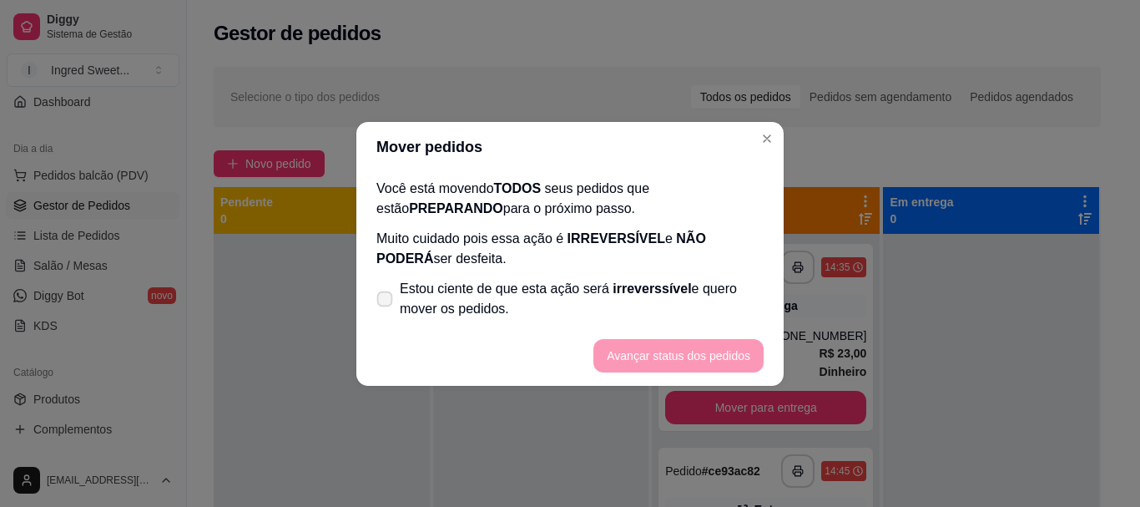
click at [388, 297] on icon at bounding box center [384, 298] width 13 height 9
click at [387, 301] on input "Estou ciente de que esta ação será irreverssível e quero mover os pedidos." at bounding box center [381, 306] width 11 height 11
checkbox input "true"
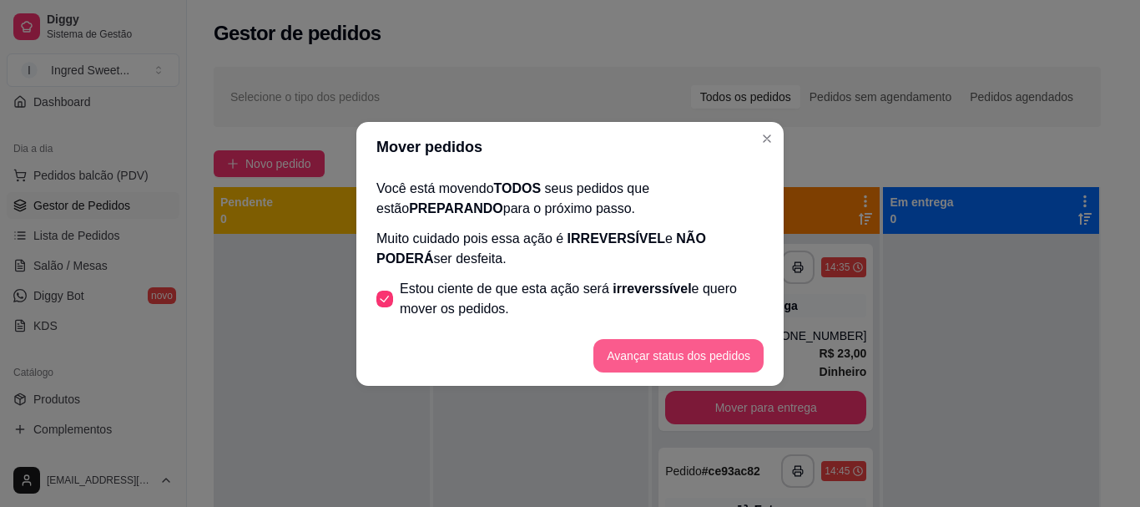
click at [651, 342] on button "Avançar status dos pedidos" at bounding box center [679, 355] width 170 height 33
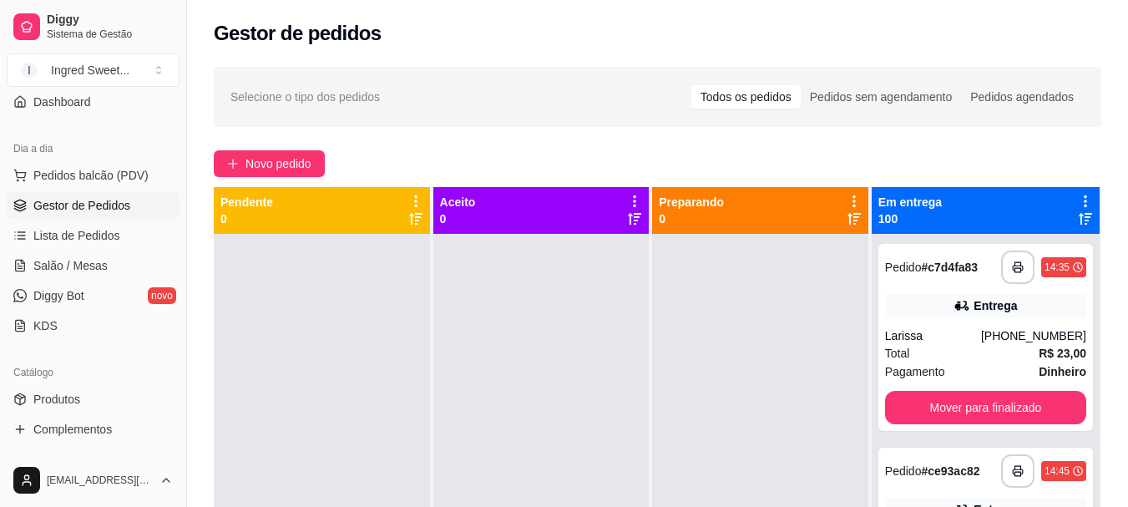
click at [1078, 203] on icon at bounding box center [1085, 201] width 15 height 15
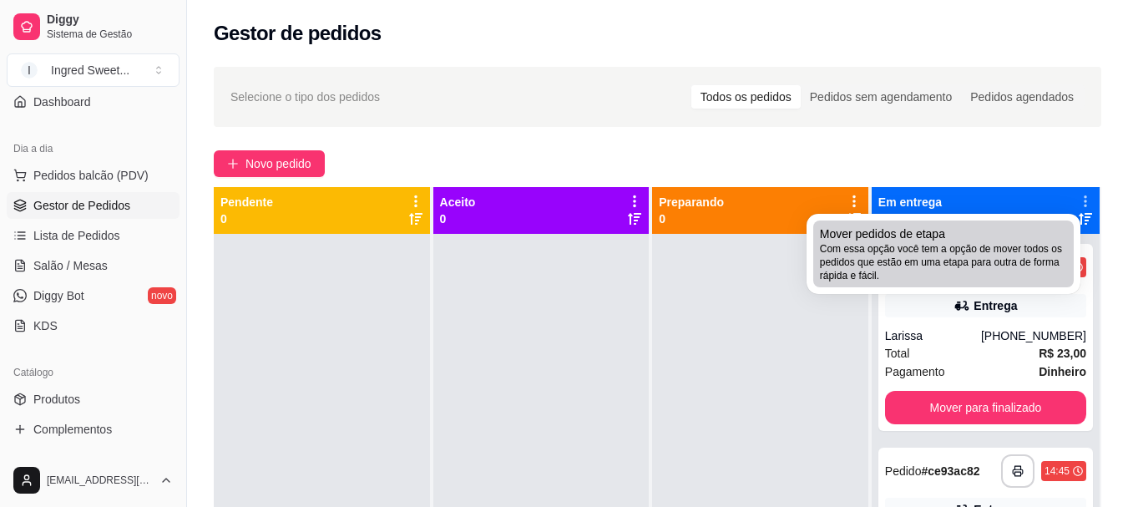
click at [918, 263] on span "Com essa opção você tem a opção de mover todos os pedidos que estão em uma etap…" at bounding box center [943, 262] width 247 height 40
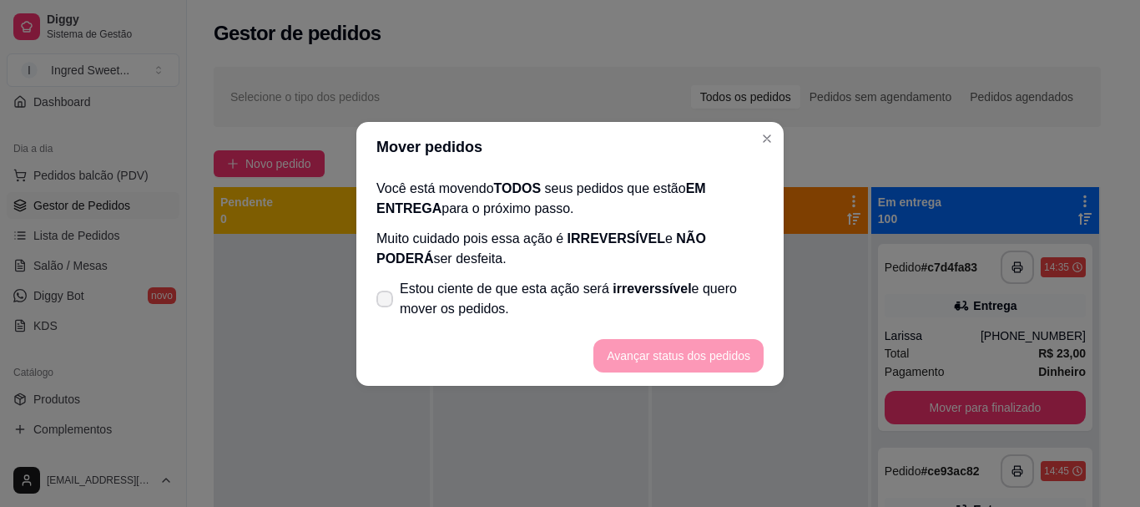
click at [383, 298] on icon at bounding box center [384, 299] width 13 height 10
click at [383, 301] on input "Estou ciente de que esta ação será irreverssível e quero mover os pedidos." at bounding box center [381, 306] width 11 height 11
checkbox input "true"
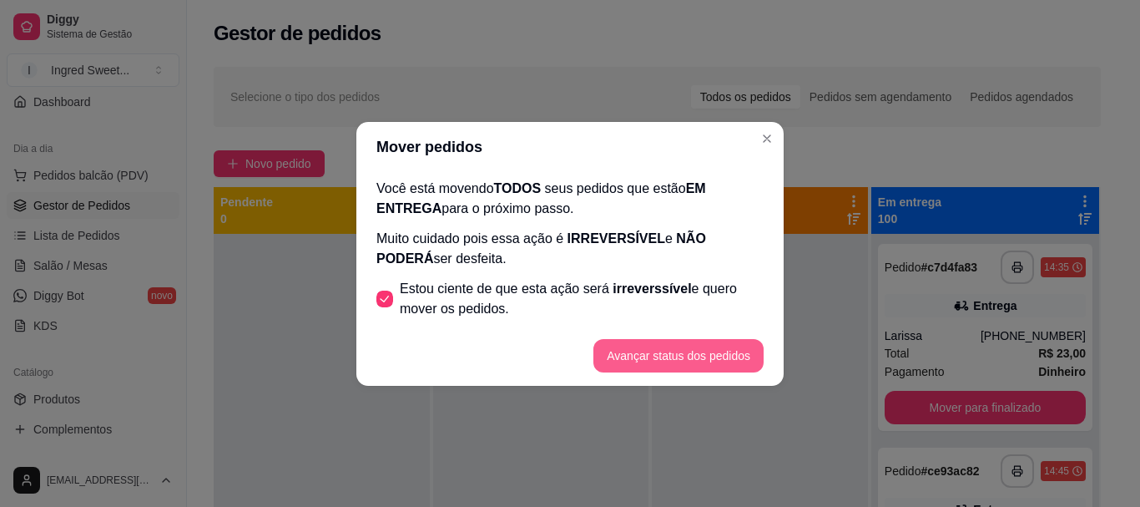
click at [705, 366] on button "Avançar status dos pedidos" at bounding box center [679, 355] width 170 height 33
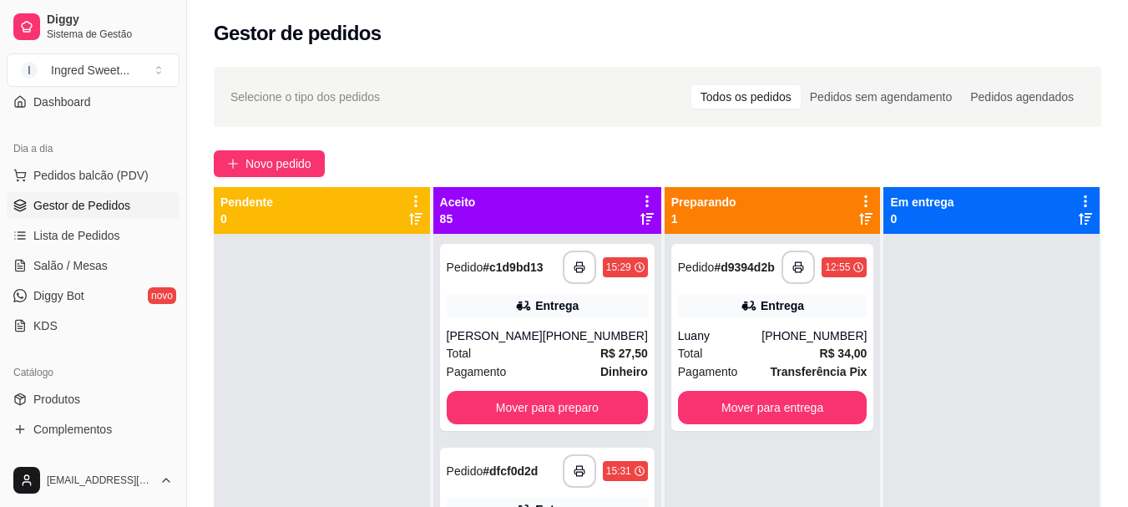
click at [641, 196] on icon at bounding box center [646, 201] width 15 height 15
click at [589, 216] on div "Mover pedidos de etapa Com essa opção você tem a opção de mover todos os pedido…" at bounding box center [531, 246] width 219 height 64
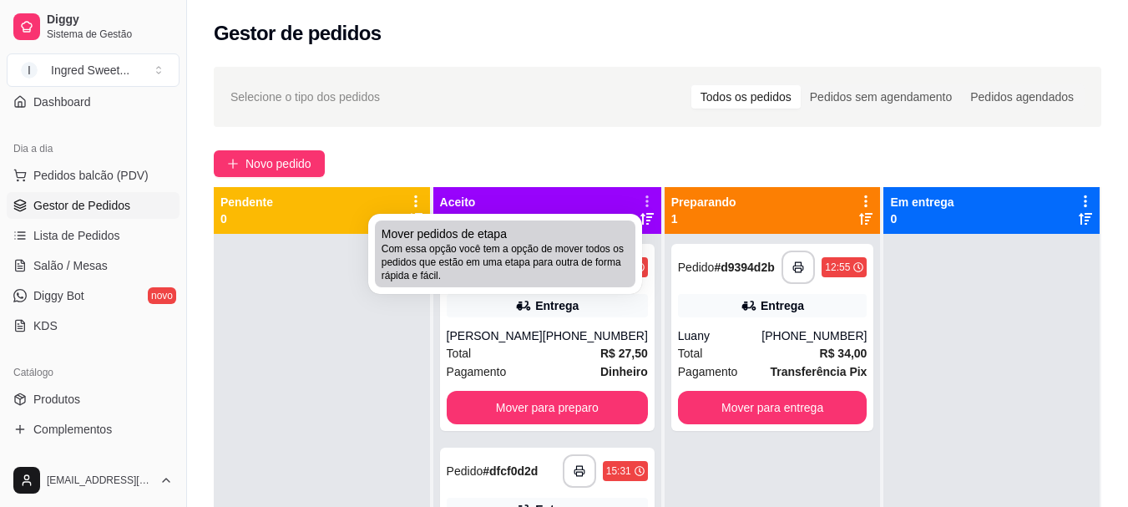
click at [569, 235] on div "Mover pedidos de etapa Com essa opção você tem a opção de mover todos os pedido…" at bounding box center [505, 253] width 247 height 57
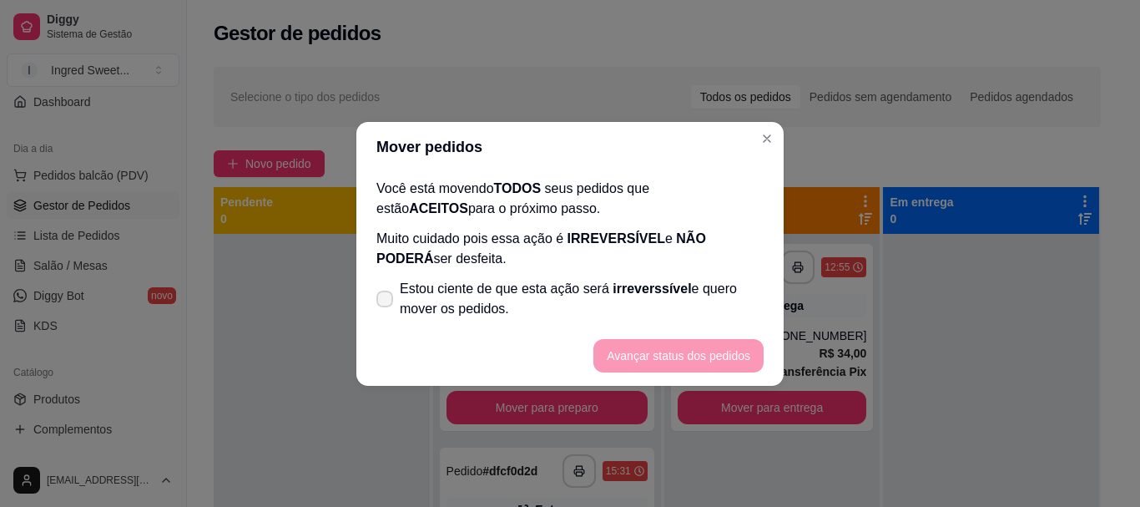
click at [388, 313] on label "Estou ciente de que esta ação será irreverssível e quero mover os pedidos." at bounding box center [570, 298] width 401 height 53
click at [387, 312] on input "Estou ciente de que esta ação será irreverssível e quero mover os pedidos." at bounding box center [381, 306] width 11 height 11
checkbox input "true"
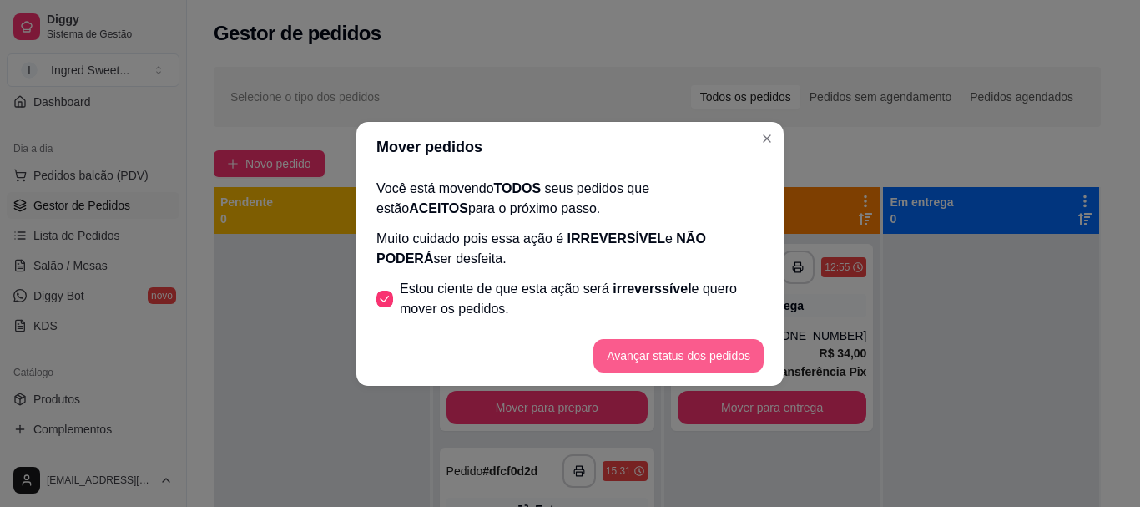
click at [608, 355] on button "Avançar status dos pedidos" at bounding box center [679, 355] width 170 height 33
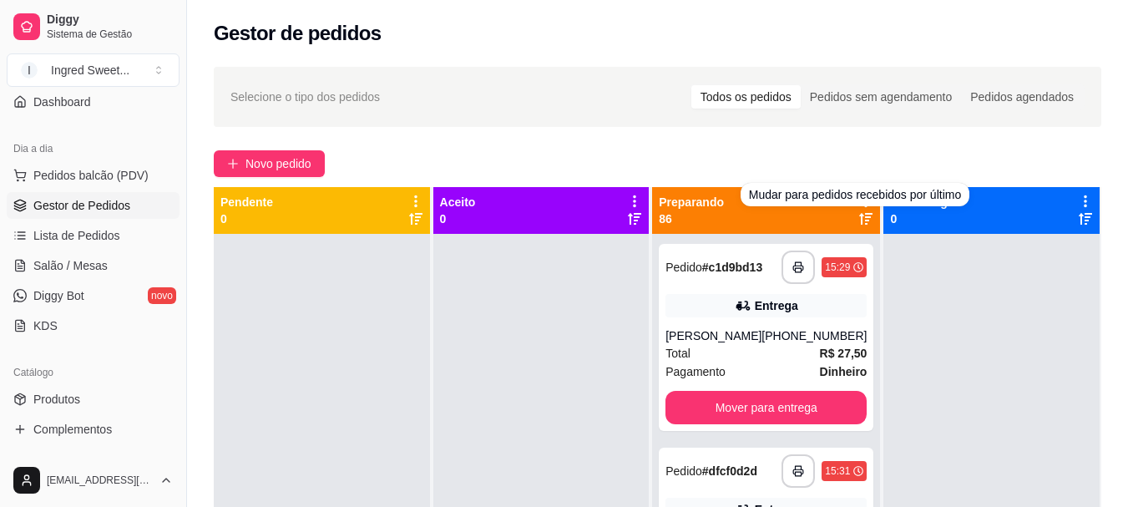
click at [857, 199] on div "Mudar para pedidos recebidos por último" at bounding box center [854, 194] width 229 height 23
click at [858, 197] on icon at bounding box center [865, 201] width 15 height 15
click at [858, 200] on icon at bounding box center [865, 201] width 15 height 15
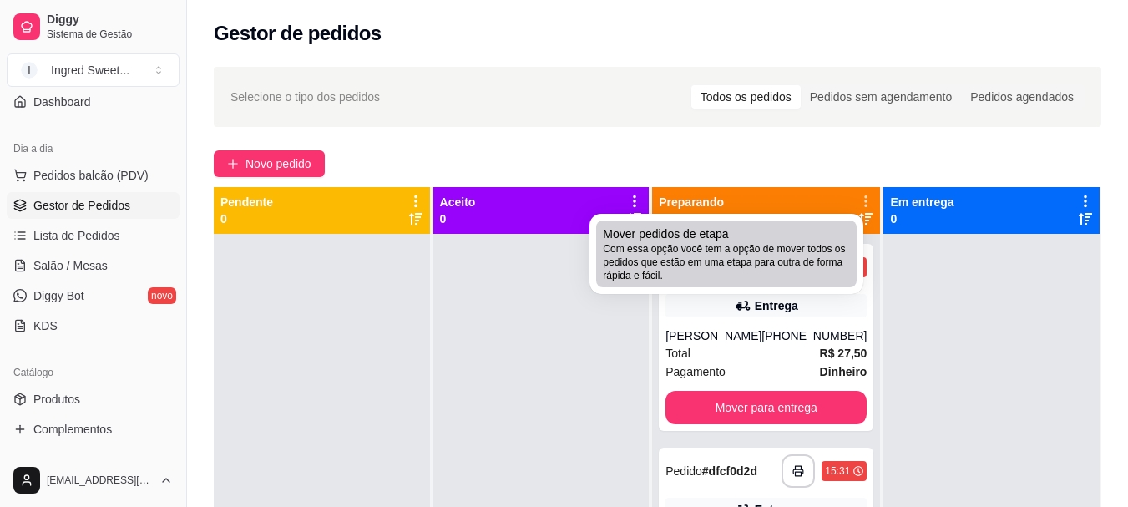
click at [771, 276] on span "Com essa opção você tem a opção de mover todos os pedidos que estão em uma etap…" at bounding box center [726, 262] width 247 height 40
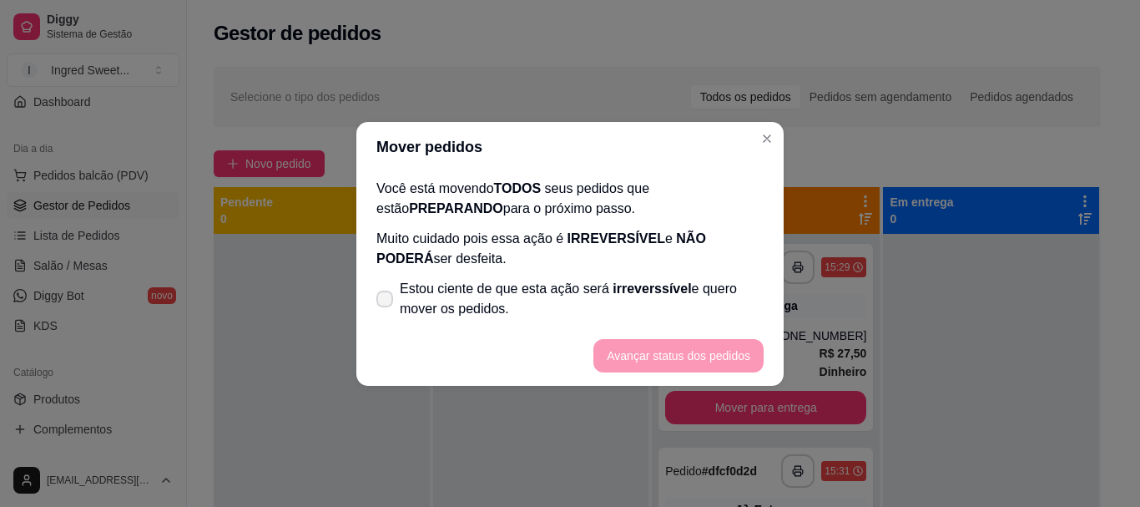
click at [382, 299] on icon at bounding box center [384, 299] width 13 height 10
click at [382, 301] on input "Estou ciente de que esta ação será irreverssível e quero mover os pedidos." at bounding box center [381, 306] width 11 height 11
checkbox input "true"
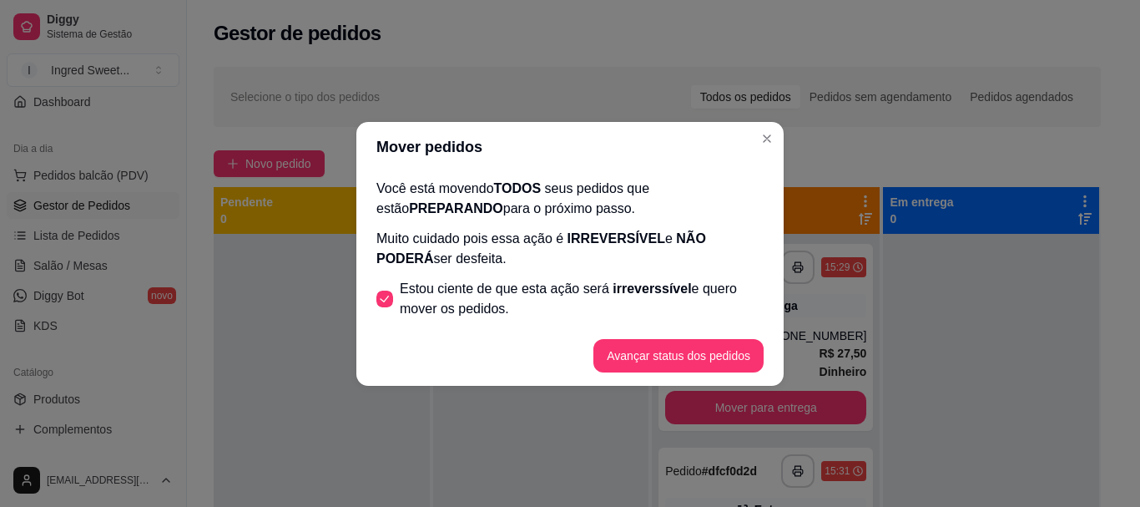
click at [642, 331] on footer "Avançar status dos pedidos" at bounding box center [569, 356] width 427 height 60
click at [646, 343] on button "Avançar status dos pedidos" at bounding box center [679, 355] width 170 height 33
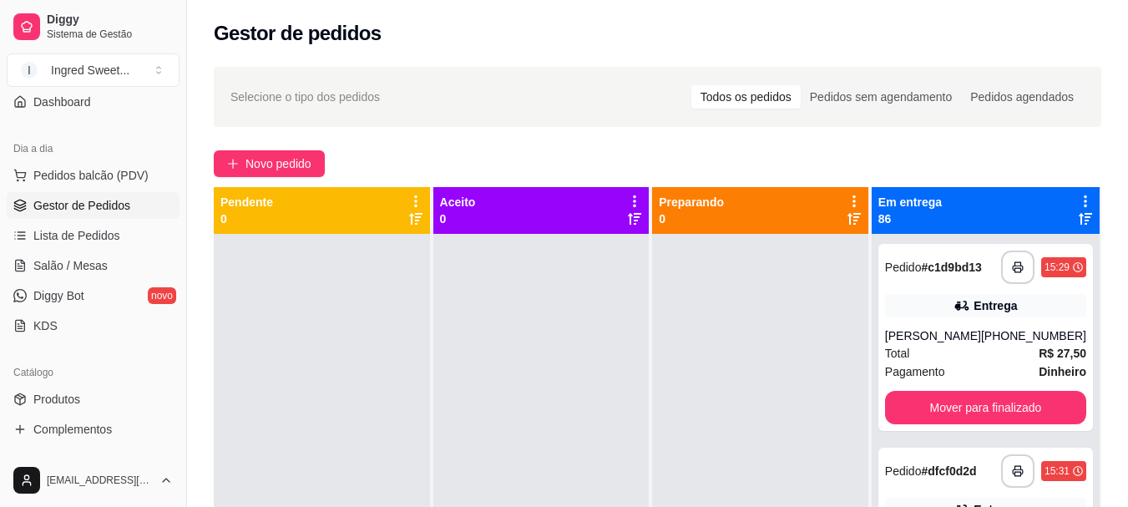
click at [1078, 195] on icon at bounding box center [1085, 201] width 15 height 15
click at [879, 260] on span "Com essa opção você tem a opção de mover todos os pedidos que estão em uma etap…" at bounding box center [971, 252] width 198 height 32
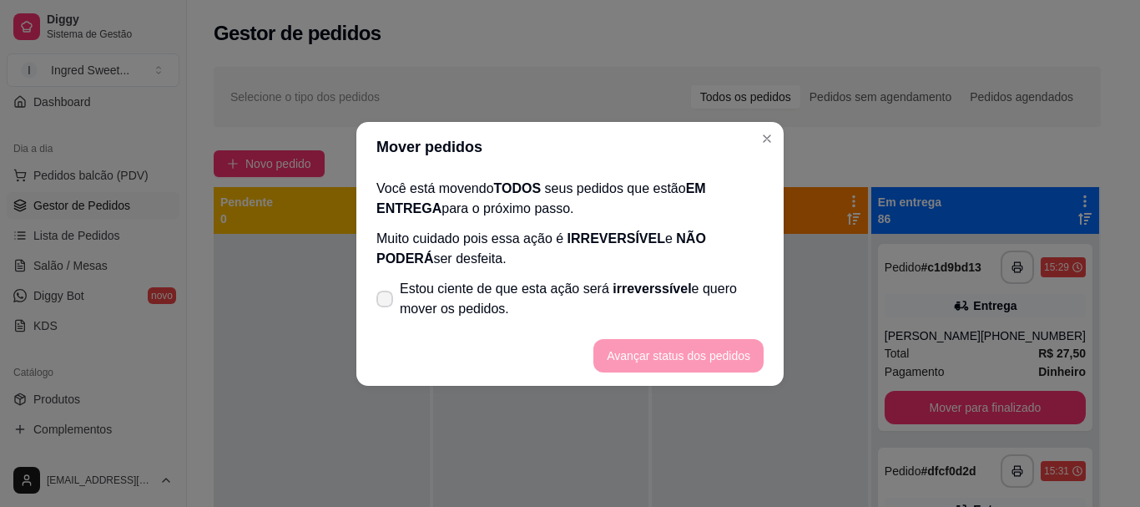
click at [391, 307] on label "Estou ciente de que esta ação será irreverssível e quero mover os pedidos." at bounding box center [570, 298] width 401 height 53
click at [387, 307] on input "Estou ciente de que esta ação será irreverssível e quero mover os pedidos." at bounding box center [381, 306] width 11 height 11
checkbox input "true"
click at [663, 343] on button "Avançar status dos pedidos" at bounding box center [678, 355] width 165 height 33
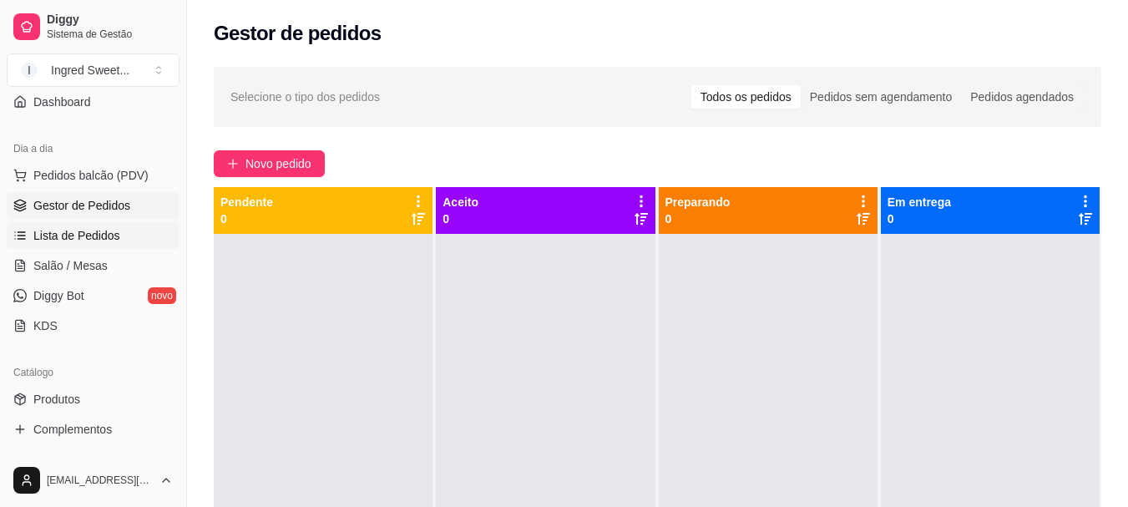
click at [118, 240] on link "Lista de Pedidos" at bounding box center [93, 235] width 173 height 27
